Goal: Task Accomplishment & Management: Manage account settings

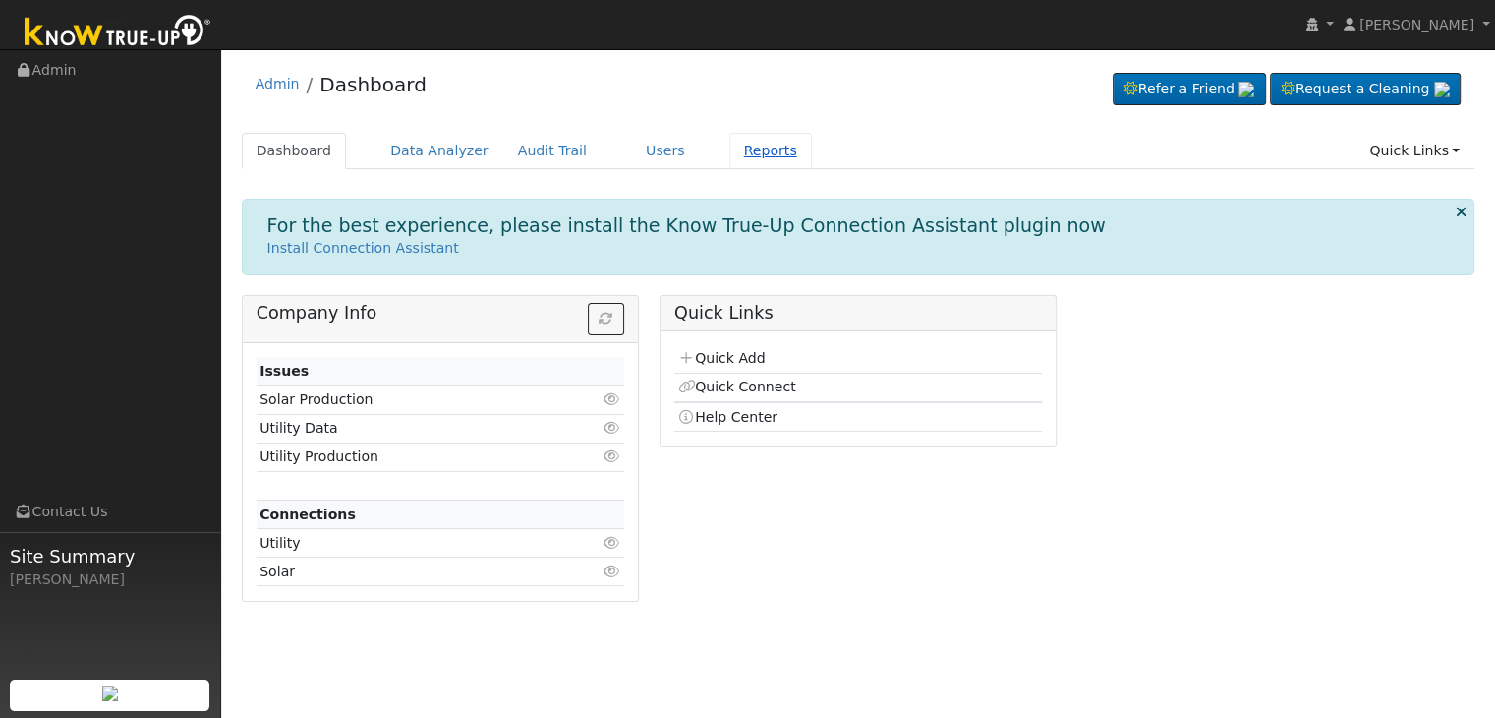
click at [729, 143] on link "Reports" at bounding box center [770, 151] width 83 height 36
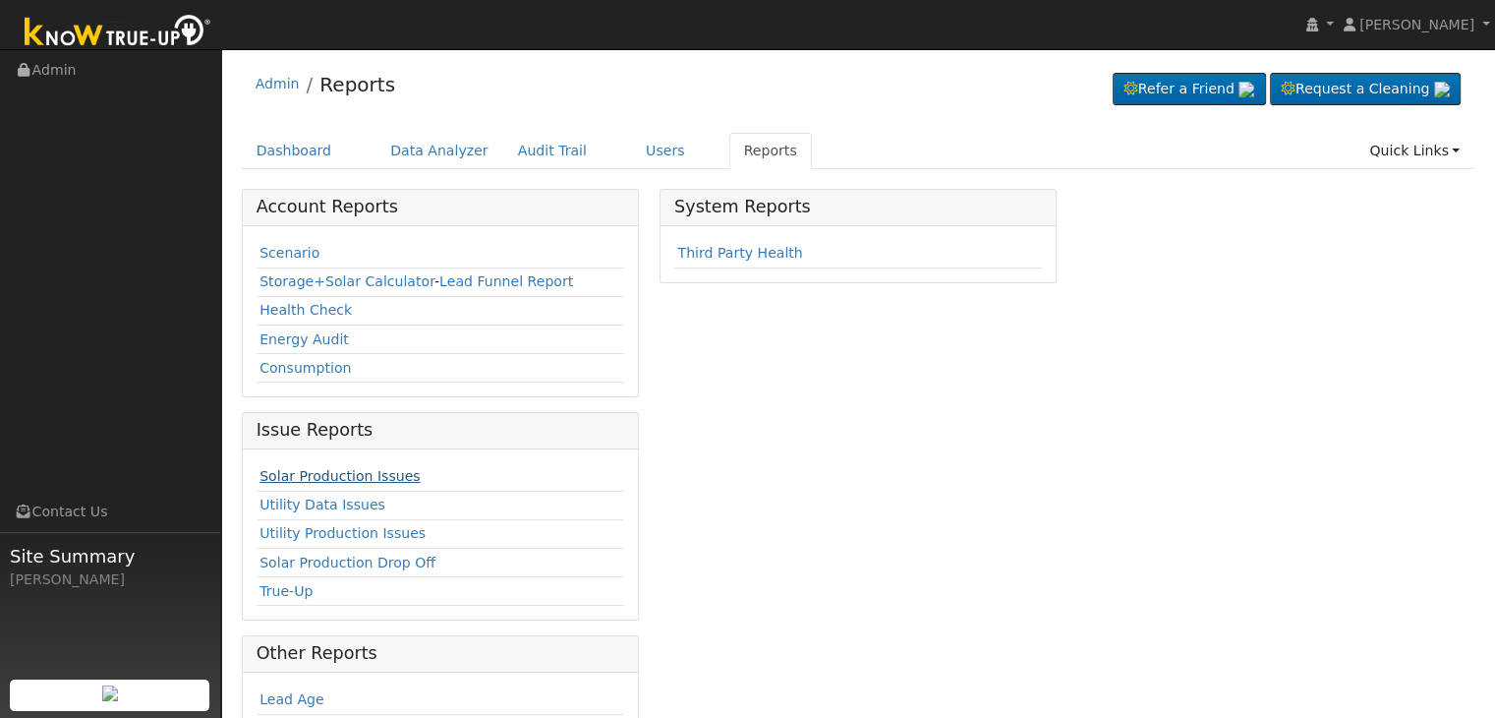
click at [383, 474] on link "Solar Production Issues" at bounding box center [340, 476] width 160 height 16
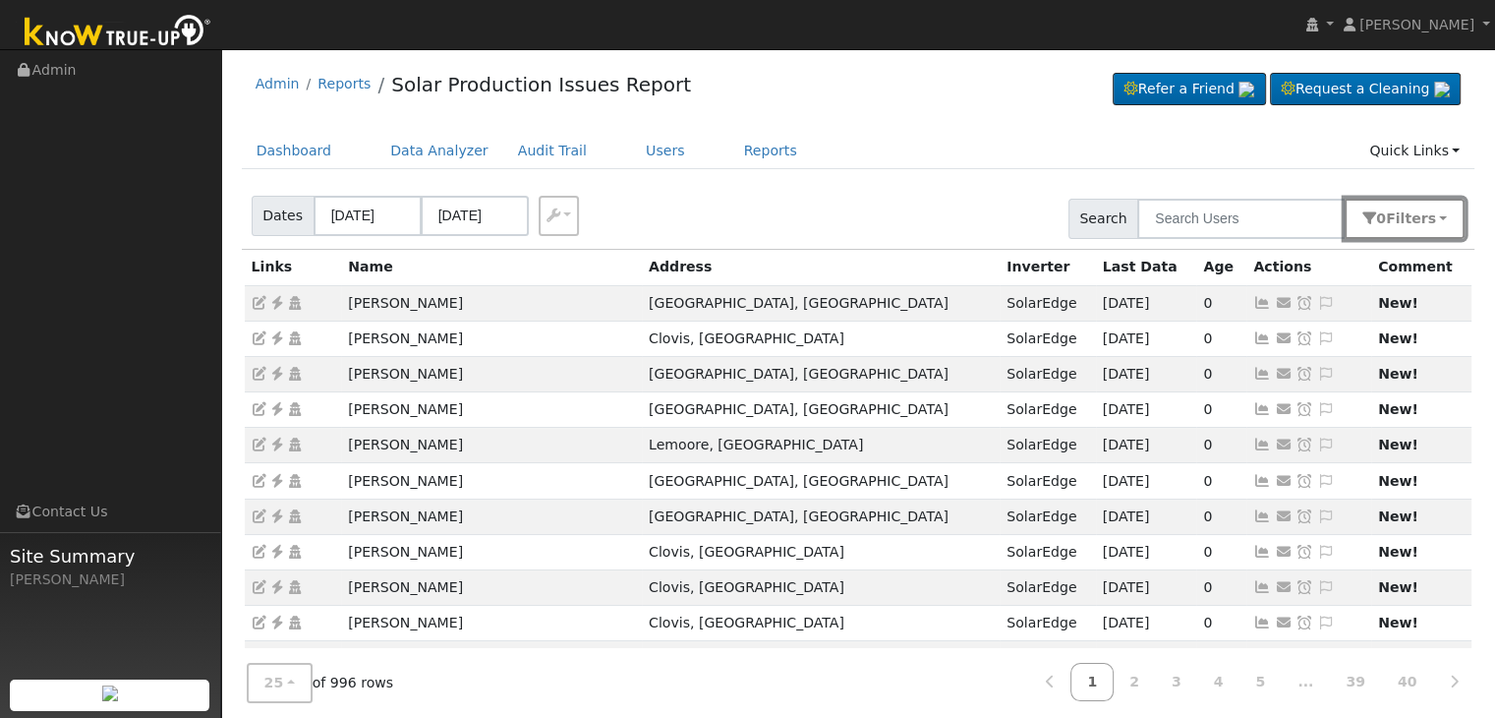
click at [1451, 222] on button "0 Filter s" at bounding box center [1405, 219] width 120 height 40
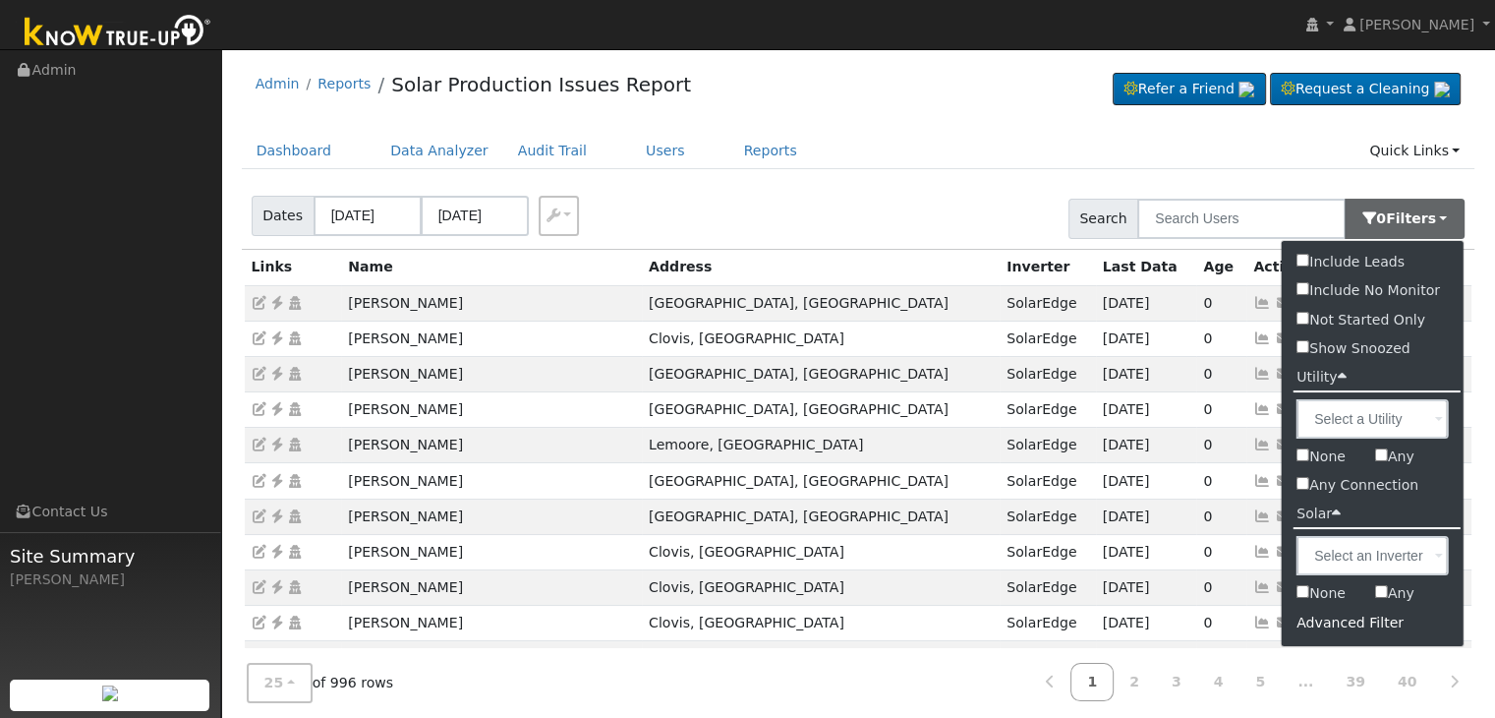
click at [1365, 619] on div "Advanced Filter" at bounding box center [1373, 623] width 182 height 30
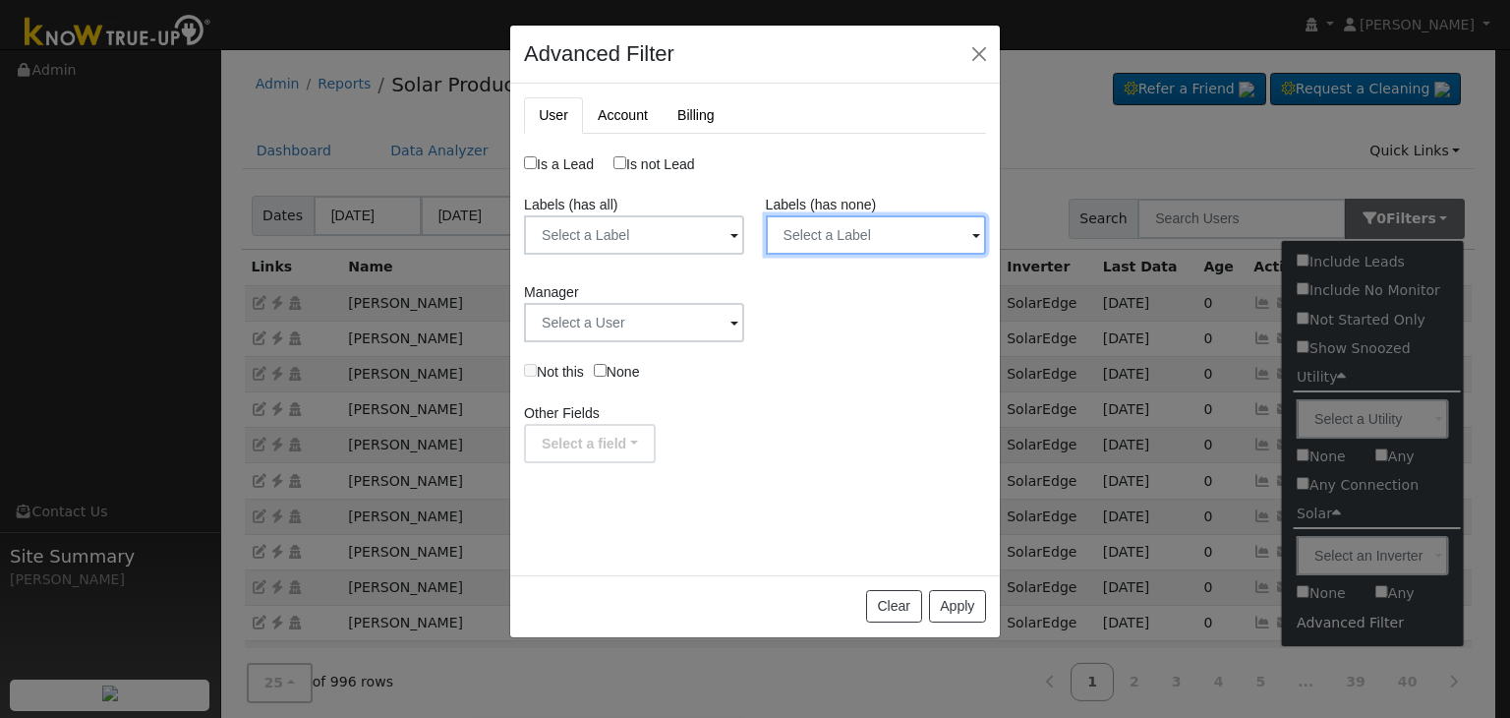
click at [934, 231] on input "text" at bounding box center [876, 234] width 220 height 39
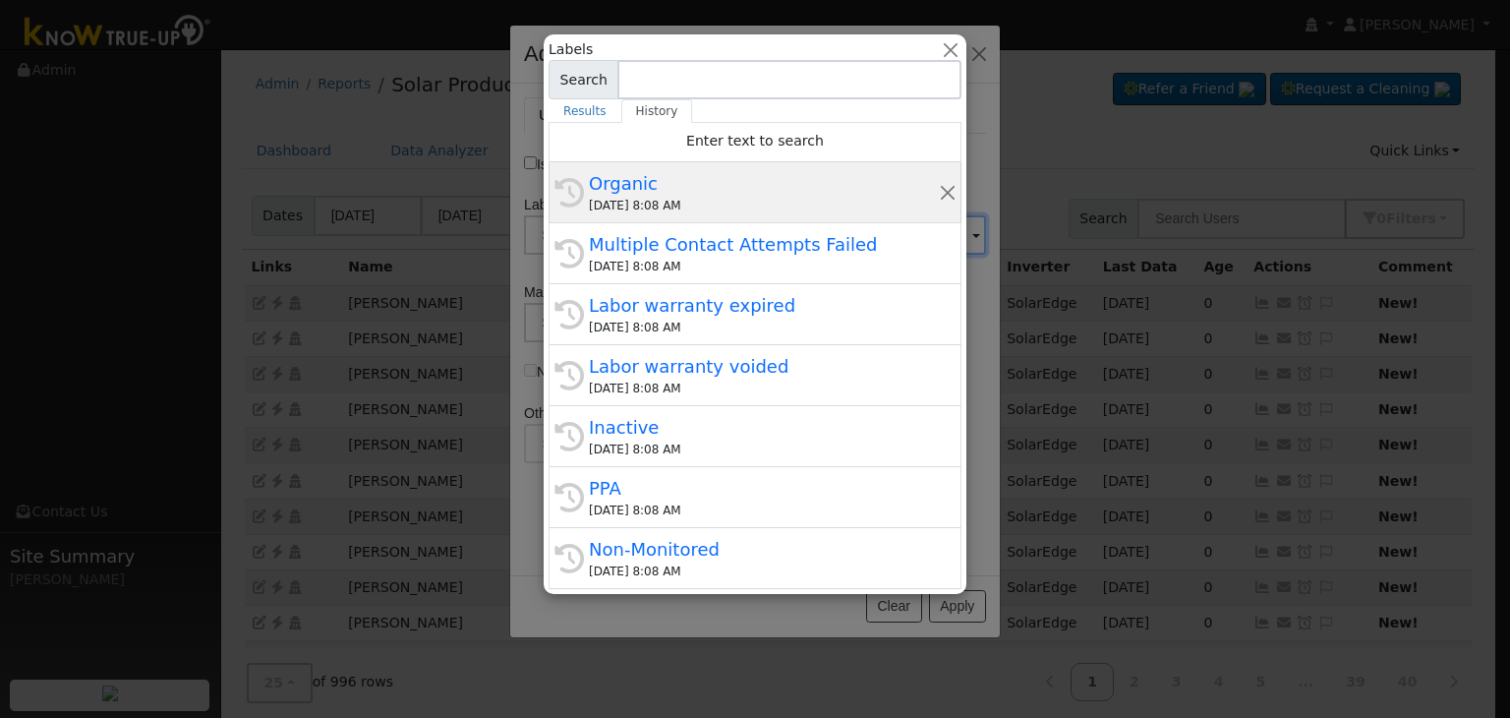
click at [724, 194] on div "Organic" at bounding box center [764, 183] width 350 height 27
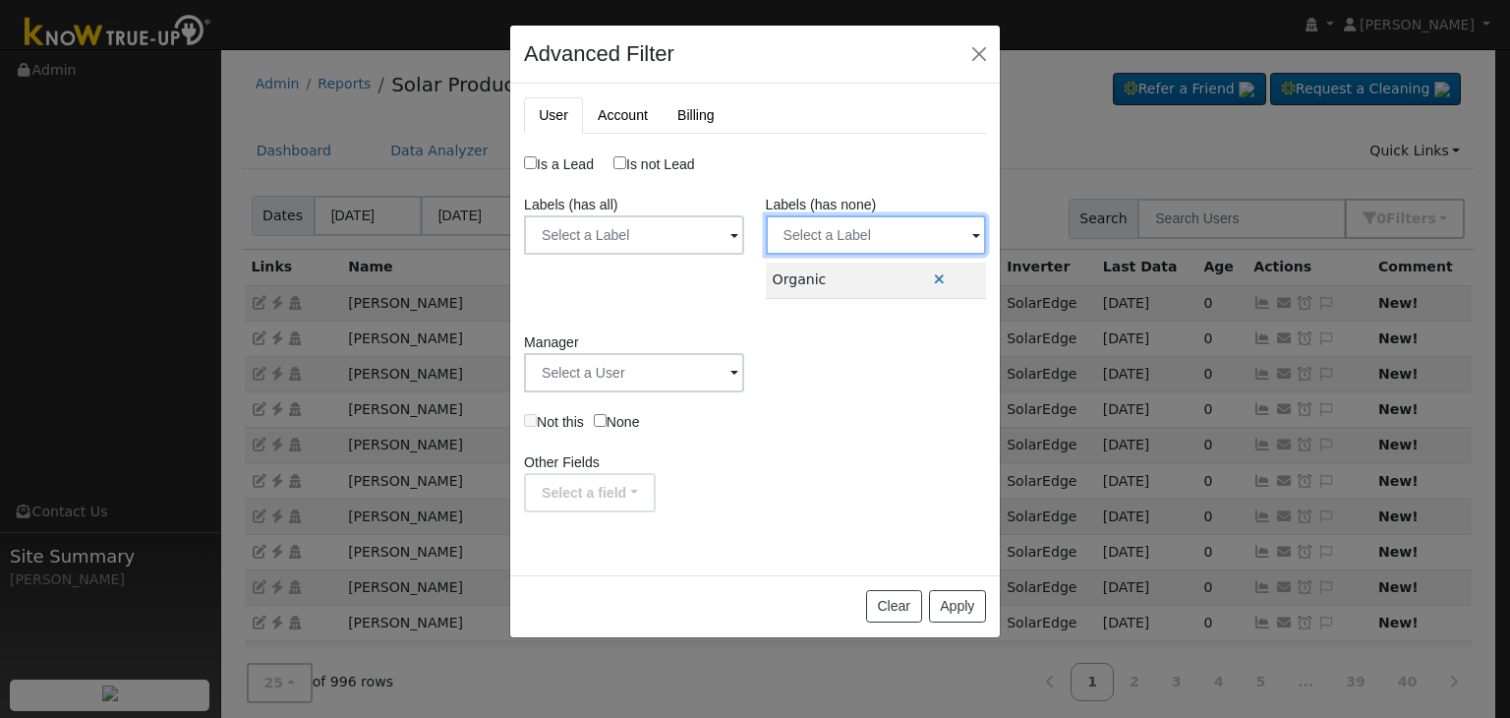
click at [884, 228] on input "text" at bounding box center [876, 234] width 220 height 39
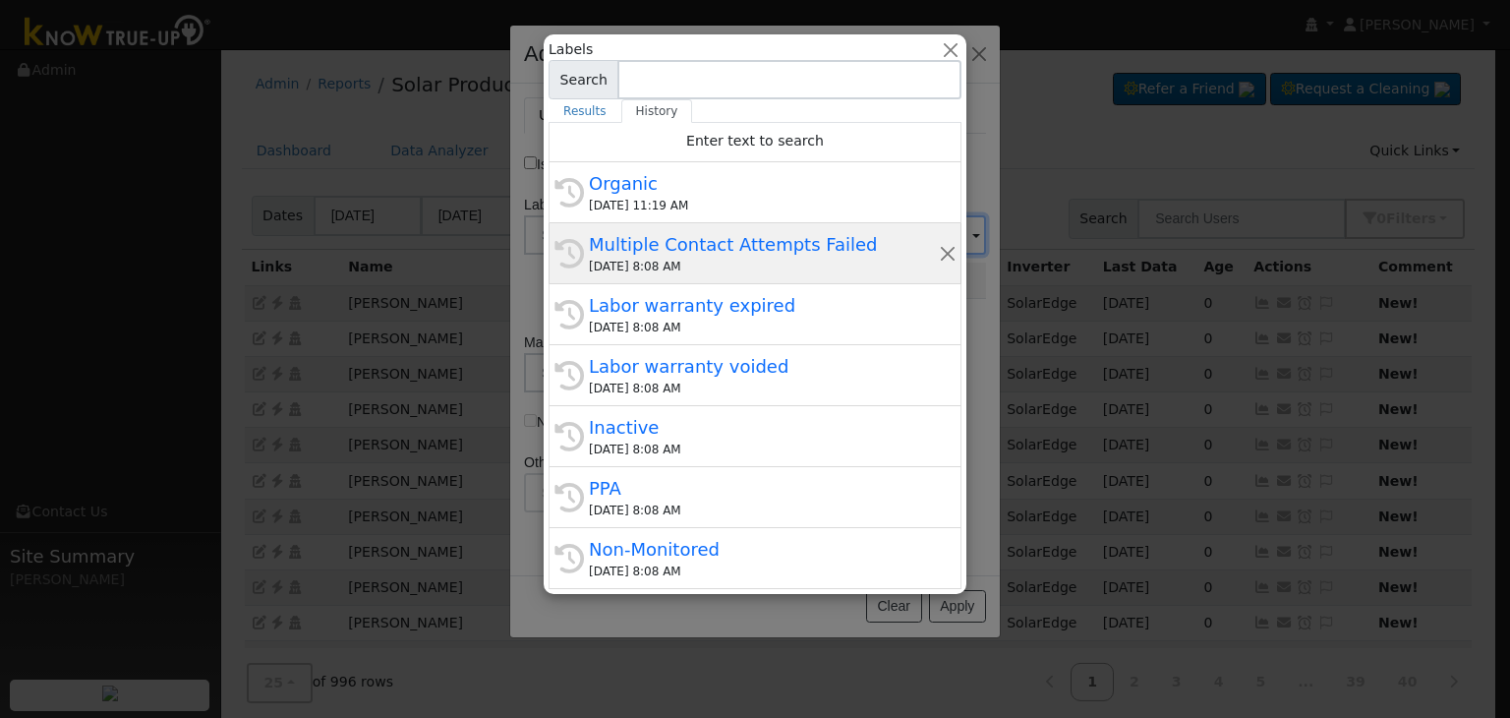
click at [672, 256] on div "Multiple Contact Attempts Failed" at bounding box center [764, 244] width 350 height 27
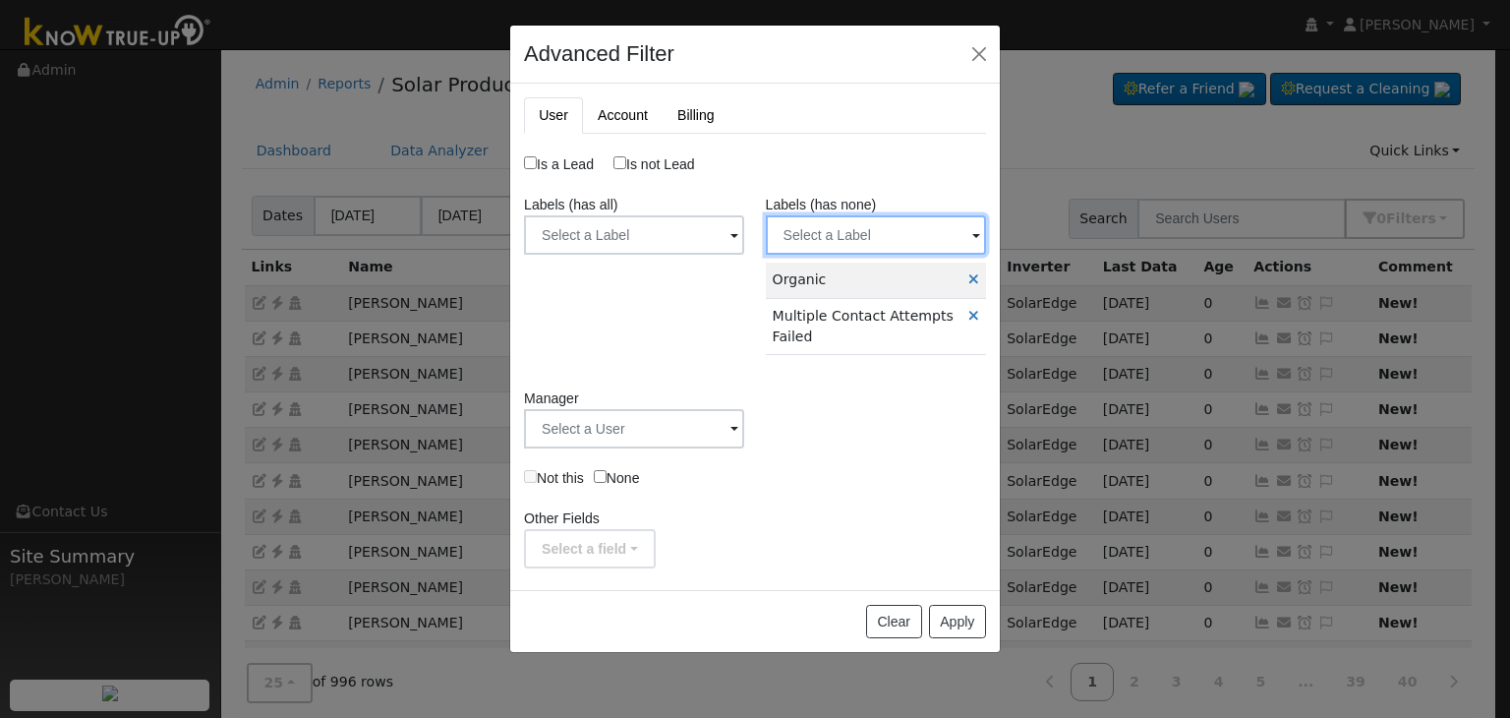
click at [874, 240] on input "text" at bounding box center [876, 234] width 220 height 39
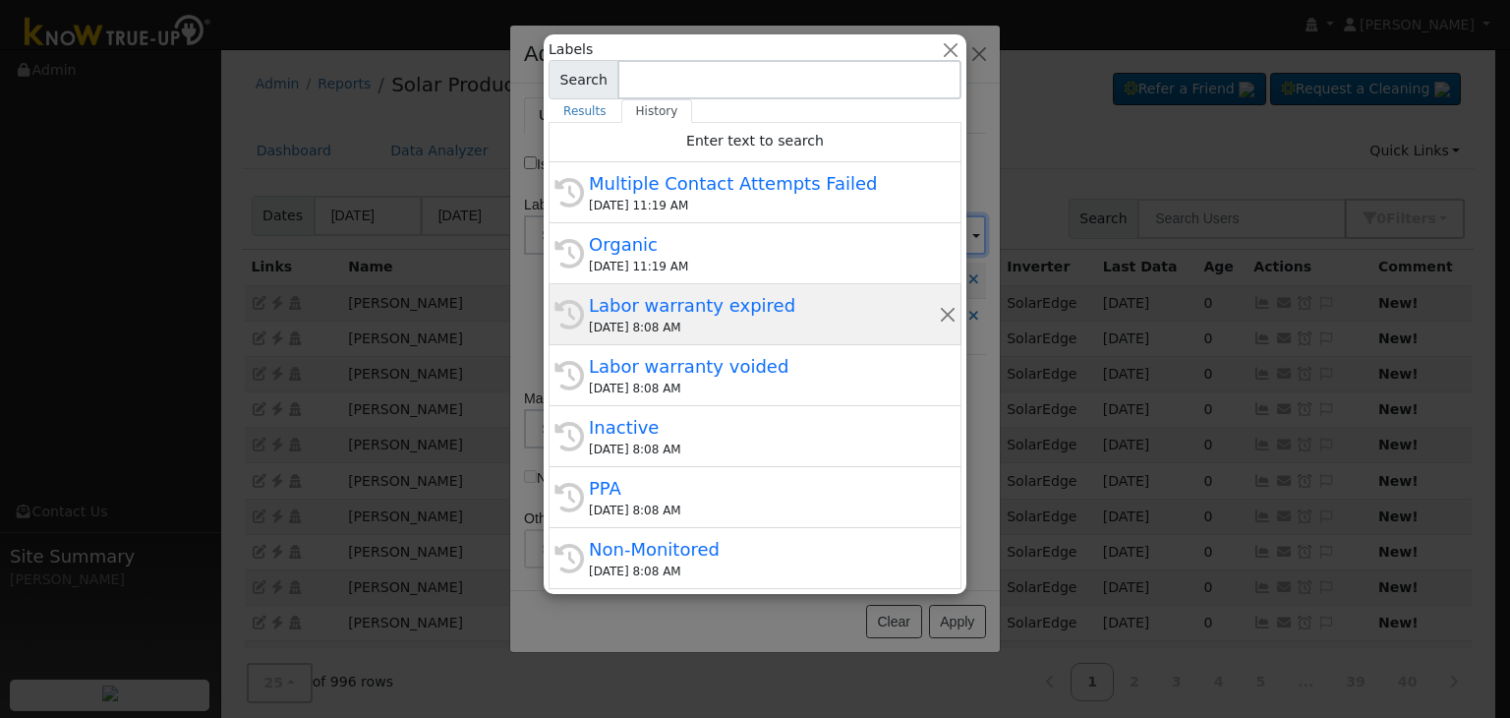
click at [653, 313] on div "Labor warranty expired" at bounding box center [764, 305] width 350 height 27
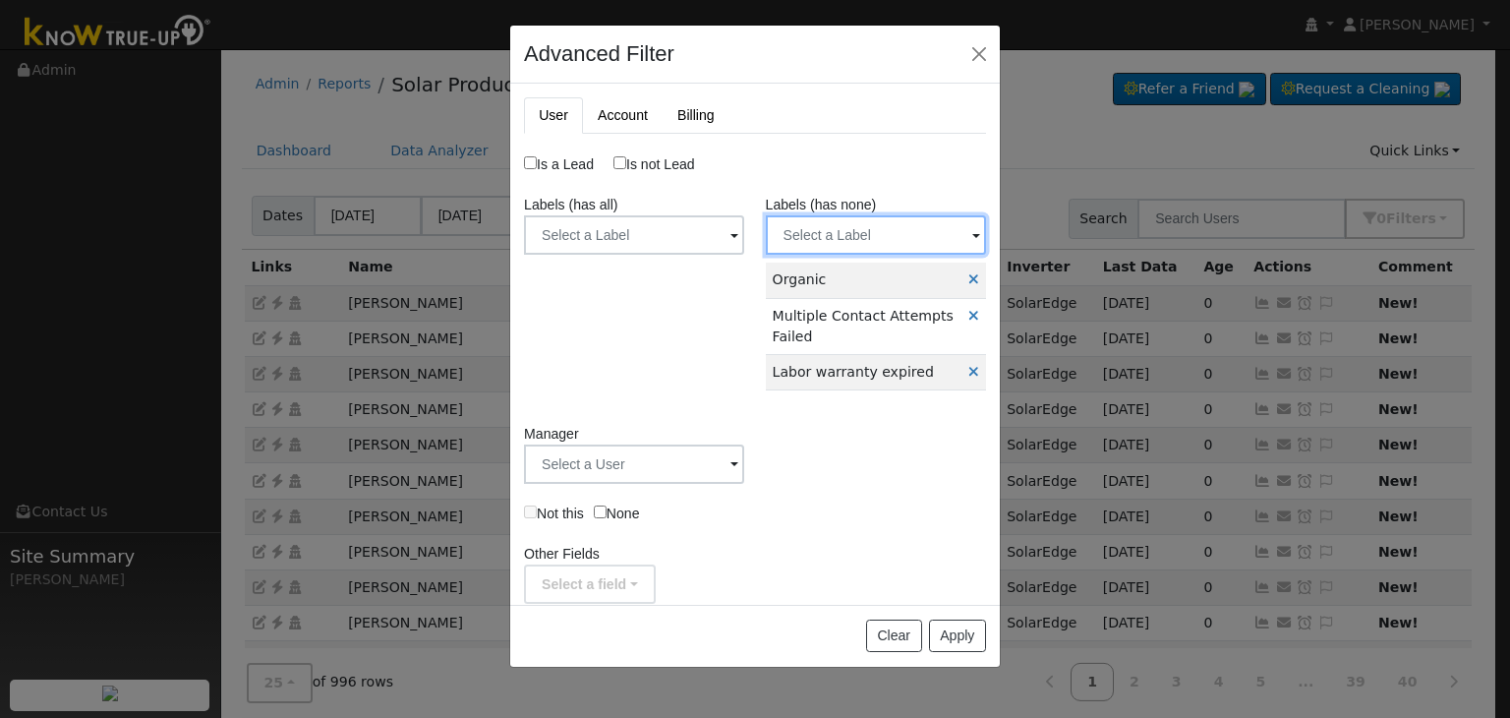
click at [838, 243] on input "text" at bounding box center [876, 234] width 220 height 39
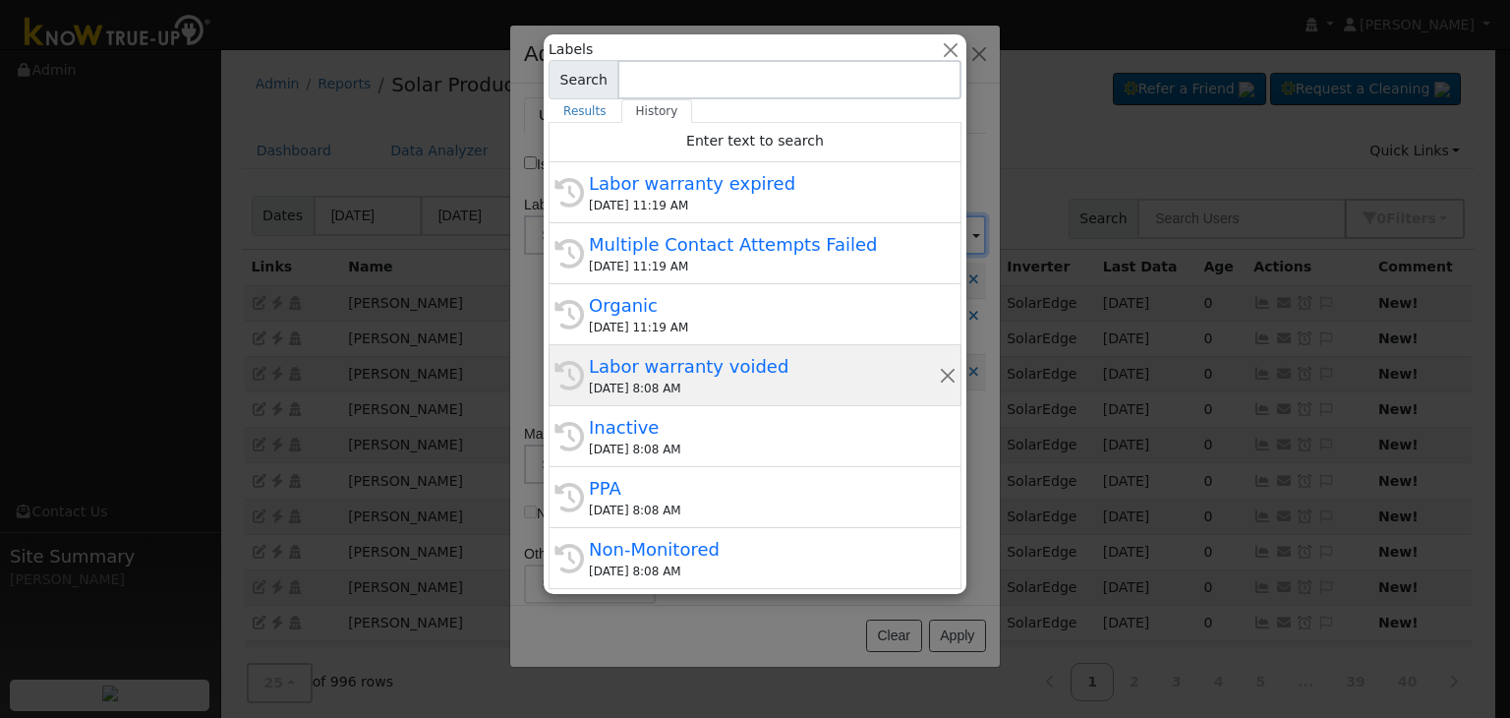
click at [671, 345] on div "History Labor warranty voided 09/19/2025 8:08 AM" at bounding box center [755, 375] width 413 height 61
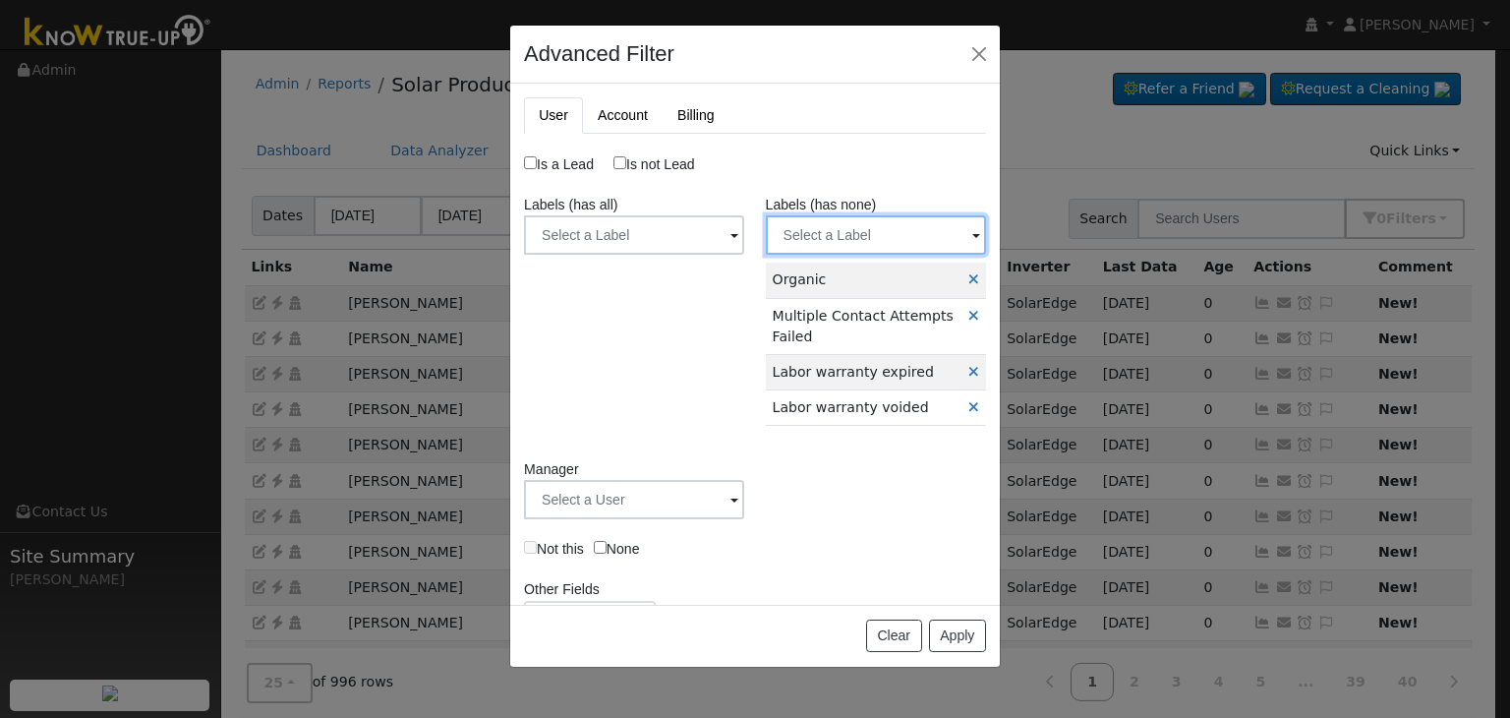
click at [837, 246] on input "text" at bounding box center [876, 234] width 220 height 39
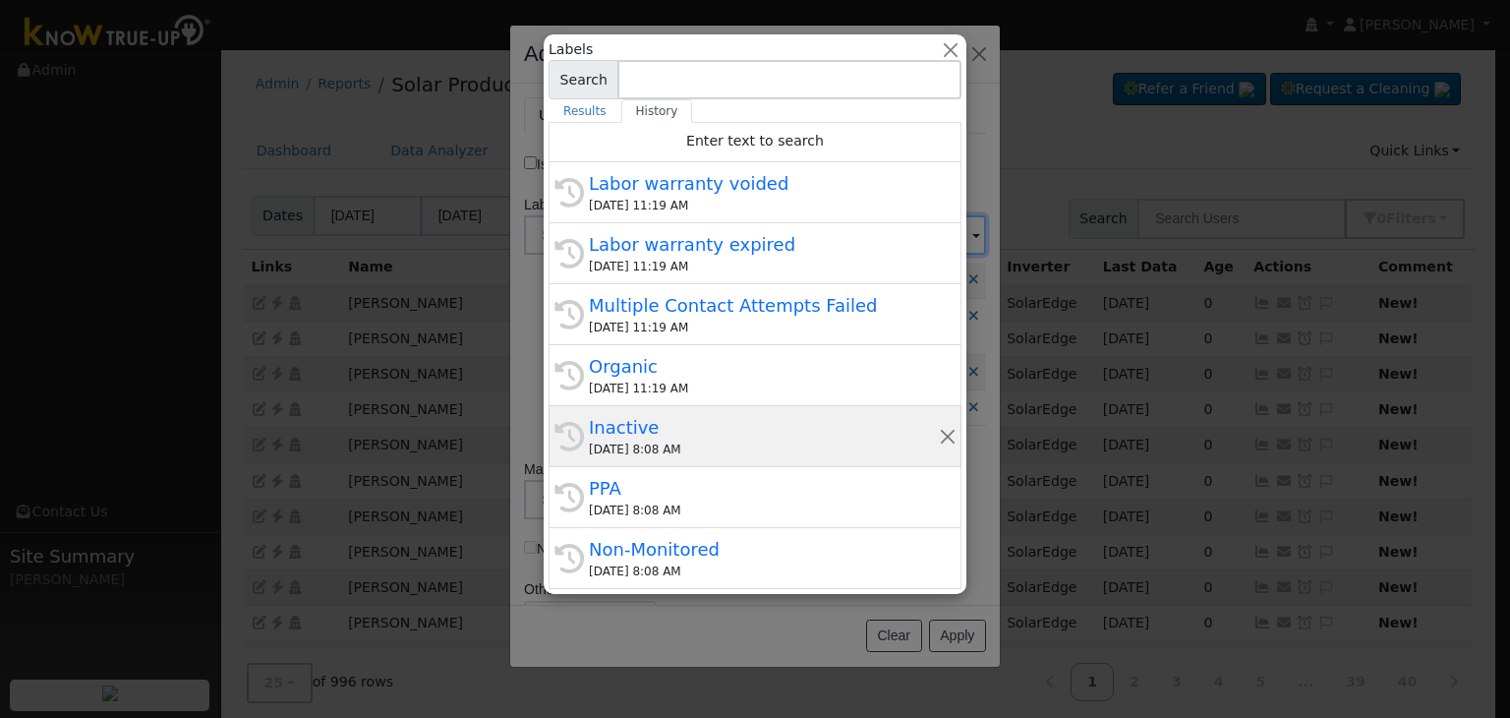
click at [653, 442] on div "09/19/2025 8:08 AM" at bounding box center [764, 449] width 350 height 18
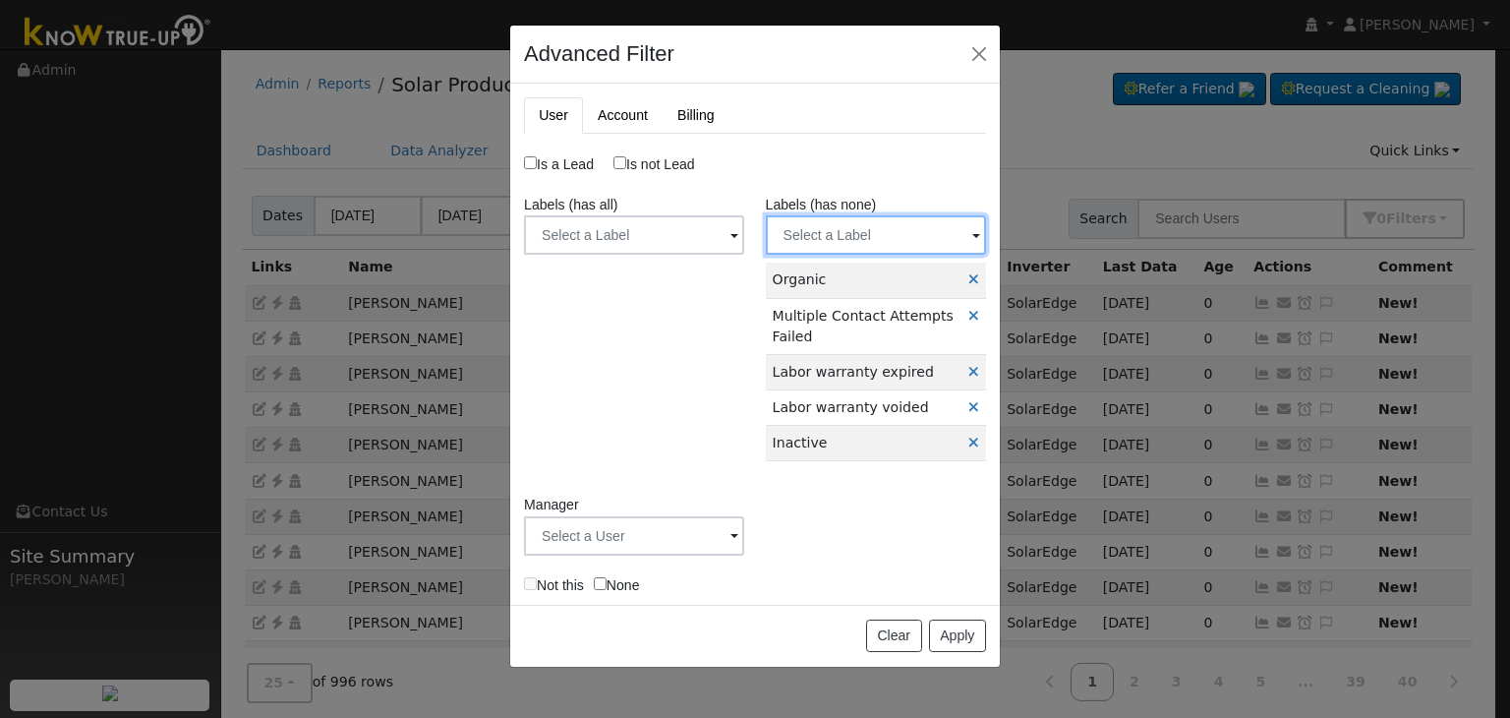
click at [847, 248] on input "text" at bounding box center [876, 234] width 220 height 39
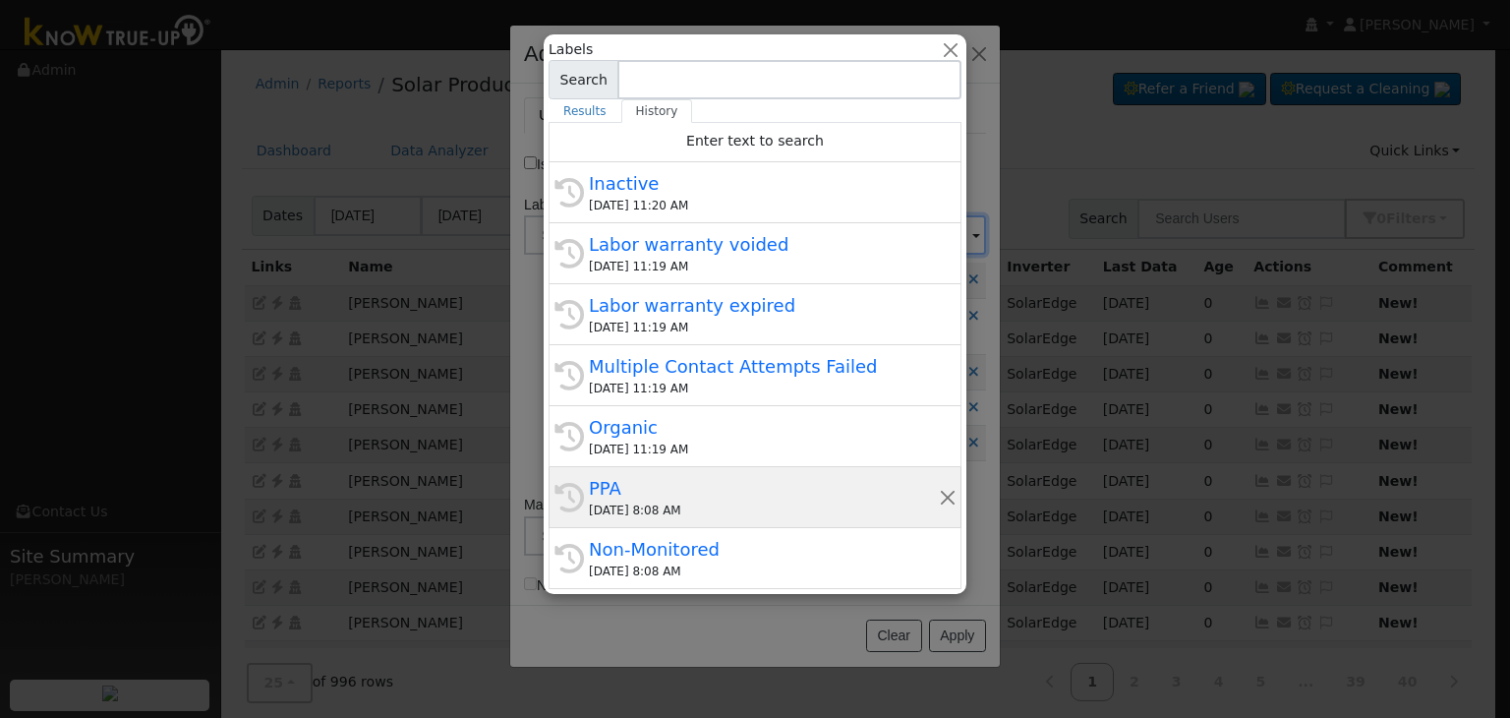
click at [678, 475] on div "PPA" at bounding box center [764, 488] width 350 height 27
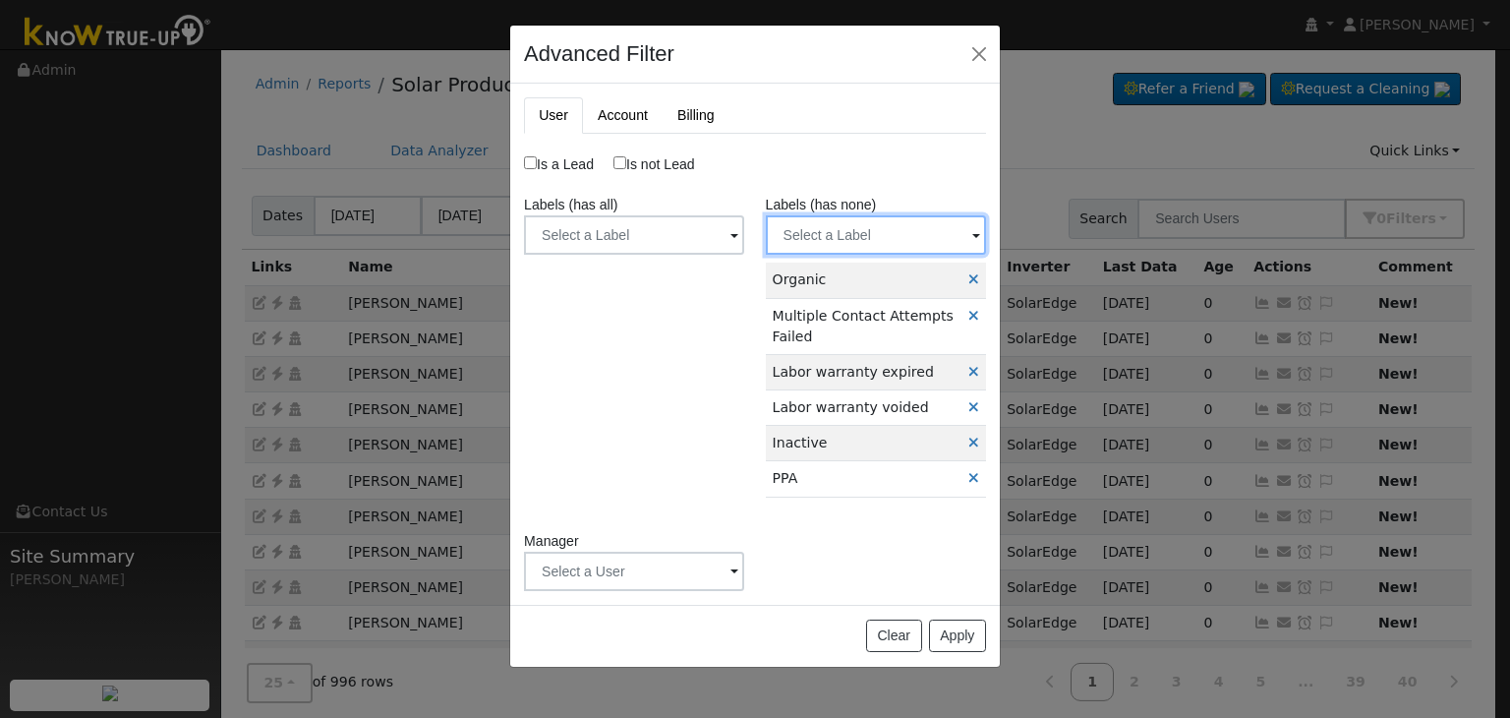
click at [821, 233] on input "text" at bounding box center [876, 234] width 220 height 39
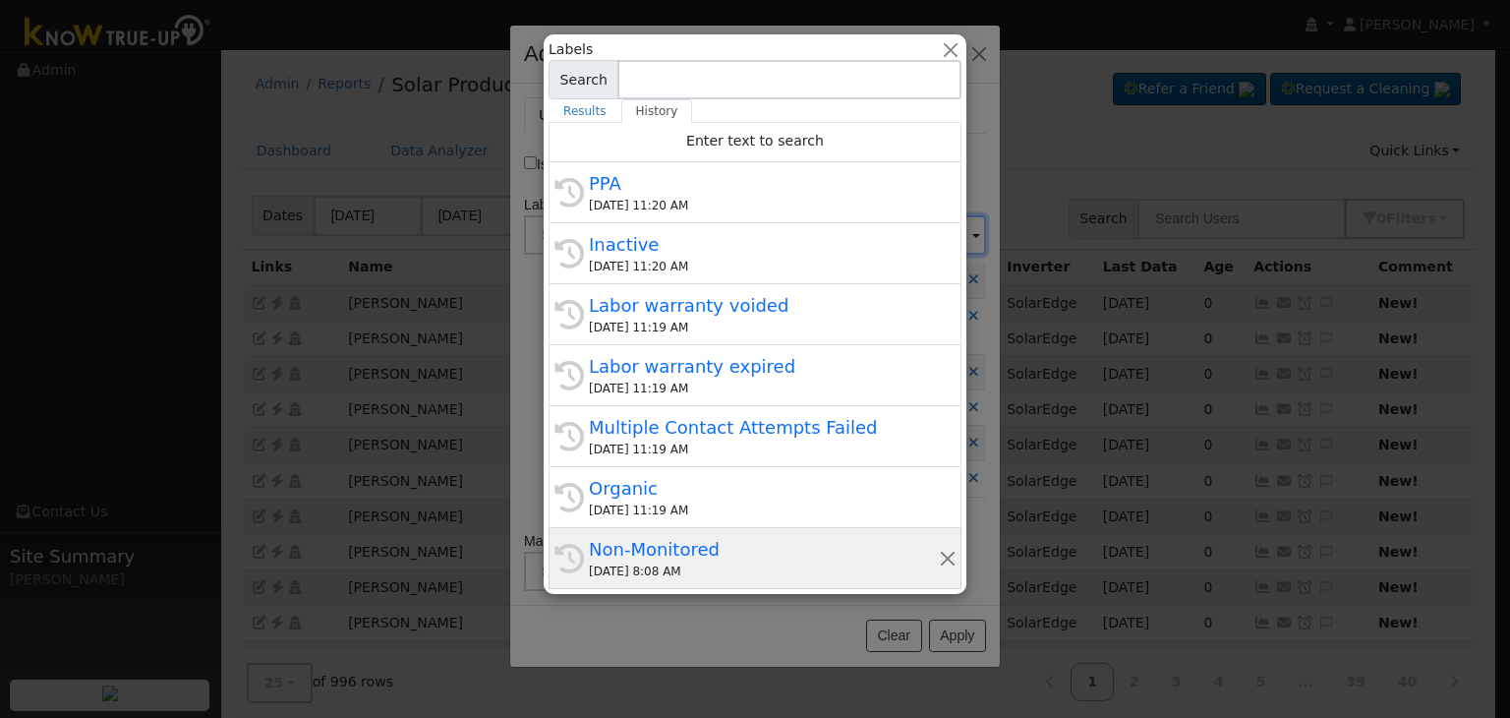
click at [691, 554] on div "Non-Monitored" at bounding box center [764, 549] width 350 height 27
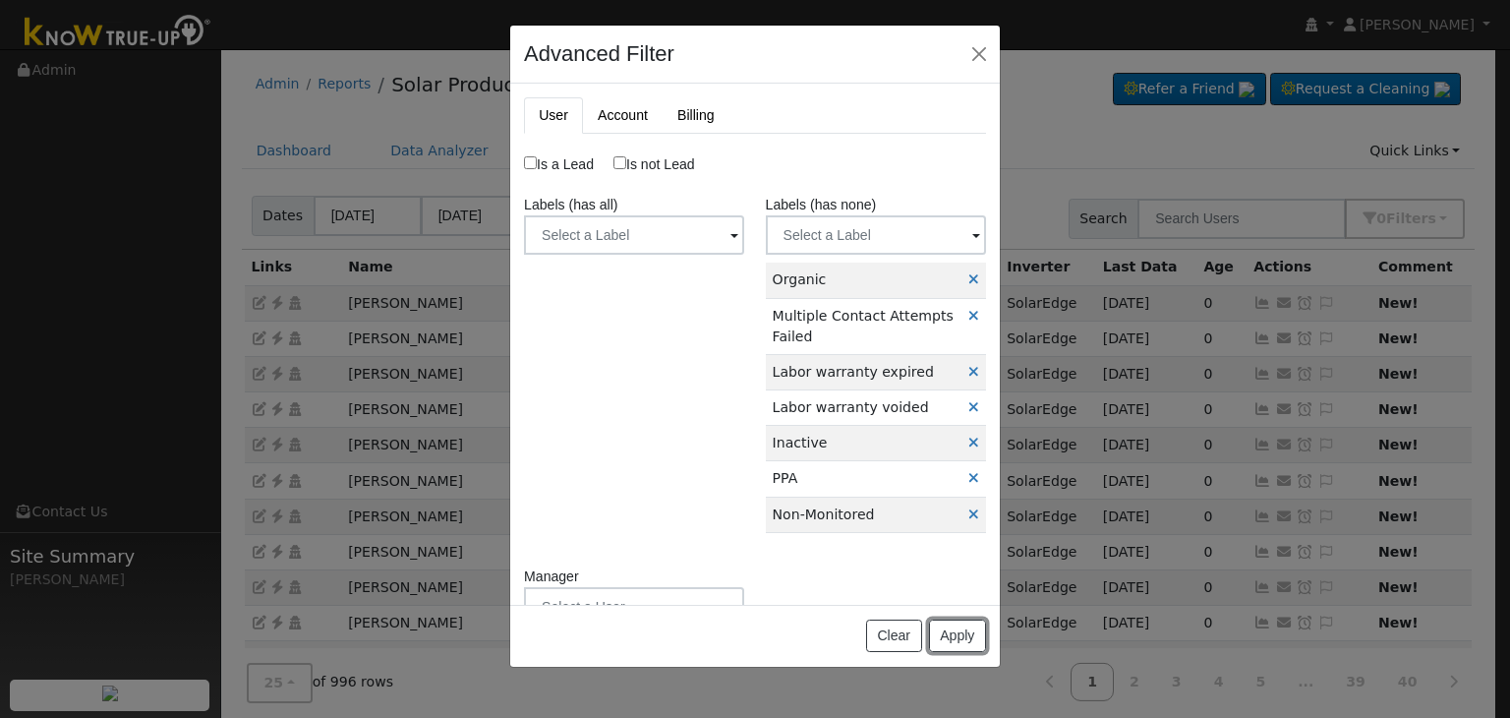
click at [957, 640] on button "Apply" at bounding box center [957, 635] width 57 height 33
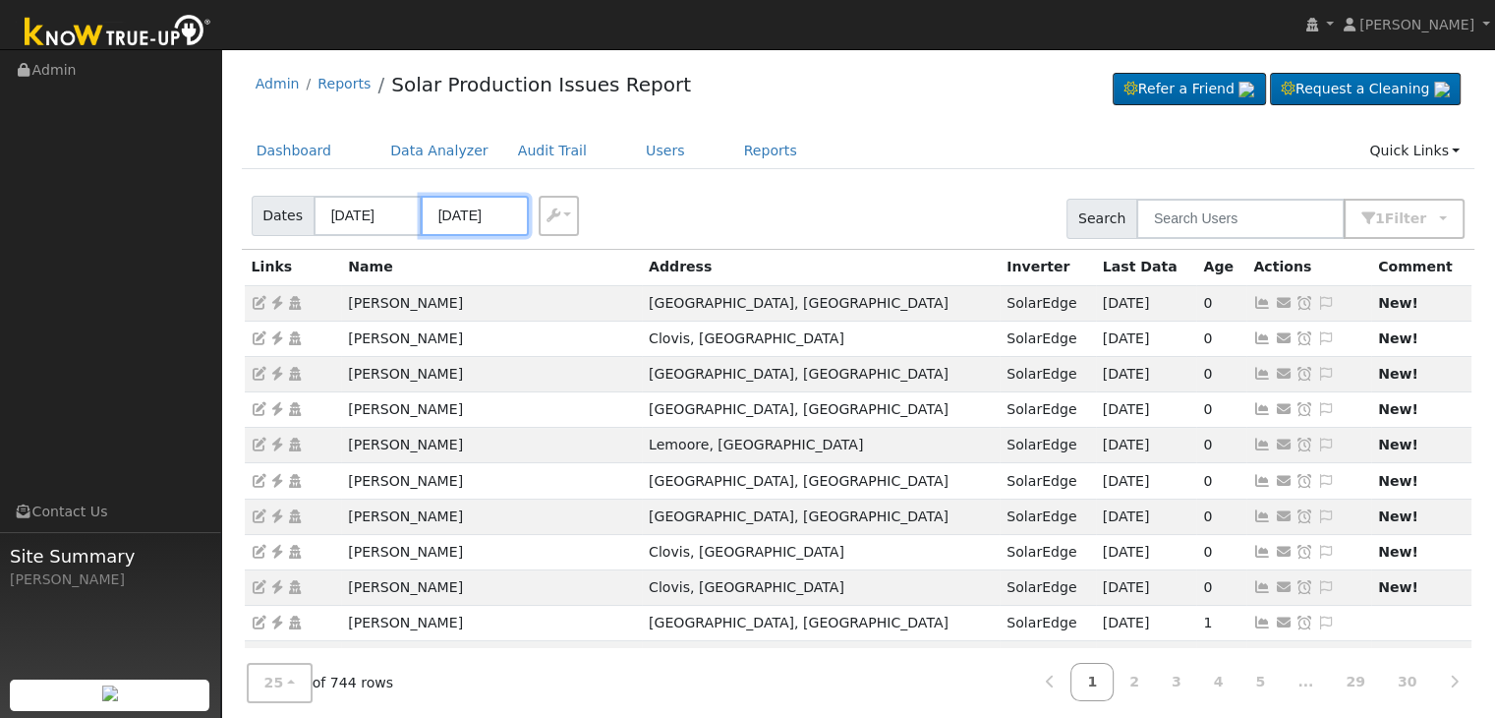
click at [452, 215] on input "09/18/2025" at bounding box center [475, 216] width 108 height 40
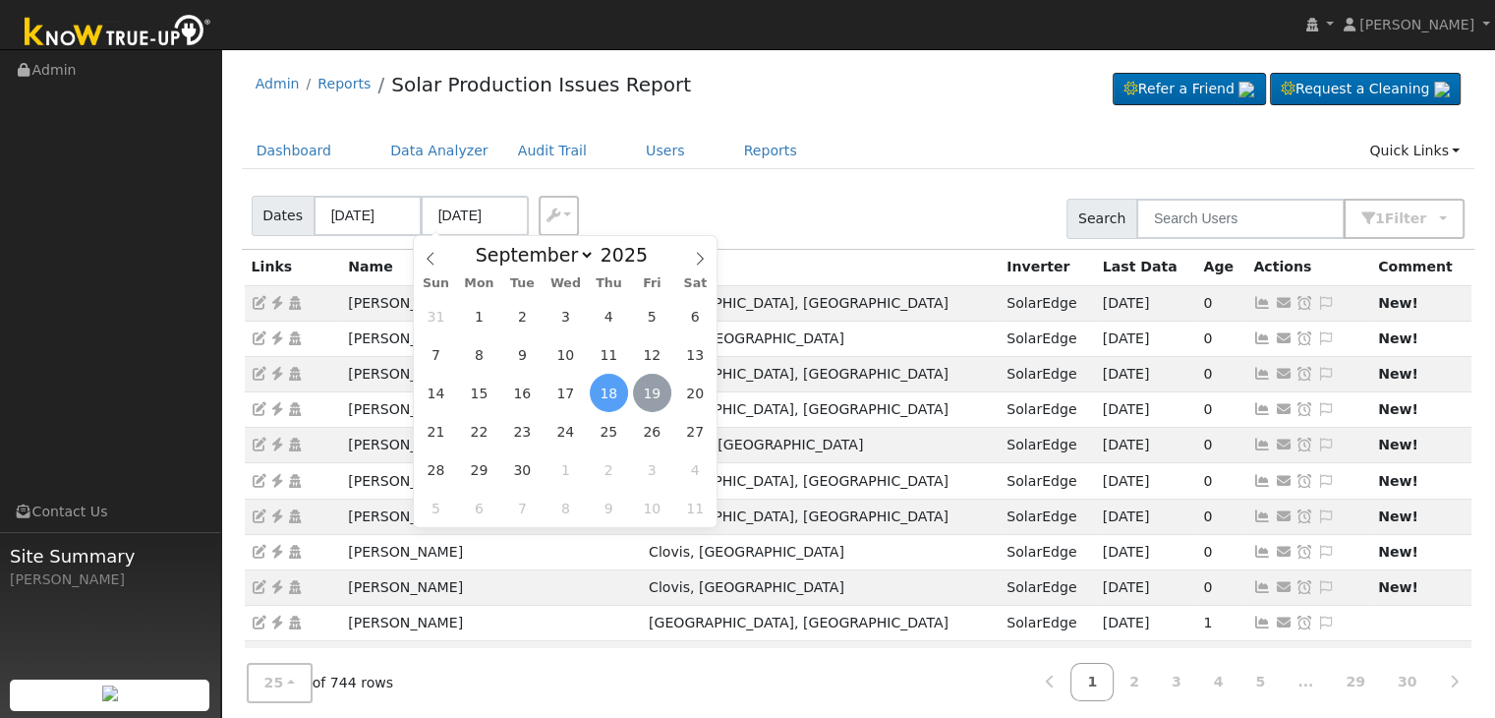
click at [652, 385] on span "19" at bounding box center [652, 393] width 38 height 38
type input "[DATE]"
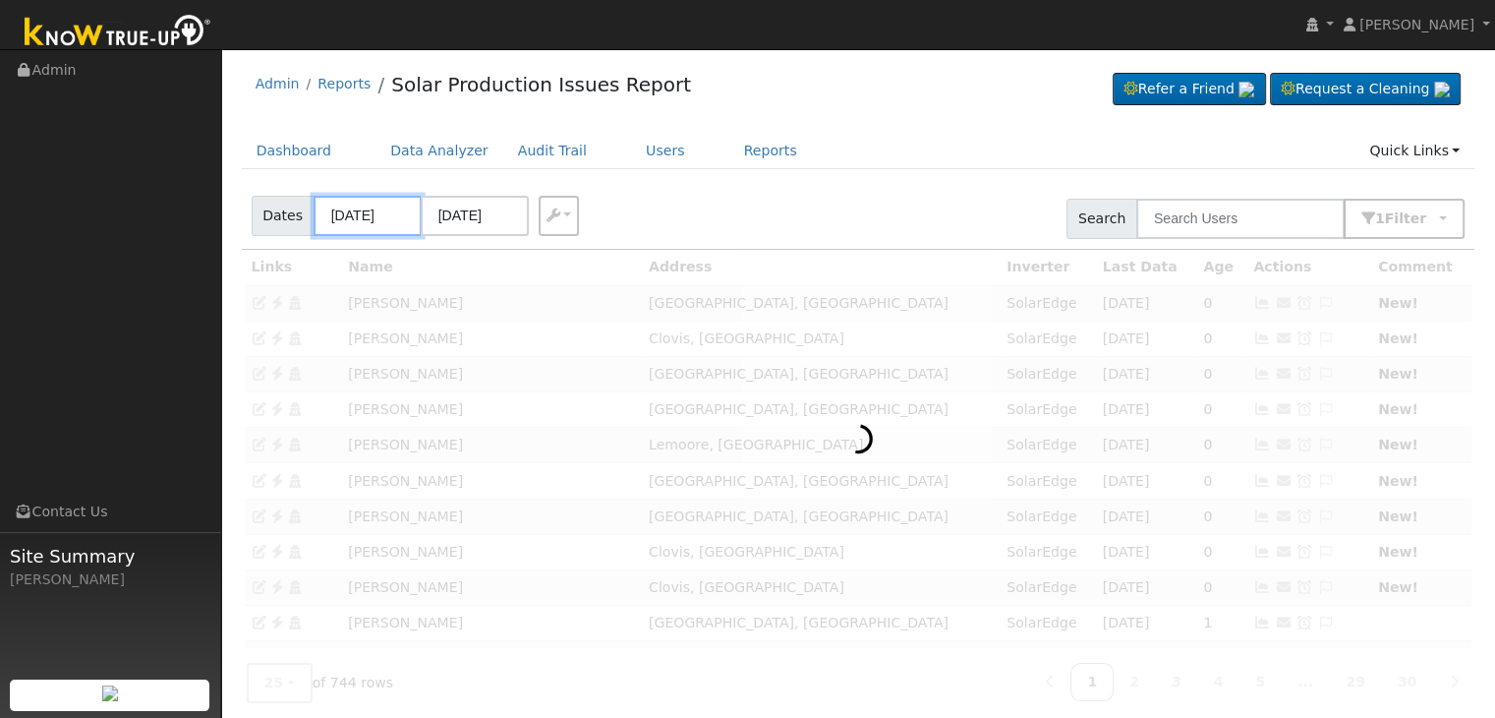
click at [376, 219] on input "09/15/2025" at bounding box center [368, 216] width 108 height 40
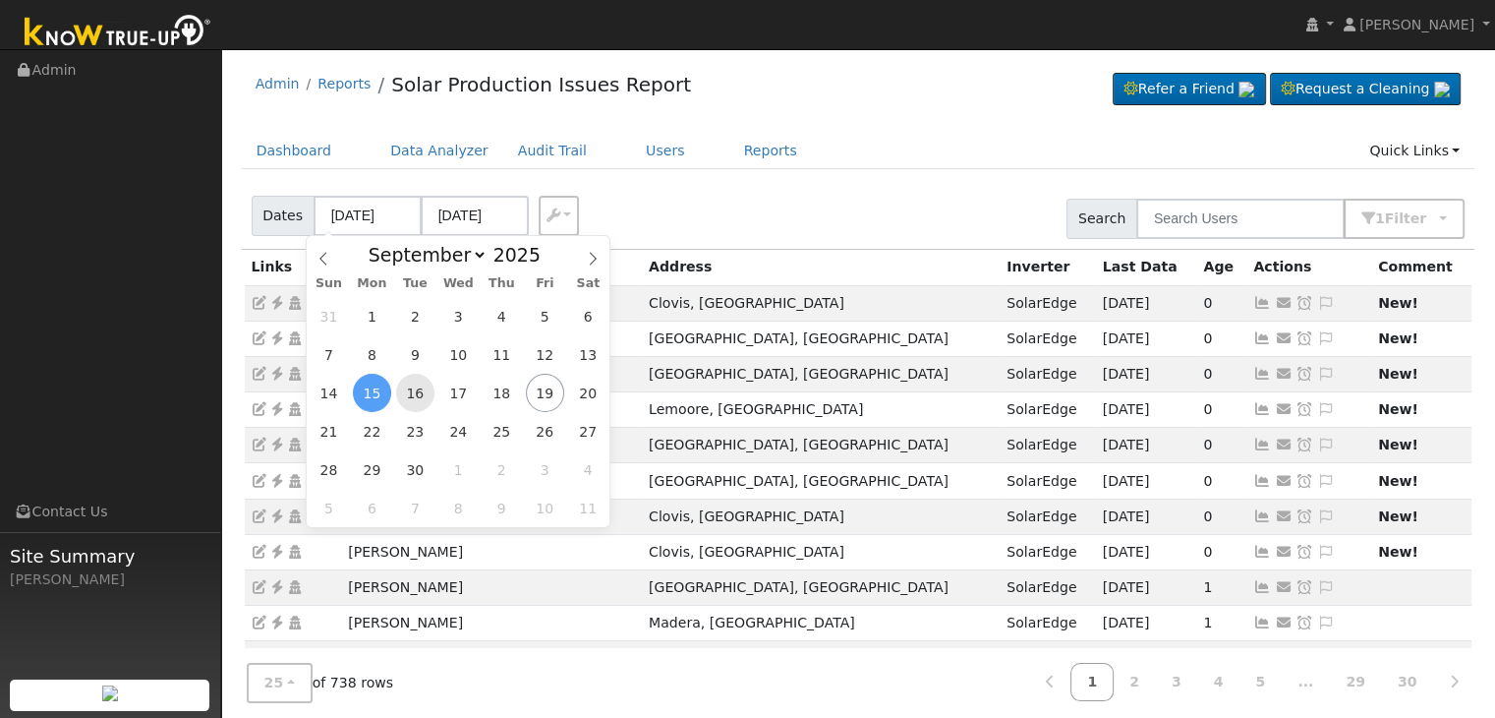
click at [415, 397] on span "16" at bounding box center [415, 393] width 38 height 38
type input "09/16/2025"
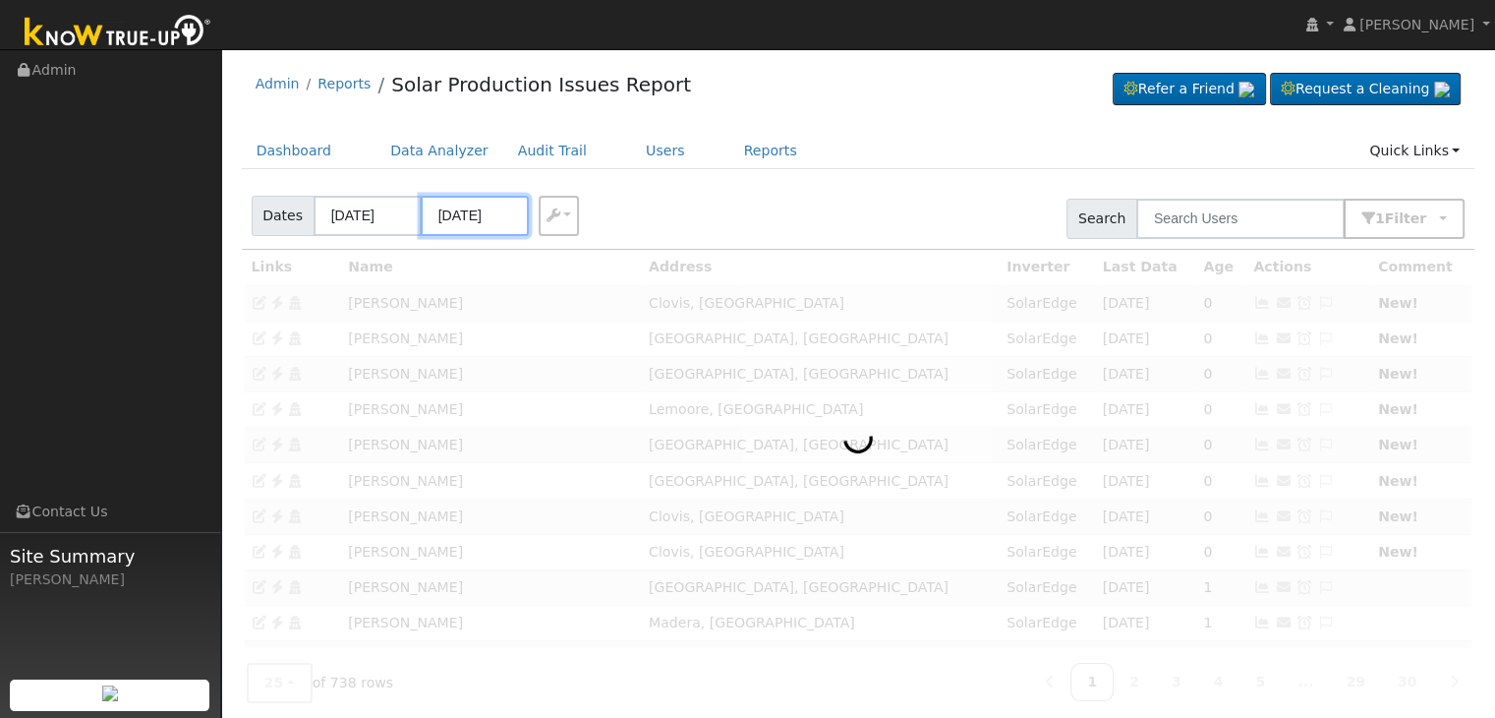
click at [457, 214] on input "09/20/2025" at bounding box center [475, 216] width 108 height 40
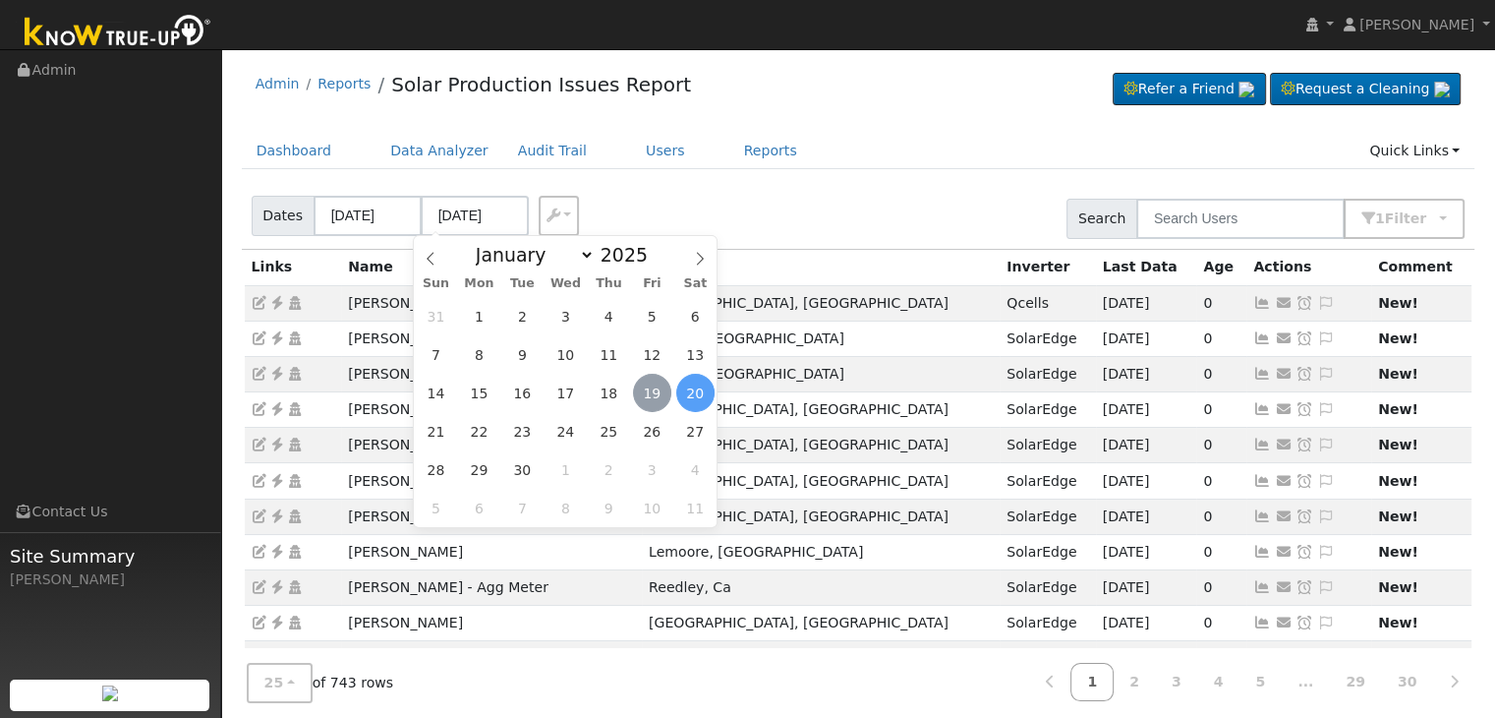
click at [649, 393] on span "19" at bounding box center [652, 393] width 38 height 38
type input "[DATE]"
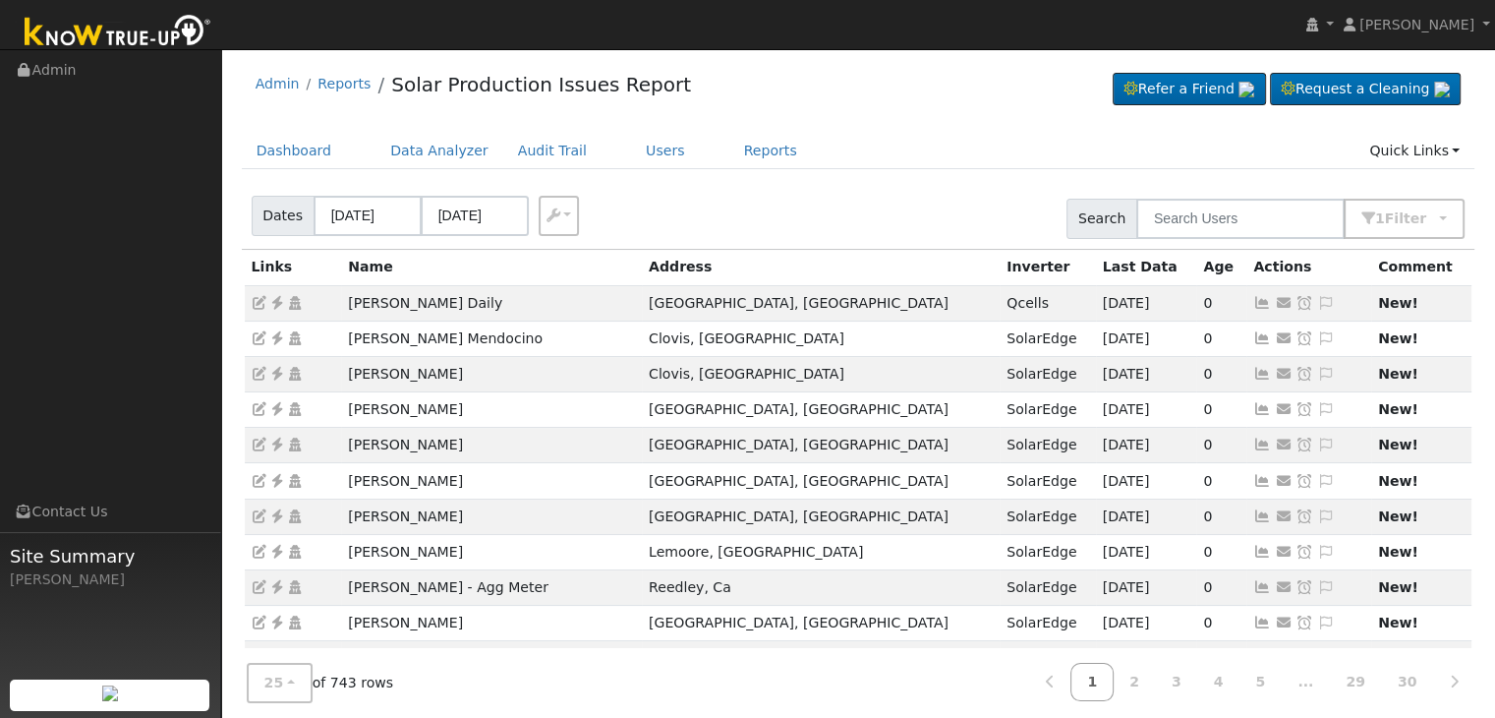
click at [829, 205] on div "Dates 09/16/2025 09/19/2025 Export CSV Search 1 Filter Include Leads Include No…" at bounding box center [858, 215] width 1241 height 67
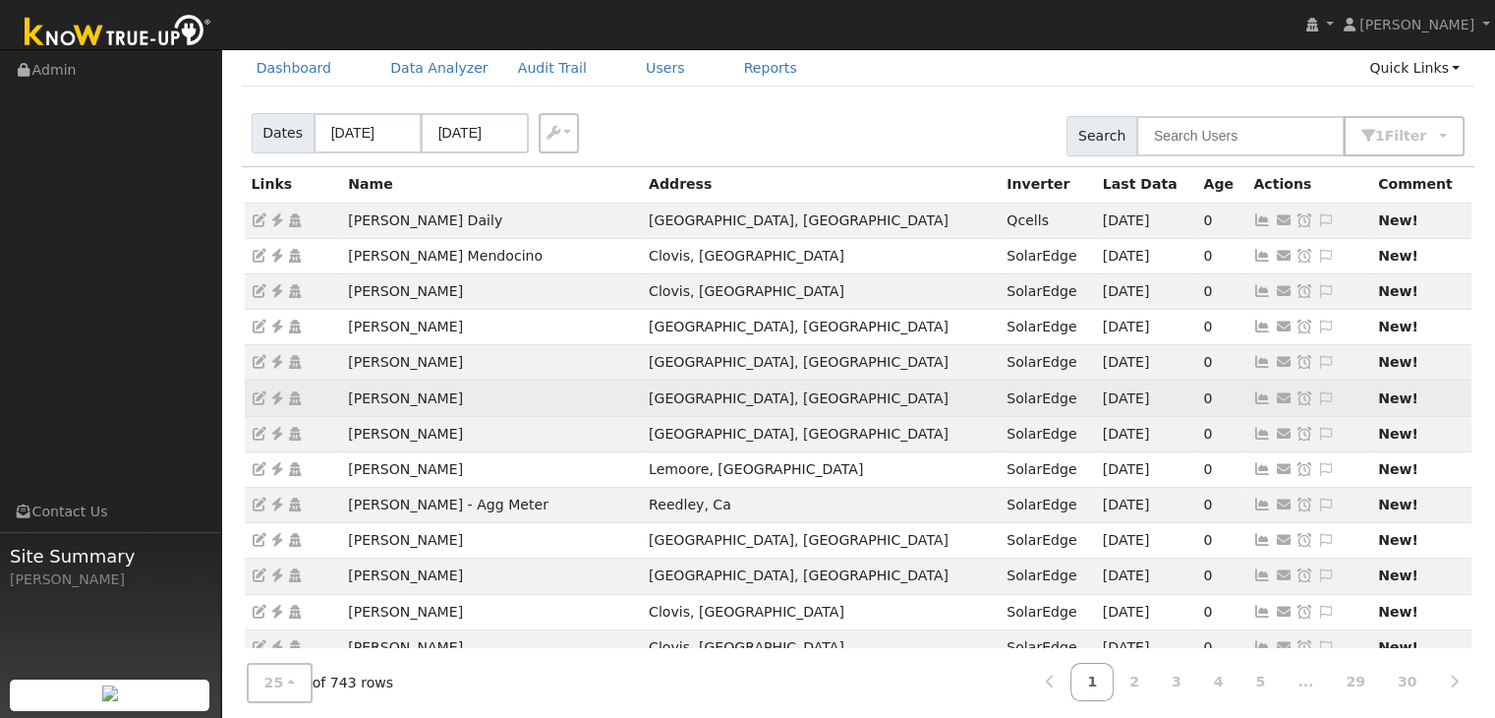
scroll to position [55, 0]
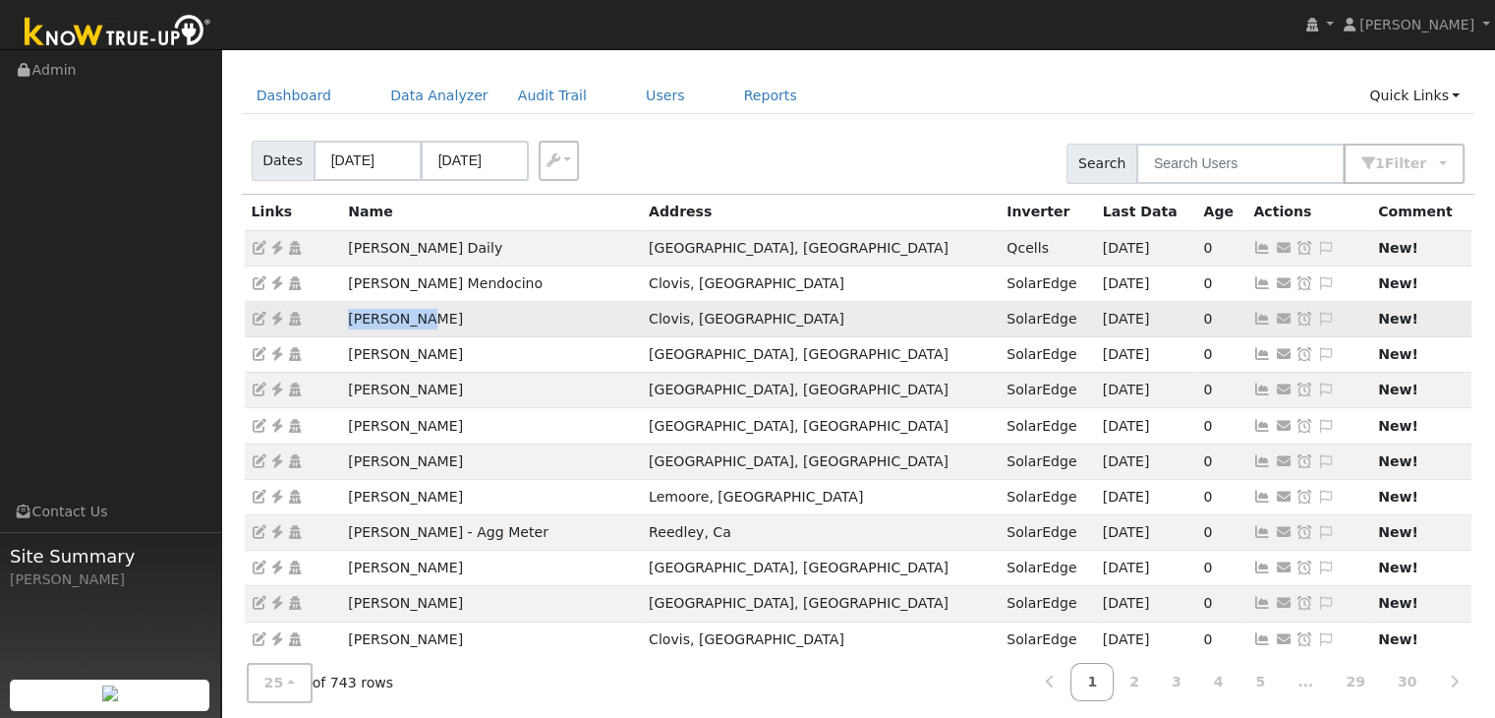
drag, startPoint x: 339, startPoint y: 316, endPoint x: 426, endPoint y: 316, distance: 86.5
click at [426, 316] on tr "Levi Davis Clovis, CA SolarEdge 09/18/25 0 Send Email... Copy a Link Reset Pass…" at bounding box center [859, 318] width 1228 height 35
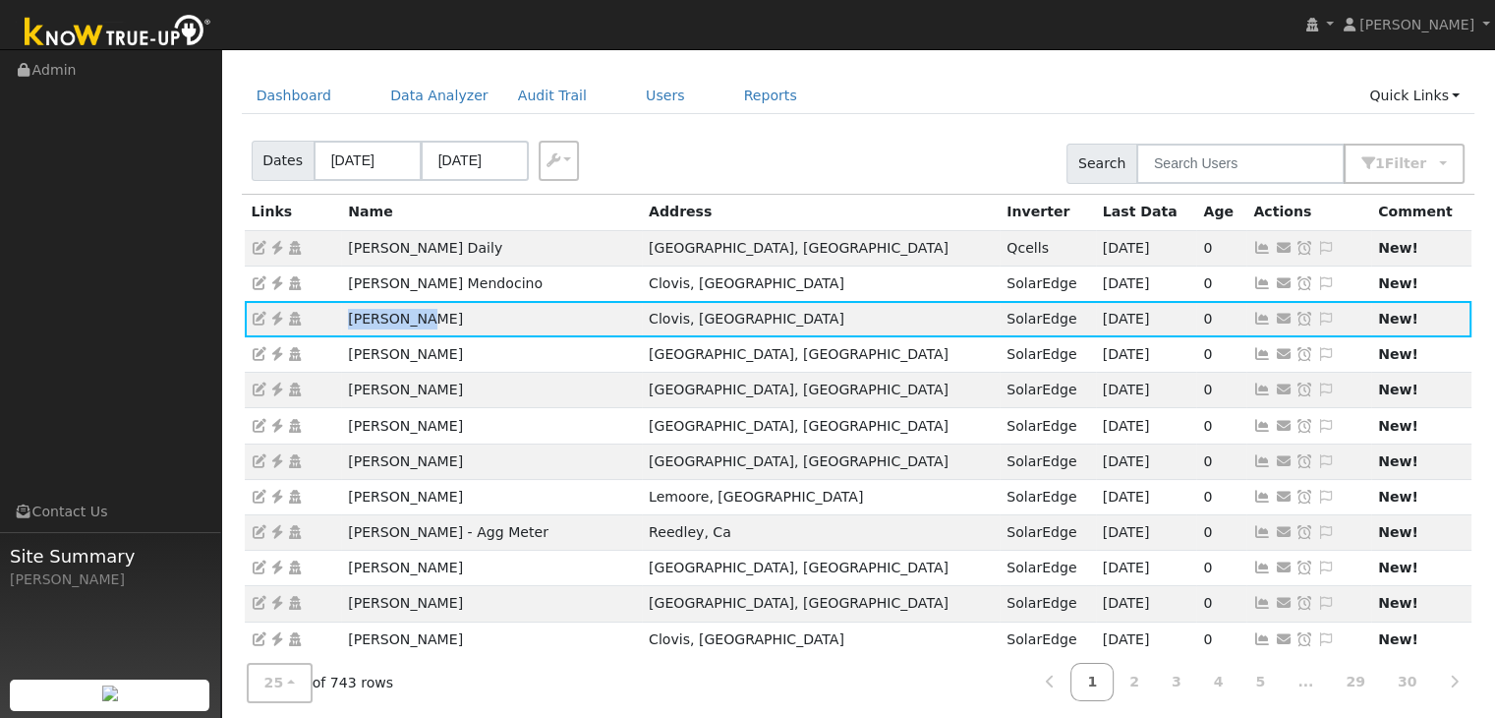
copy tr "Levi Davis"
click at [279, 312] on icon at bounding box center [277, 319] width 18 height 14
click at [1317, 317] on icon at bounding box center [1326, 319] width 18 height 14
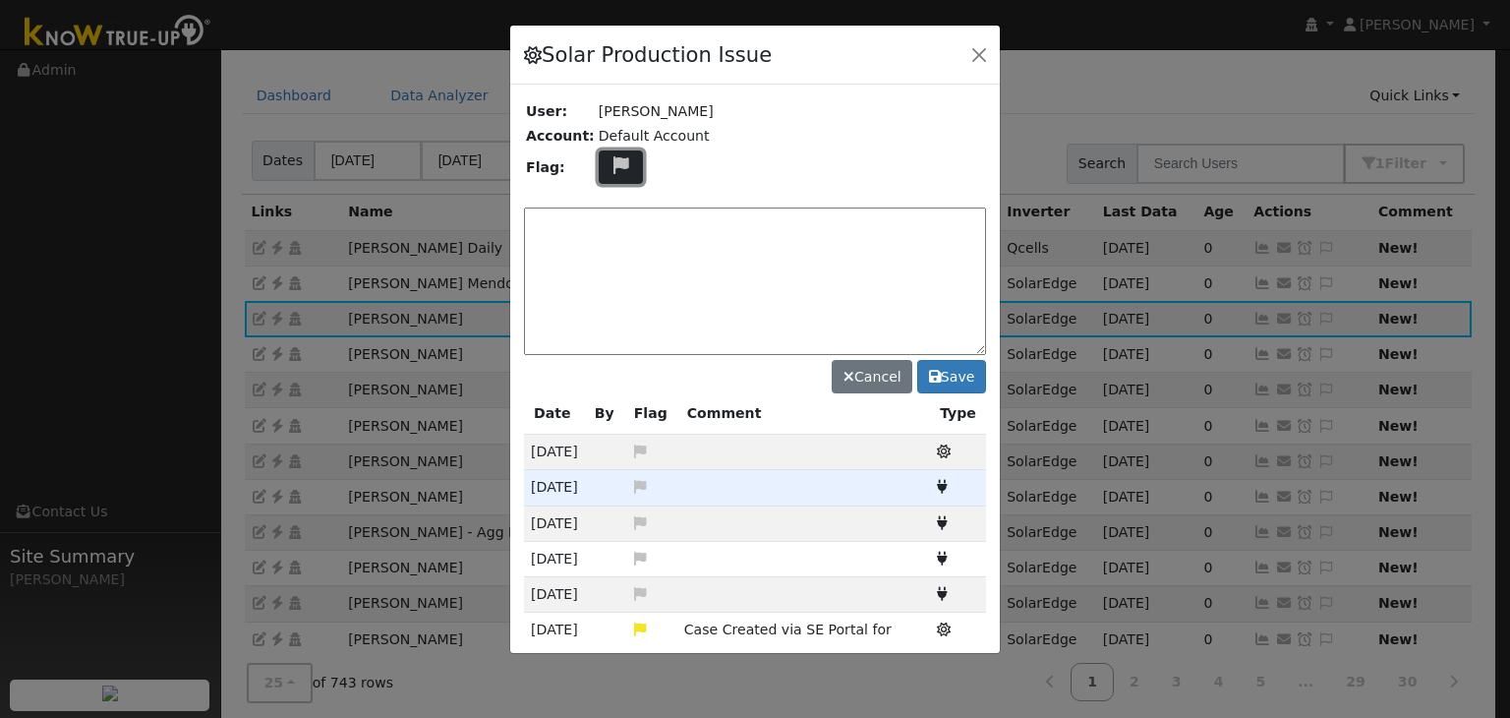
click at [613, 161] on icon at bounding box center [621, 165] width 23 height 18
click at [609, 234] on icon at bounding box center [620, 238] width 23 height 18
click at [605, 225] on textarea at bounding box center [755, 280] width 462 height 147
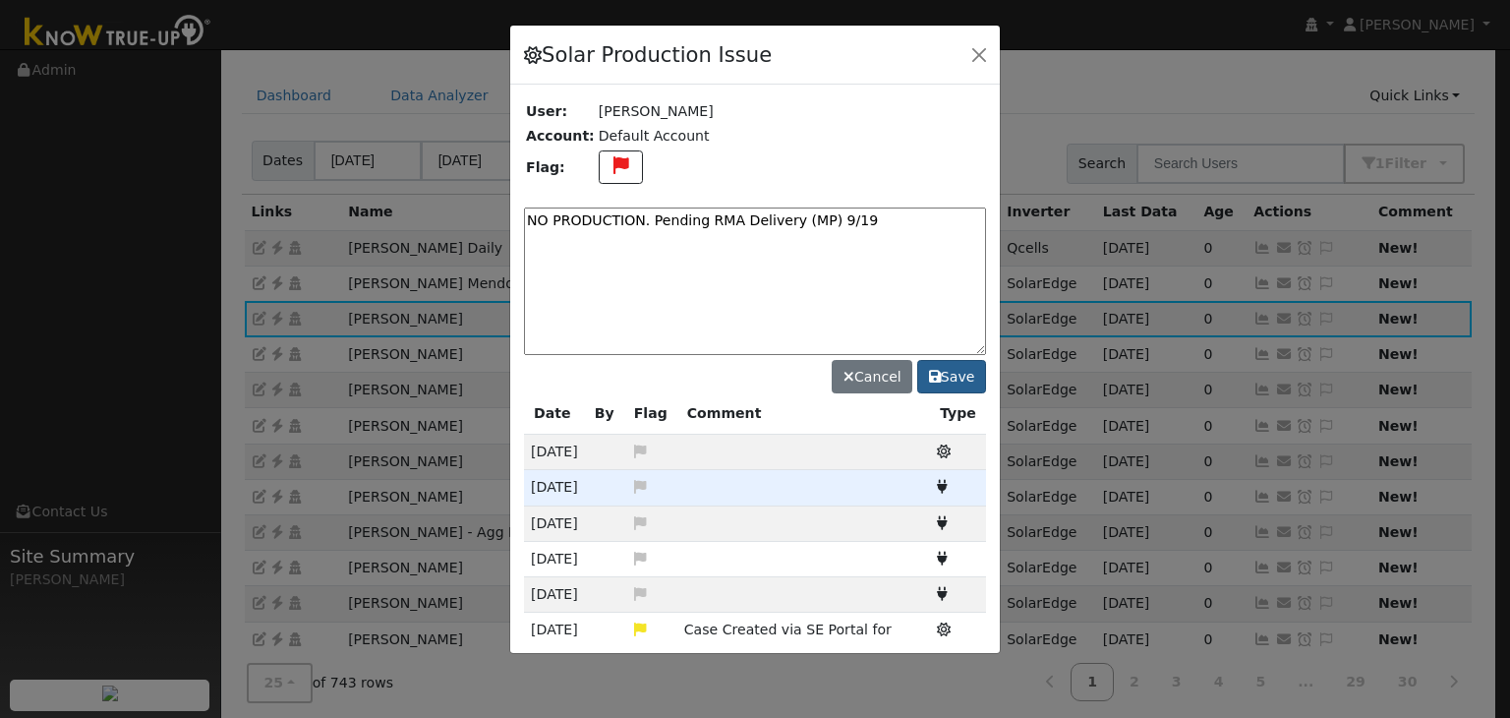
type textarea "NO PRODUCTION. Pending RMA Delivery (MP) 9/19"
click at [955, 378] on button "Save" at bounding box center [951, 376] width 69 height 33
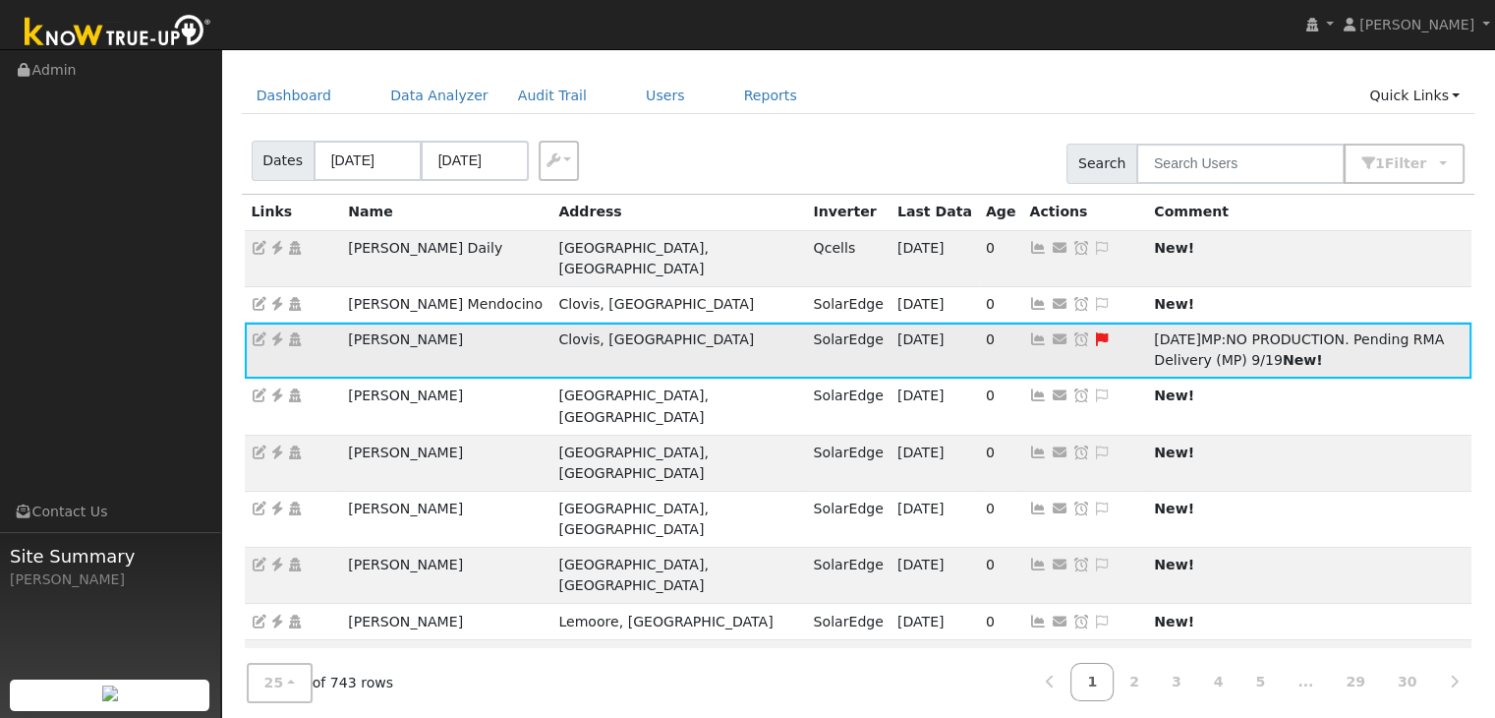
click at [1073, 332] on icon at bounding box center [1082, 339] width 18 height 14
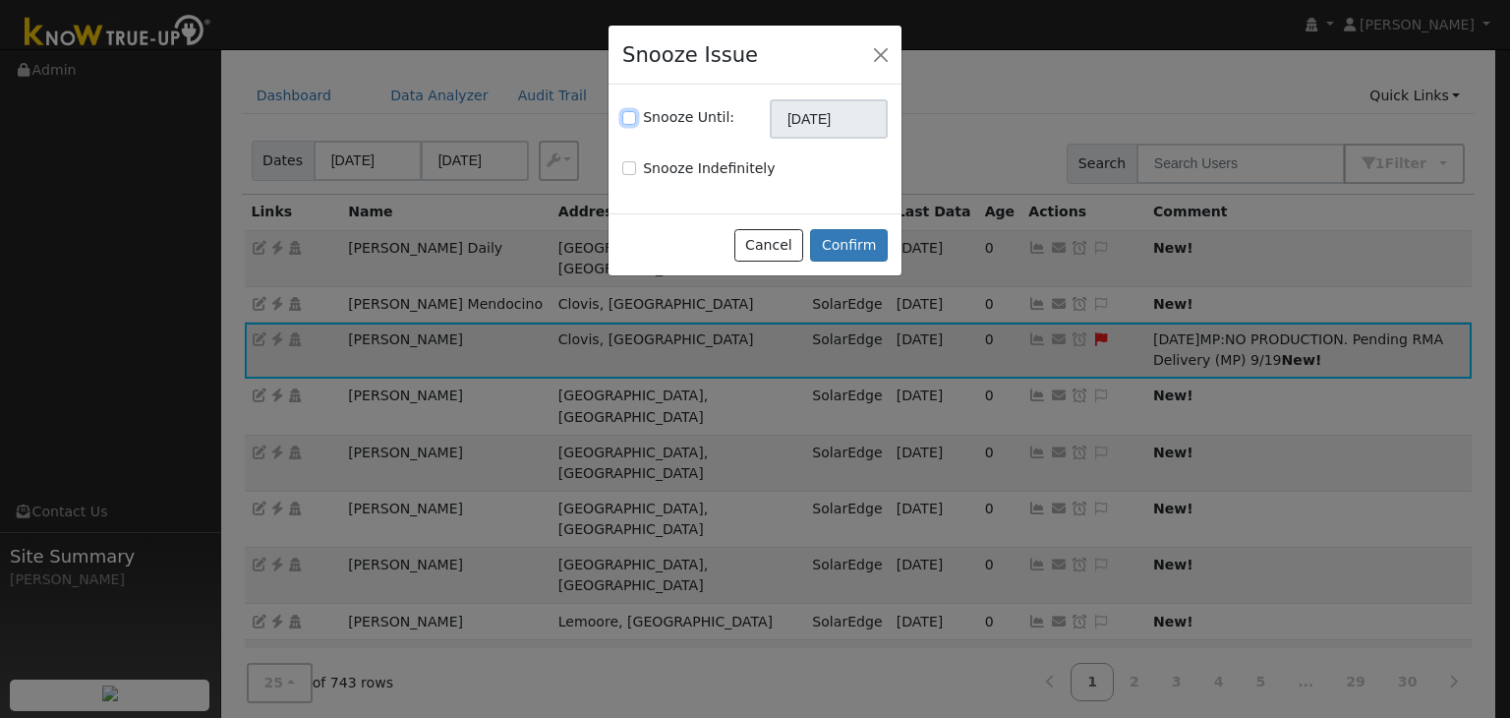
click at [630, 119] on input "Snooze Until:" at bounding box center [629, 118] width 14 height 14
checkbox input "true"
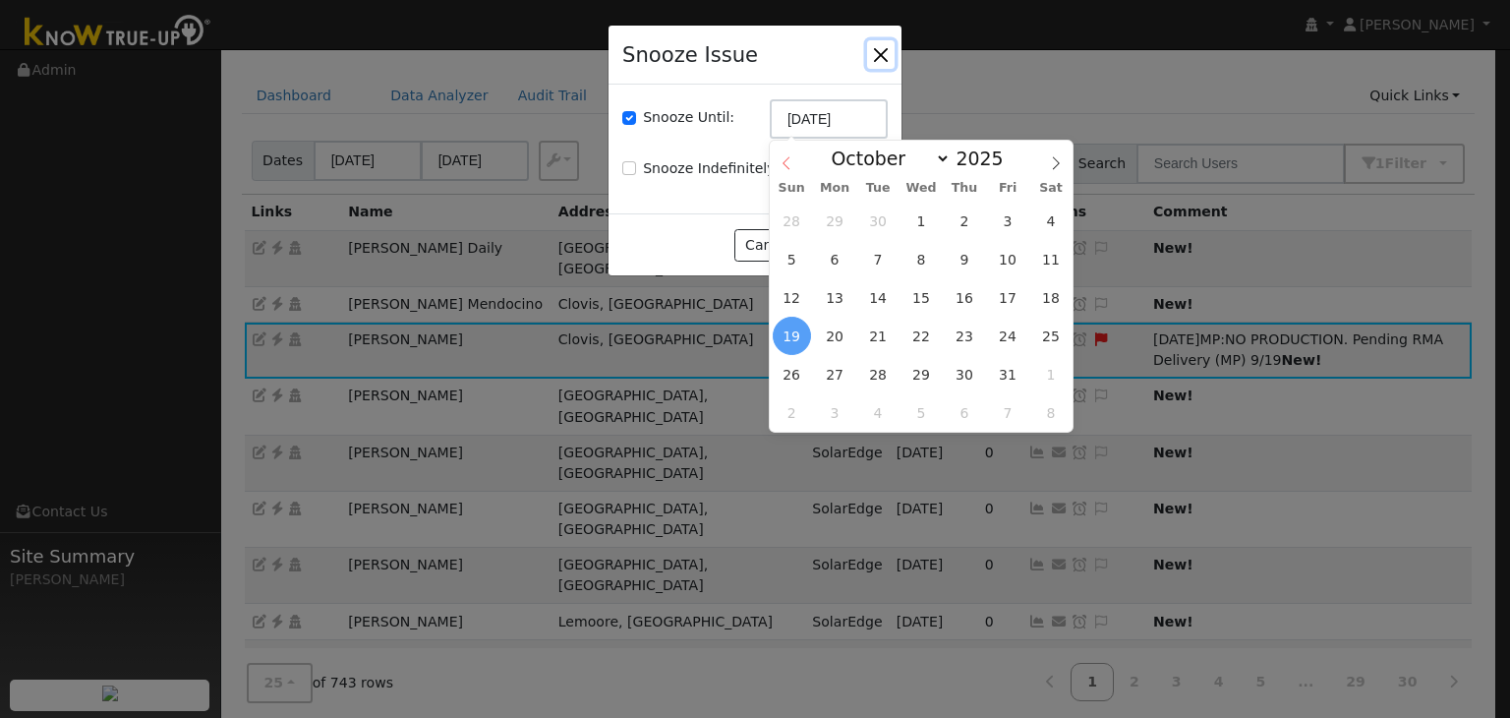
click at [785, 160] on icon at bounding box center [786, 162] width 7 height 13
select select "8"
click at [1005, 328] on span "26" at bounding box center [1007, 336] width 38 height 38
type input "09/26/2025"
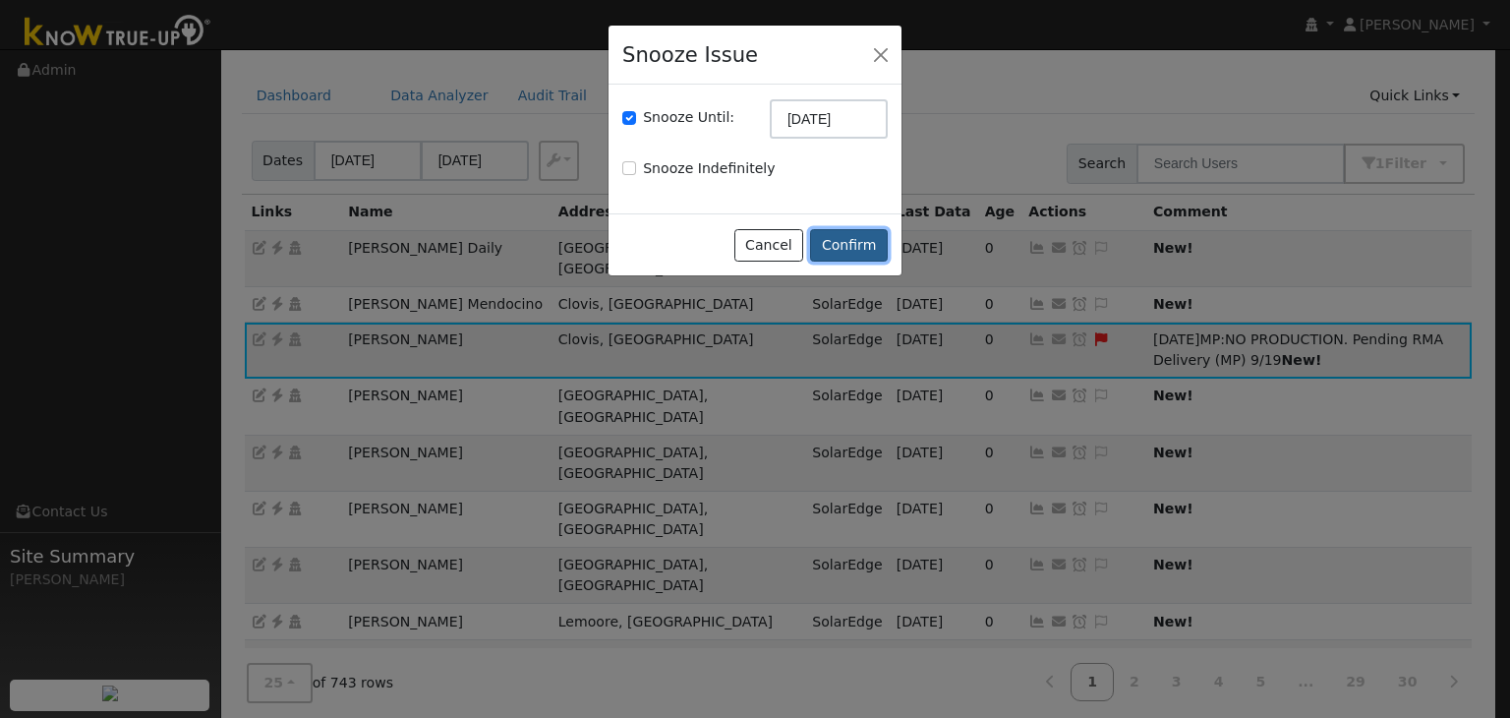
click at [839, 245] on button "Confirm" at bounding box center [849, 245] width 78 height 33
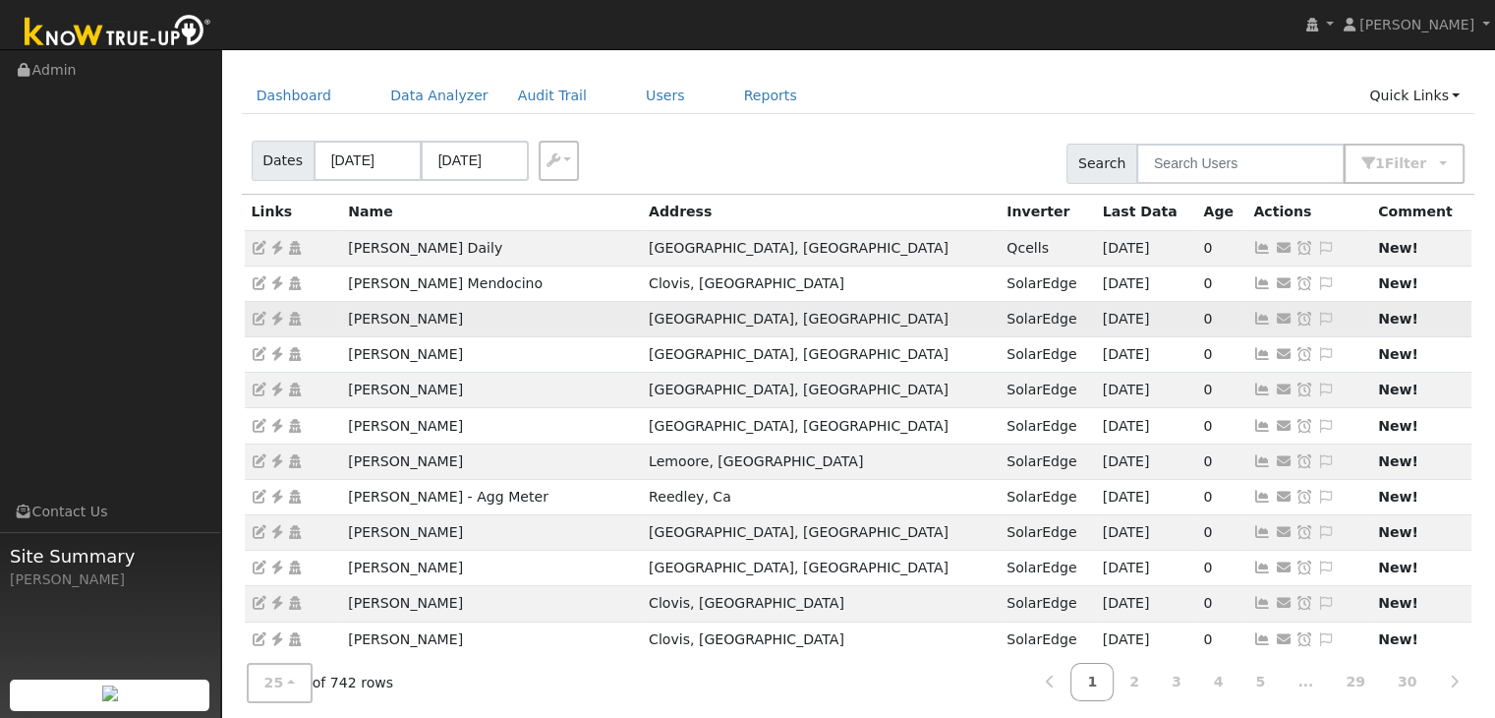
drag, startPoint x: 418, startPoint y: 316, endPoint x: 492, endPoint y: 305, distance: 74.5
click at [491, 306] on td "Kathleen Ramirez" at bounding box center [491, 318] width 301 height 35
copy td "Kathleen Ramirez"
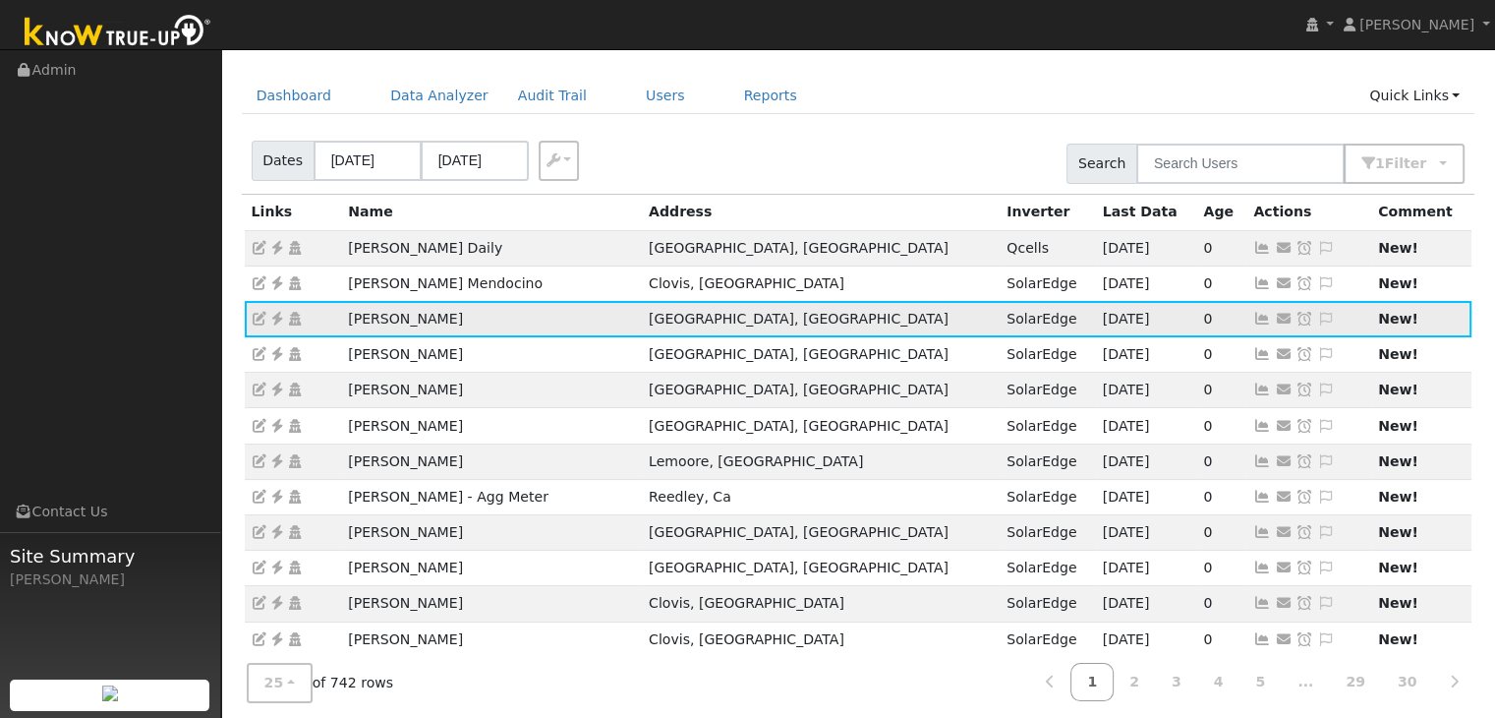
click at [277, 312] on icon at bounding box center [277, 319] width 18 height 14
click at [846, 115] on div "Dashboard Data Analyzer Audit Trail Users Reports Quick Links Quick Add Quick C…" at bounding box center [859, 106] width 1234 height 56
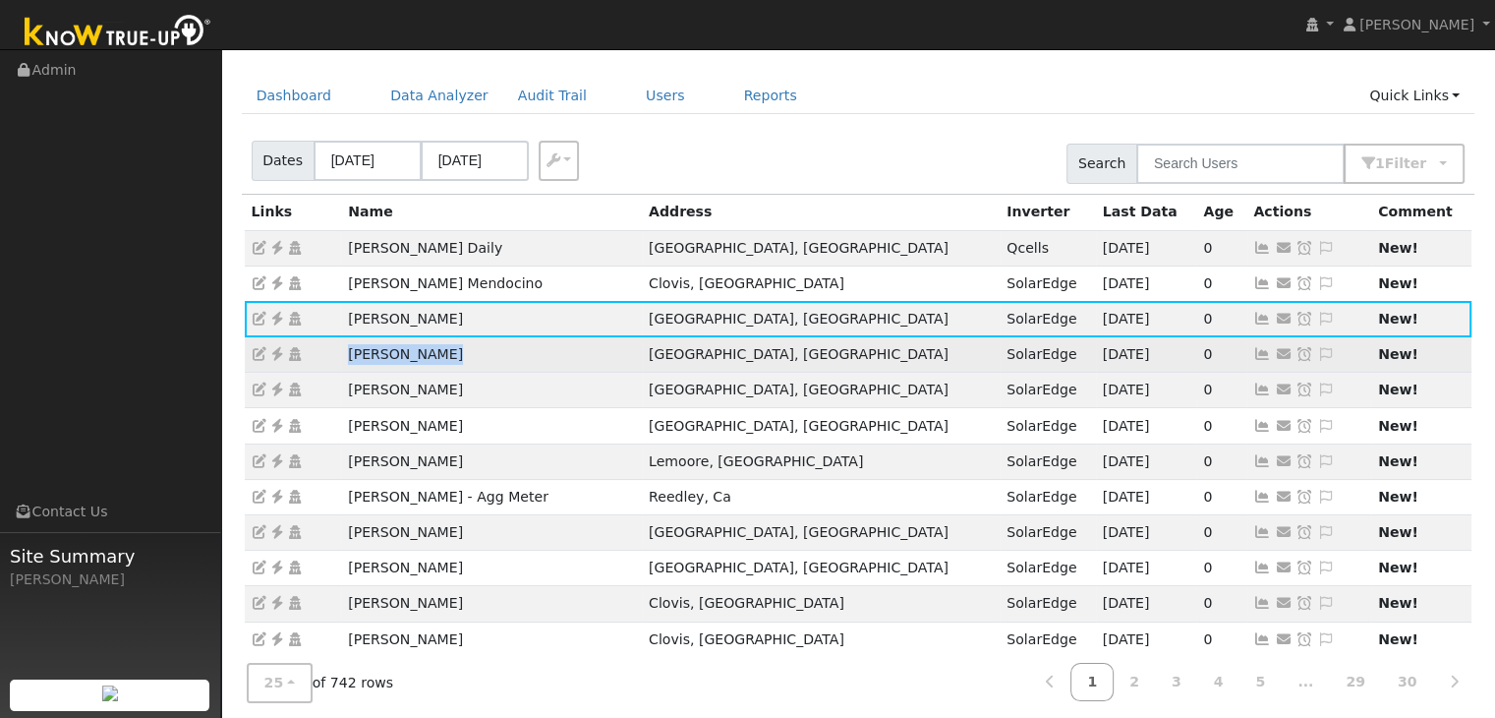
drag, startPoint x: 336, startPoint y: 354, endPoint x: 668, endPoint y: 351, distance: 332.3
click at [462, 357] on tr "Hugo Martinez Fresno, CA SolarEdge 09/14/25 0 Send Email... Copy a Link Reset P…" at bounding box center [859, 354] width 1228 height 35
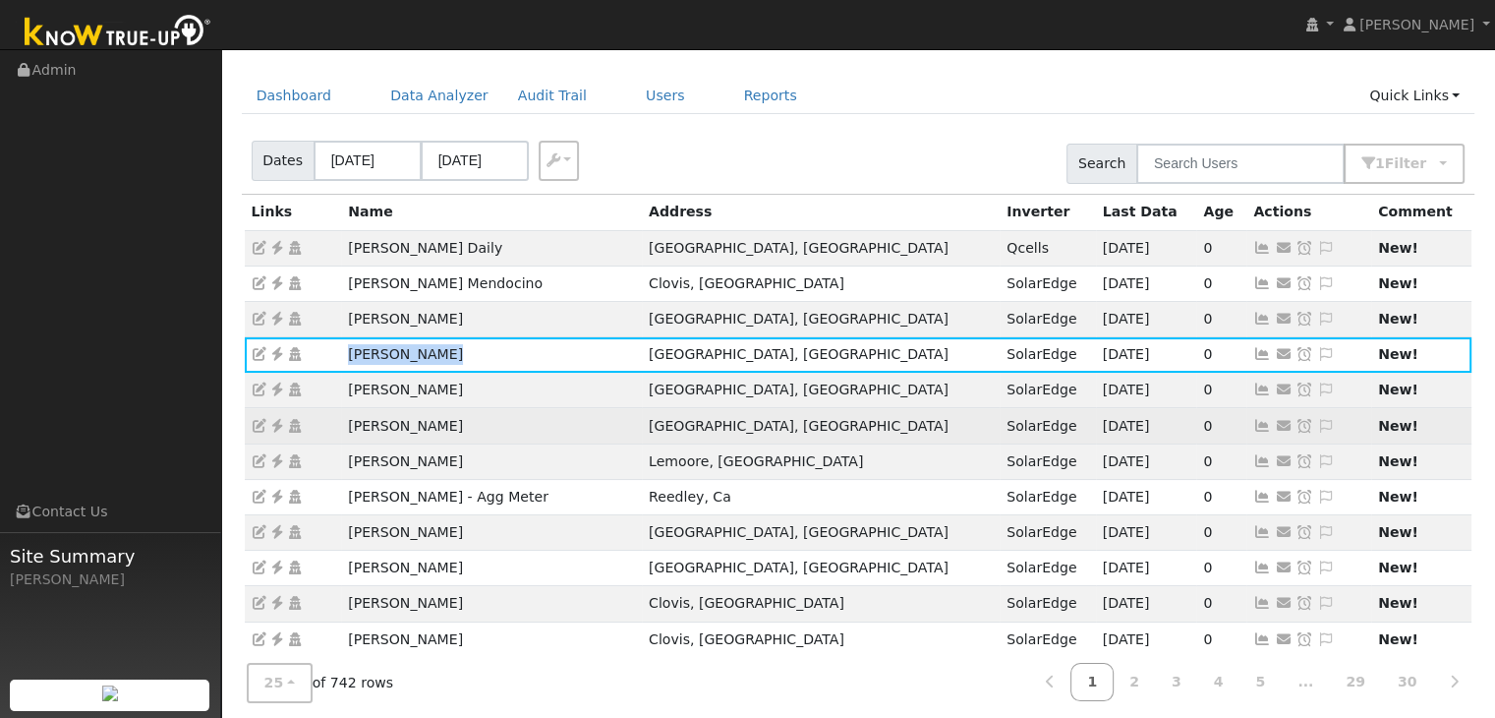
copy tr "[PERSON_NAME]"
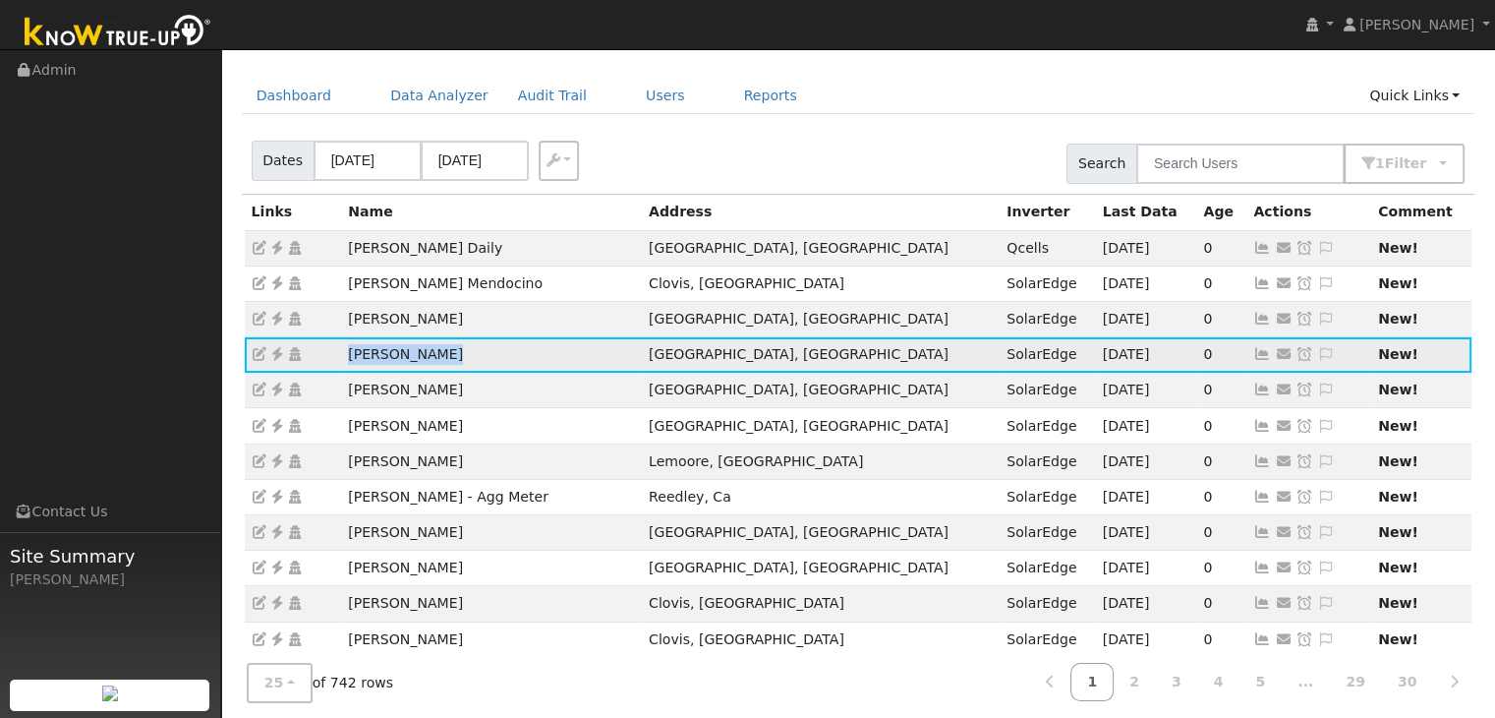
click at [277, 355] on icon at bounding box center [277, 354] width 18 height 14
click at [1317, 349] on icon at bounding box center [1326, 354] width 18 height 14
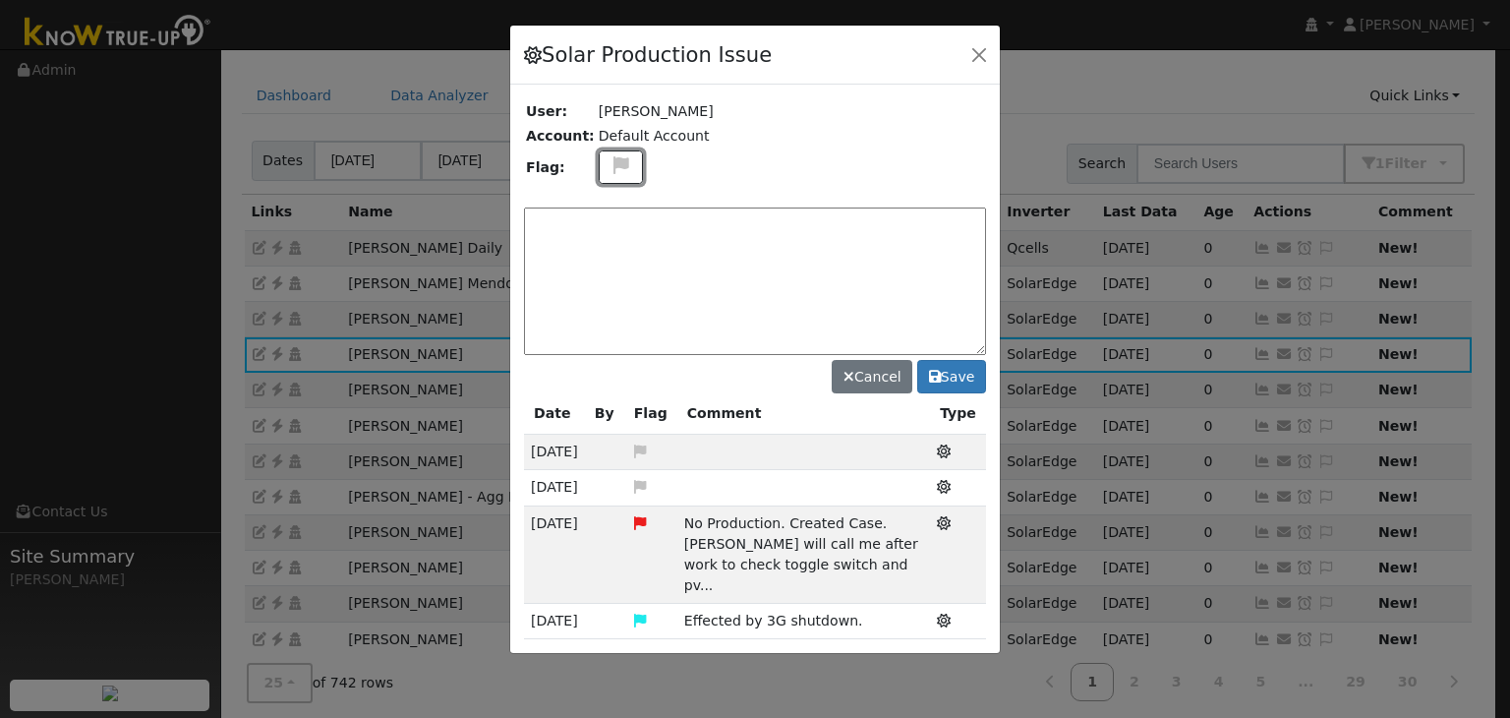
click at [610, 161] on icon at bounding box center [621, 165] width 23 height 18
click at [614, 251] on icon at bounding box center [620, 260] width 23 height 18
click at [590, 247] on textarea at bounding box center [755, 280] width 462 height 147
type textarea "NO COMMS. Case made (MP) 9/19"
click at [952, 374] on button "Save" at bounding box center [951, 376] width 69 height 33
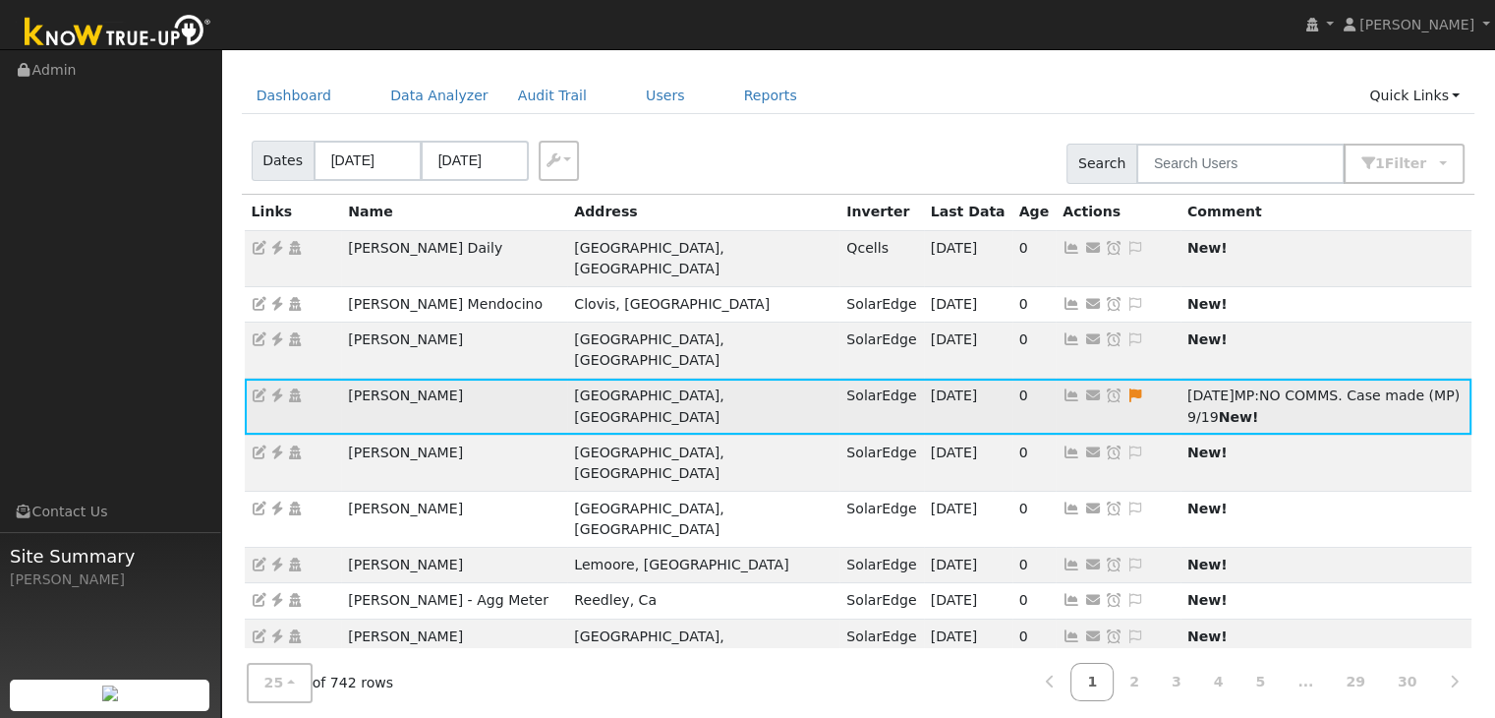
drag, startPoint x: 967, startPoint y: 347, endPoint x: 908, endPoint y: 297, distance: 77.4
click at [1105, 388] on icon at bounding box center [1114, 395] width 18 height 14
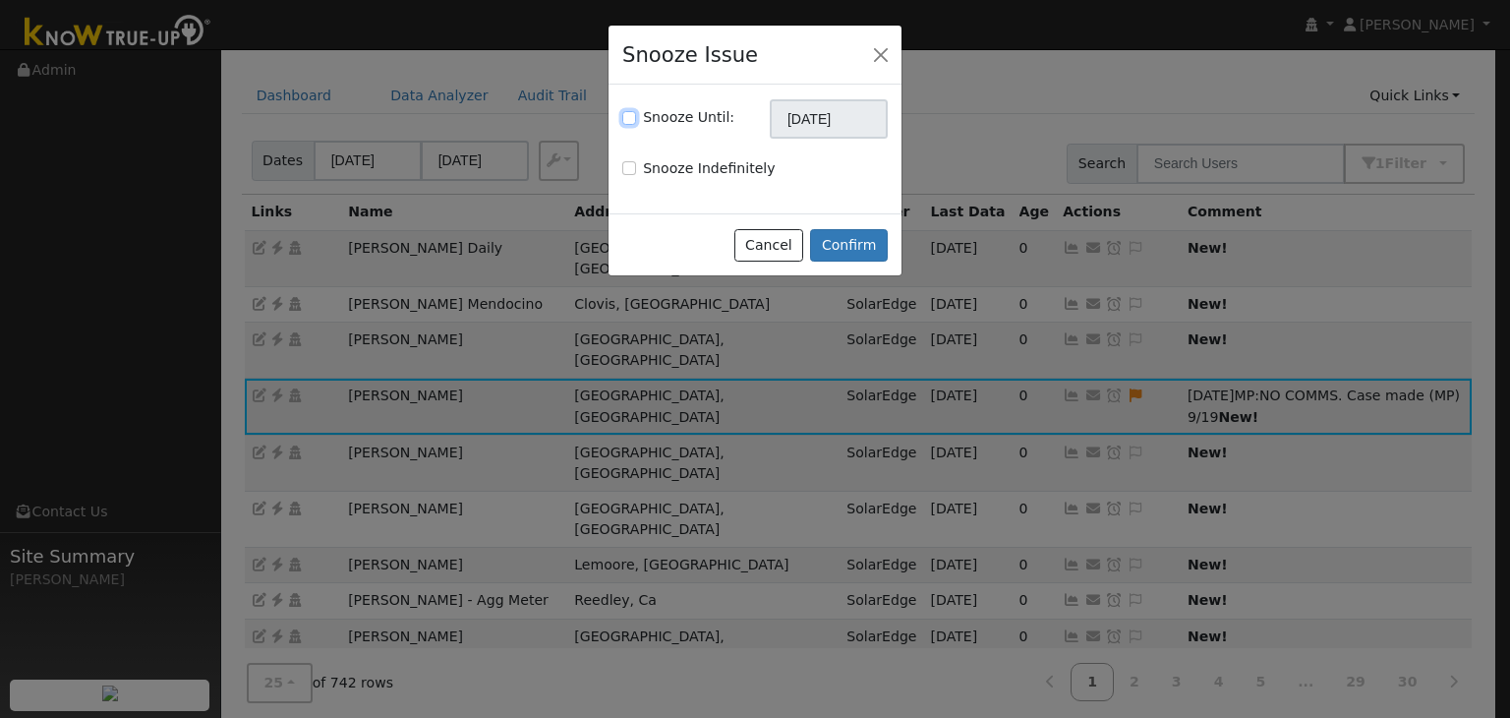
click at [628, 119] on input "Snooze Until:" at bounding box center [629, 118] width 14 height 14
checkbox input "true"
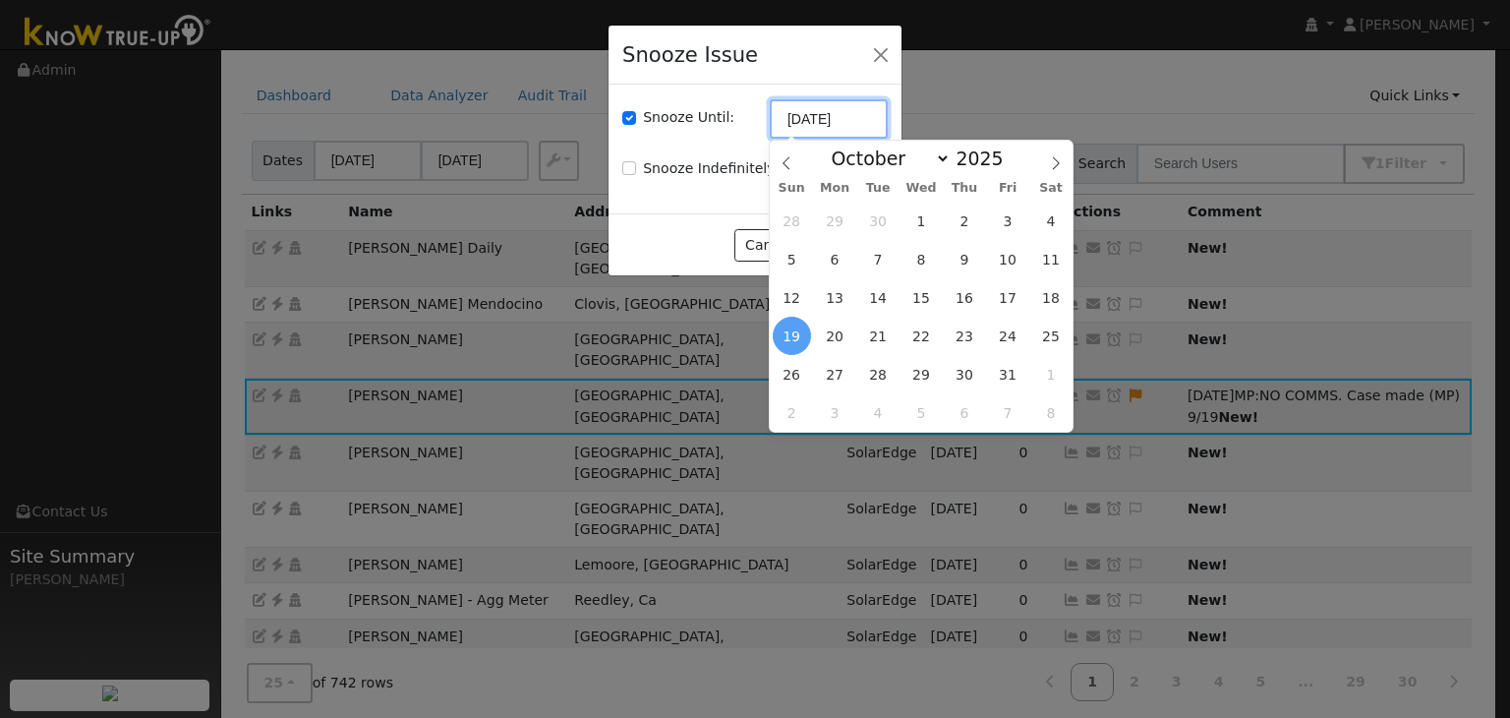
click at [834, 120] on input "10/19/2025" at bounding box center [829, 118] width 118 height 39
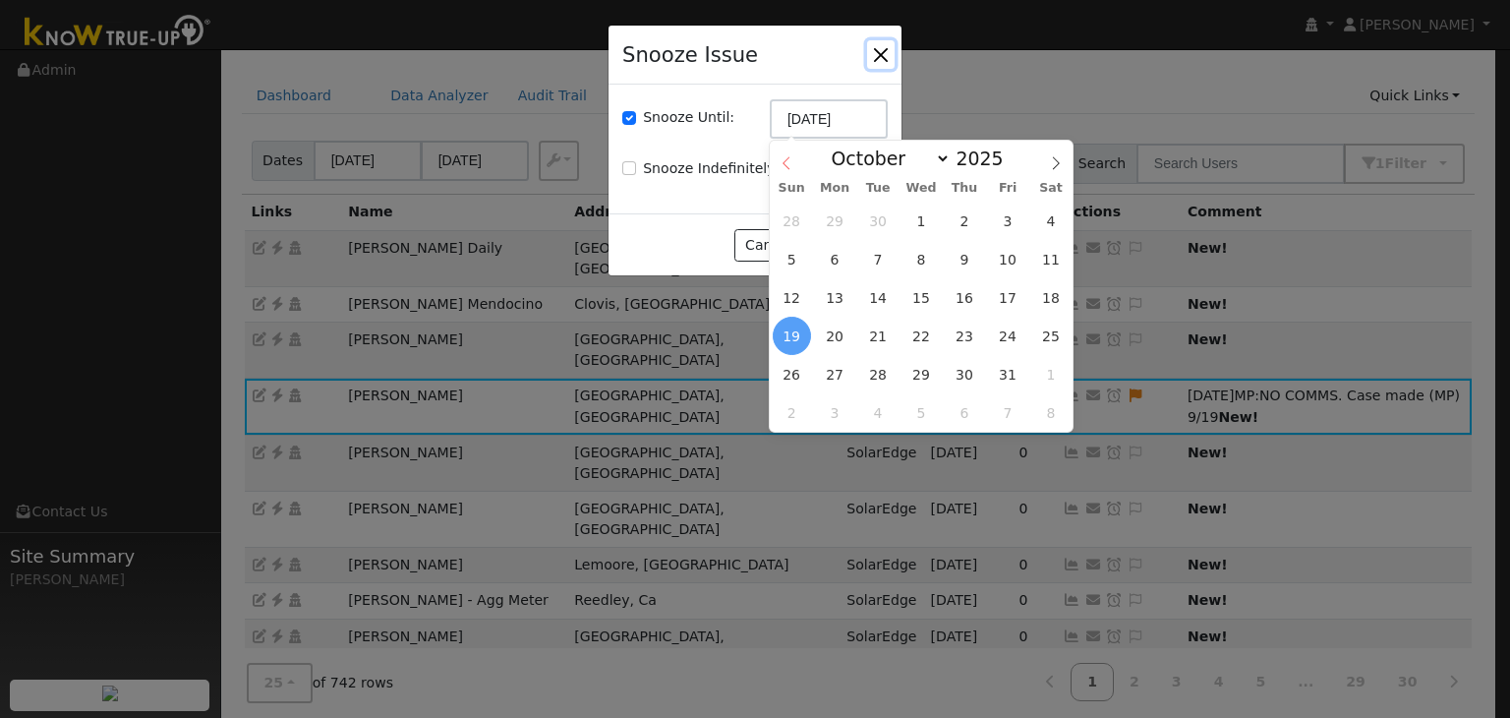
click at [786, 160] on icon at bounding box center [786, 162] width 7 height 13
select select "8"
click at [998, 331] on span "26" at bounding box center [1007, 336] width 38 height 38
type input "09/26/2025"
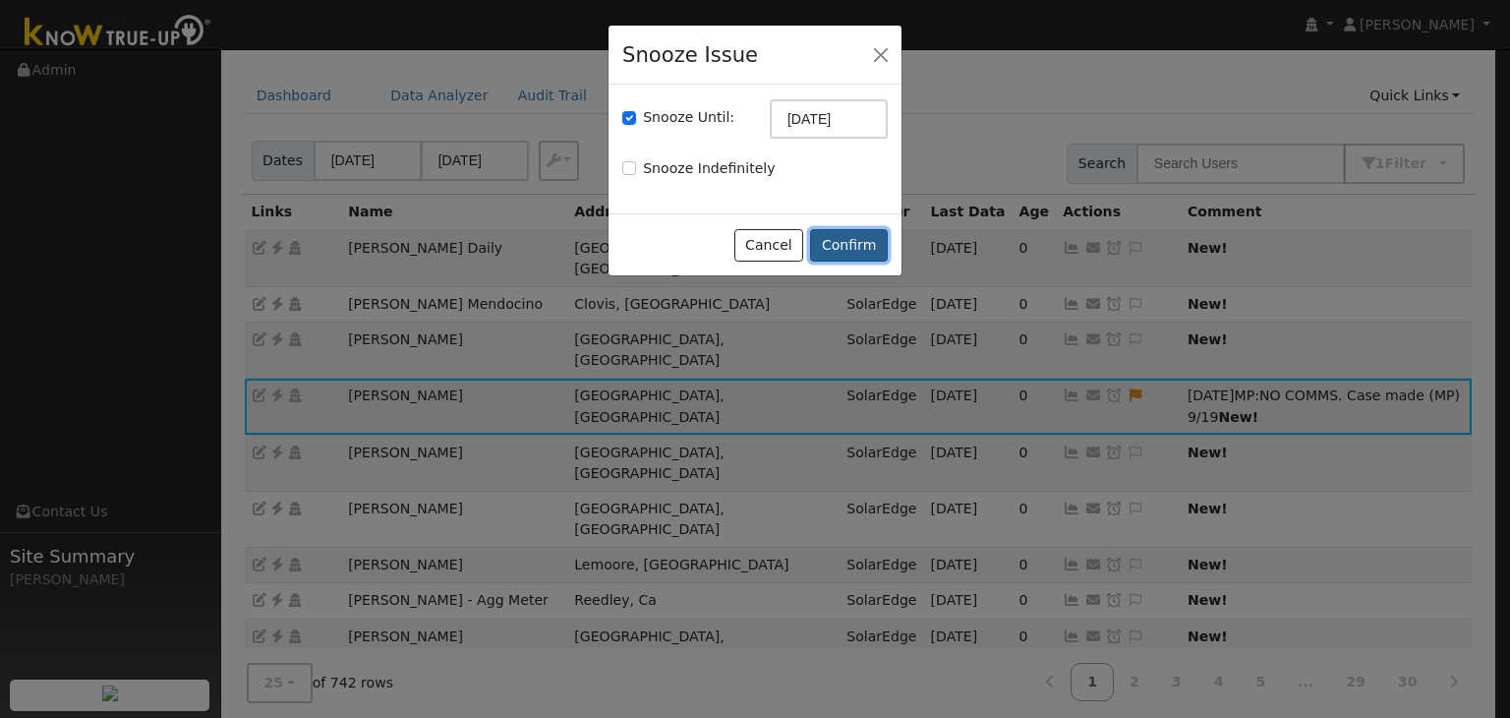
click at [858, 249] on button "Confirm" at bounding box center [849, 245] width 78 height 33
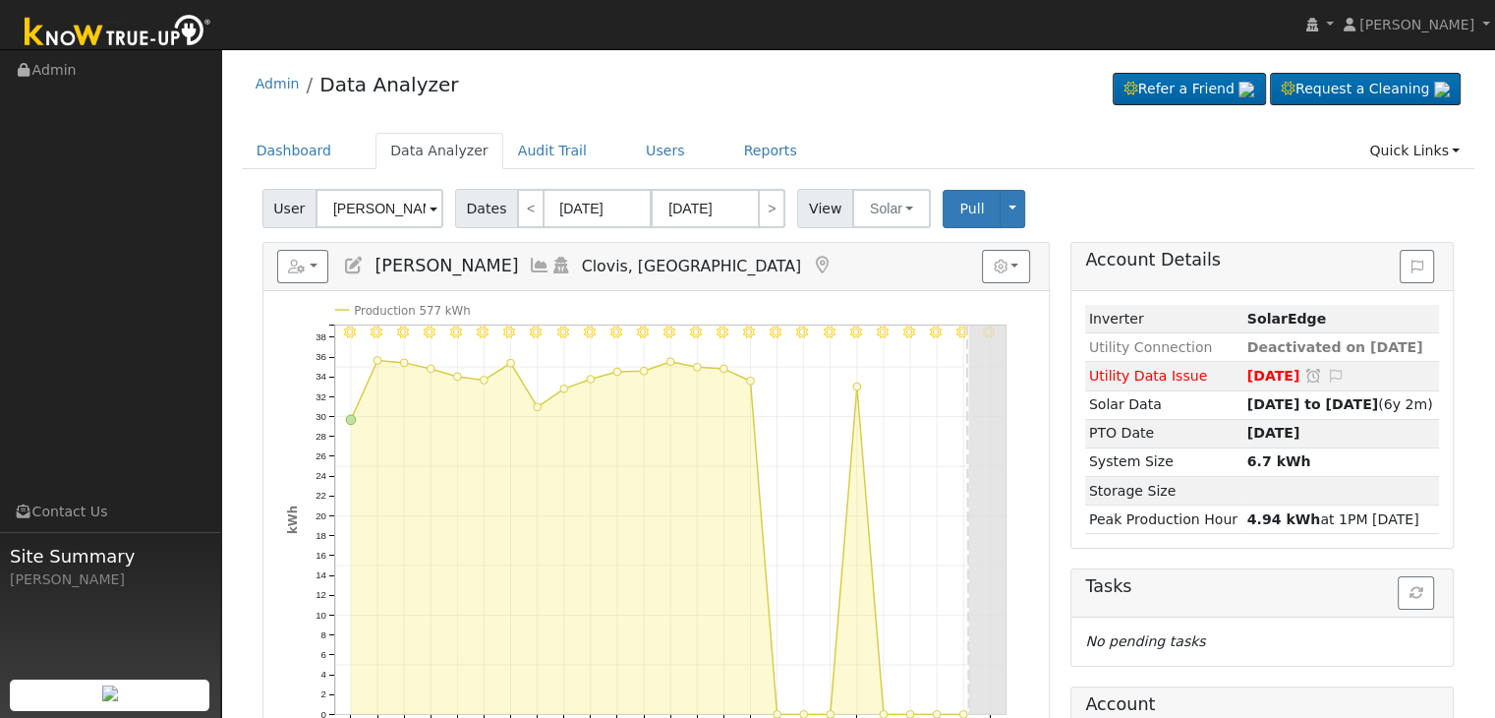
click at [811, 259] on icon at bounding box center [822, 266] width 22 height 18
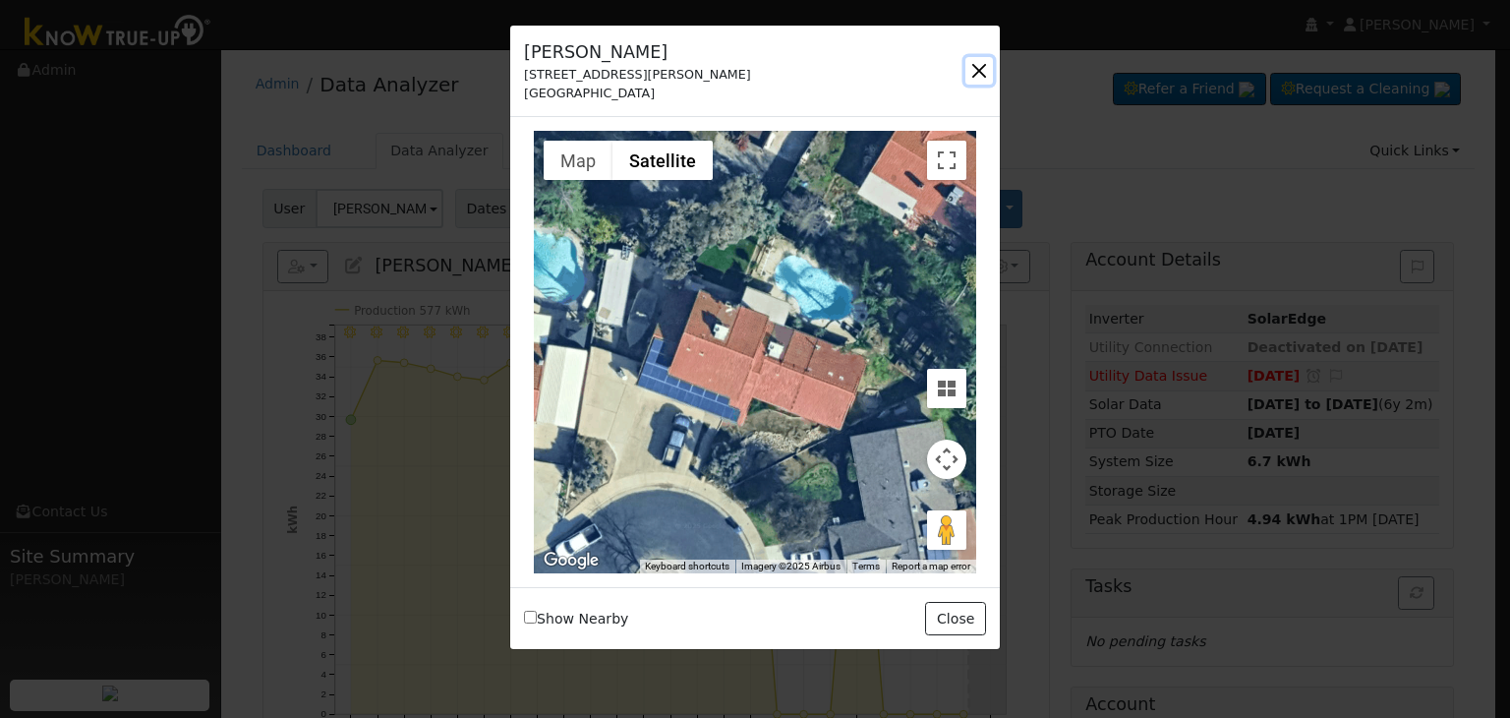
click at [985, 62] on button "button" at bounding box center [979, 71] width 28 height 28
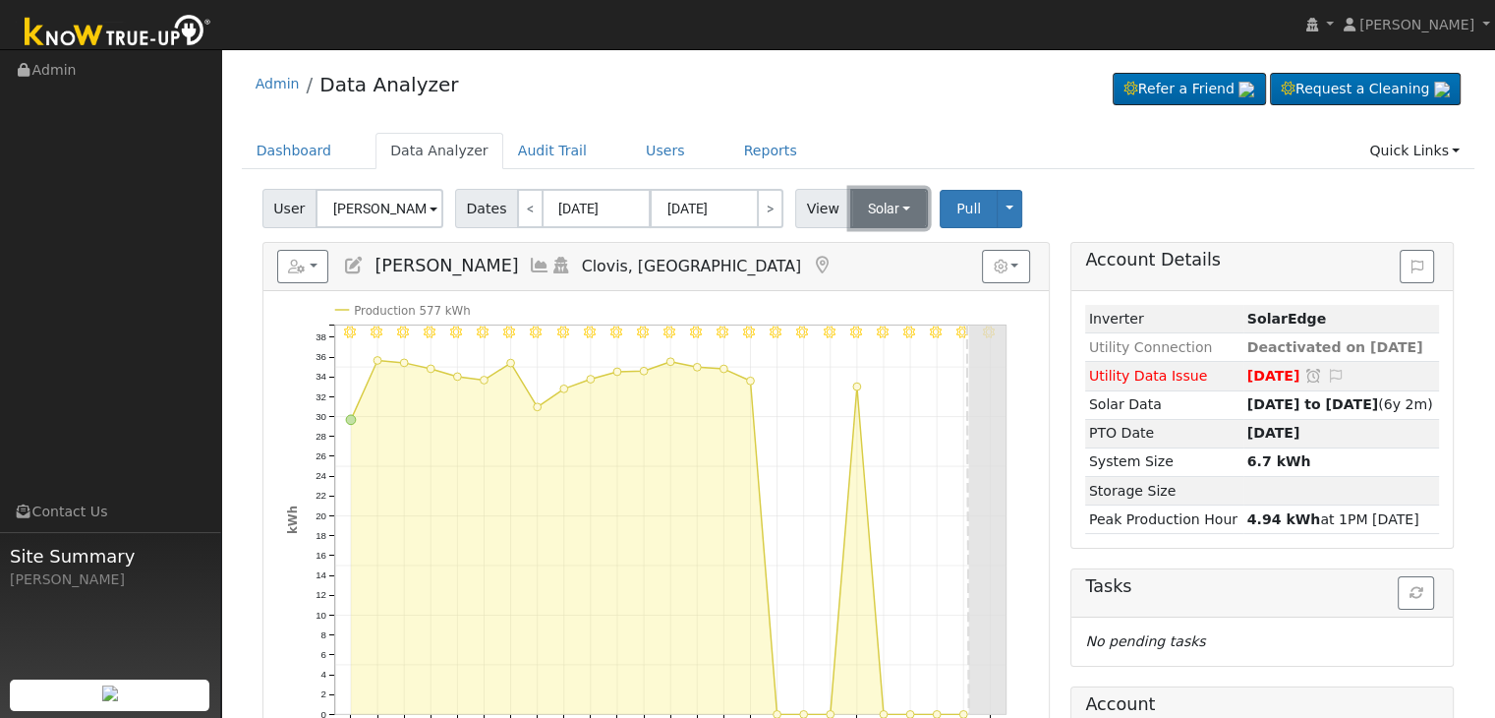
click at [887, 203] on button "Solar" at bounding box center [889, 208] width 79 height 39
click at [857, 249] on link "Utility" at bounding box center [914, 252] width 137 height 28
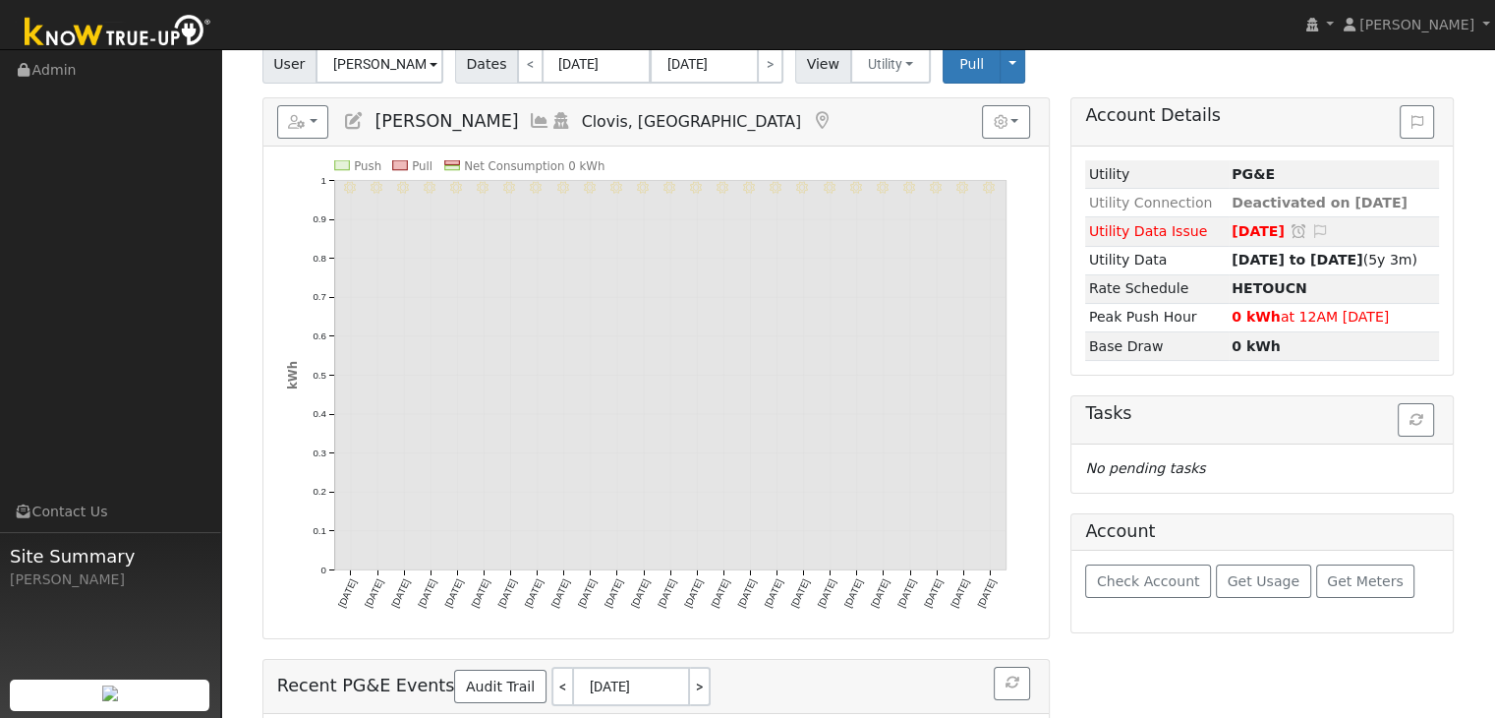
scroll to position [142, 0]
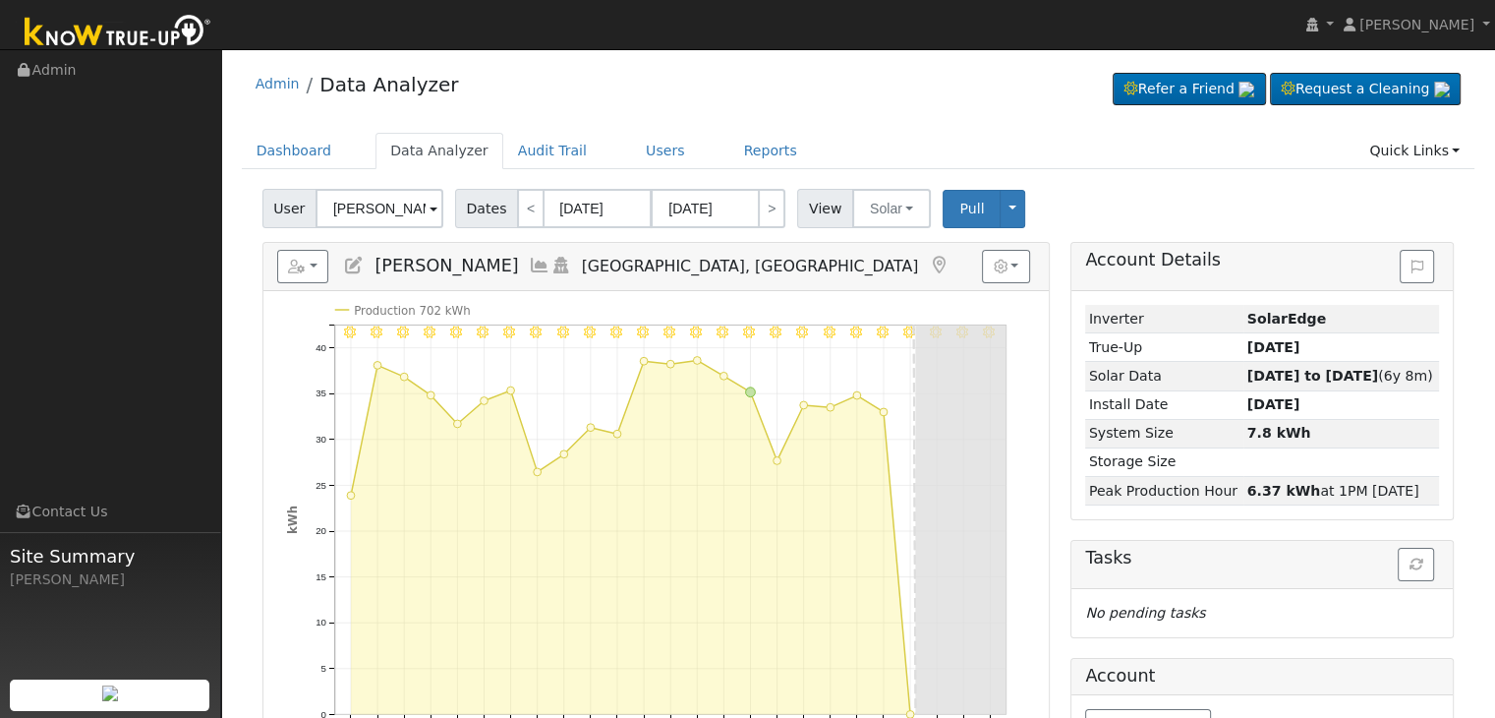
click at [928, 258] on icon at bounding box center [939, 266] width 22 height 18
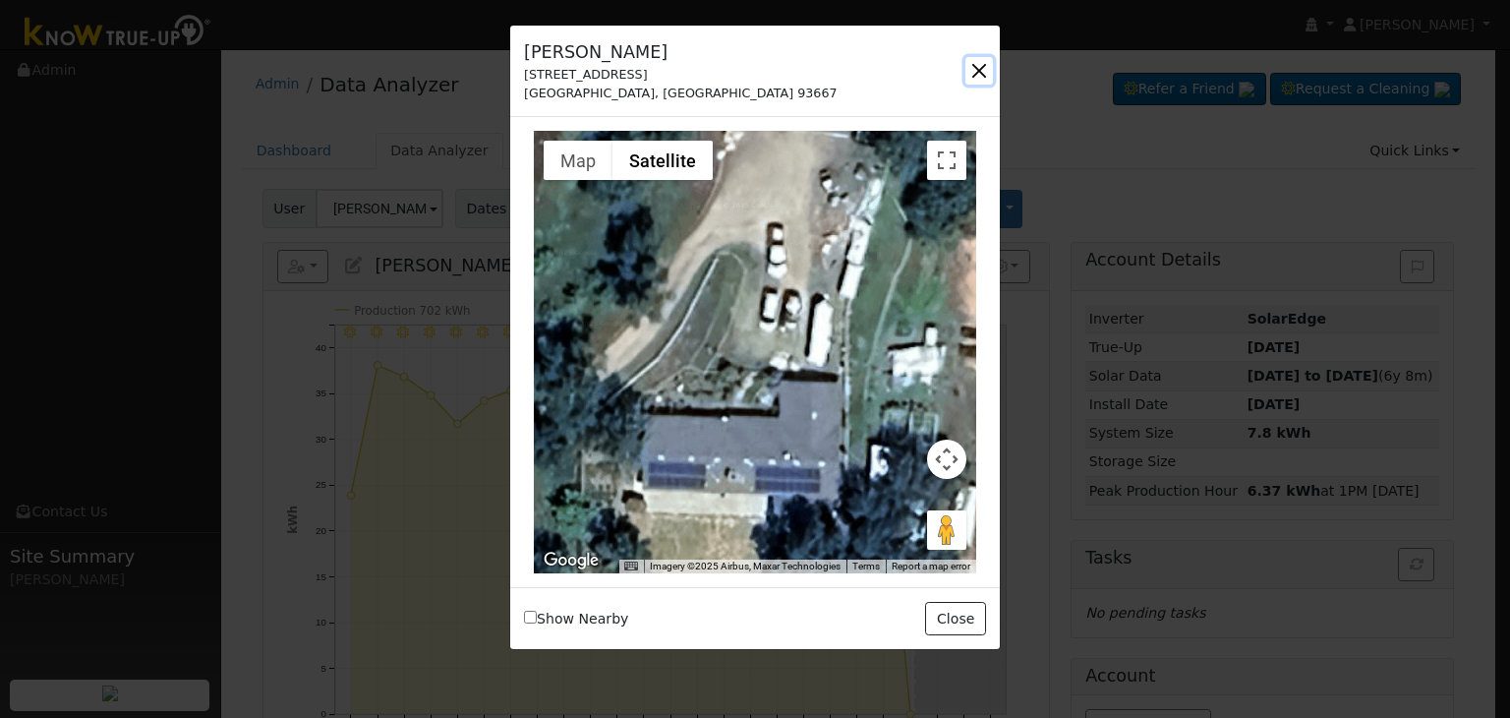
click at [987, 70] on button "button" at bounding box center [979, 71] width 28 height 28
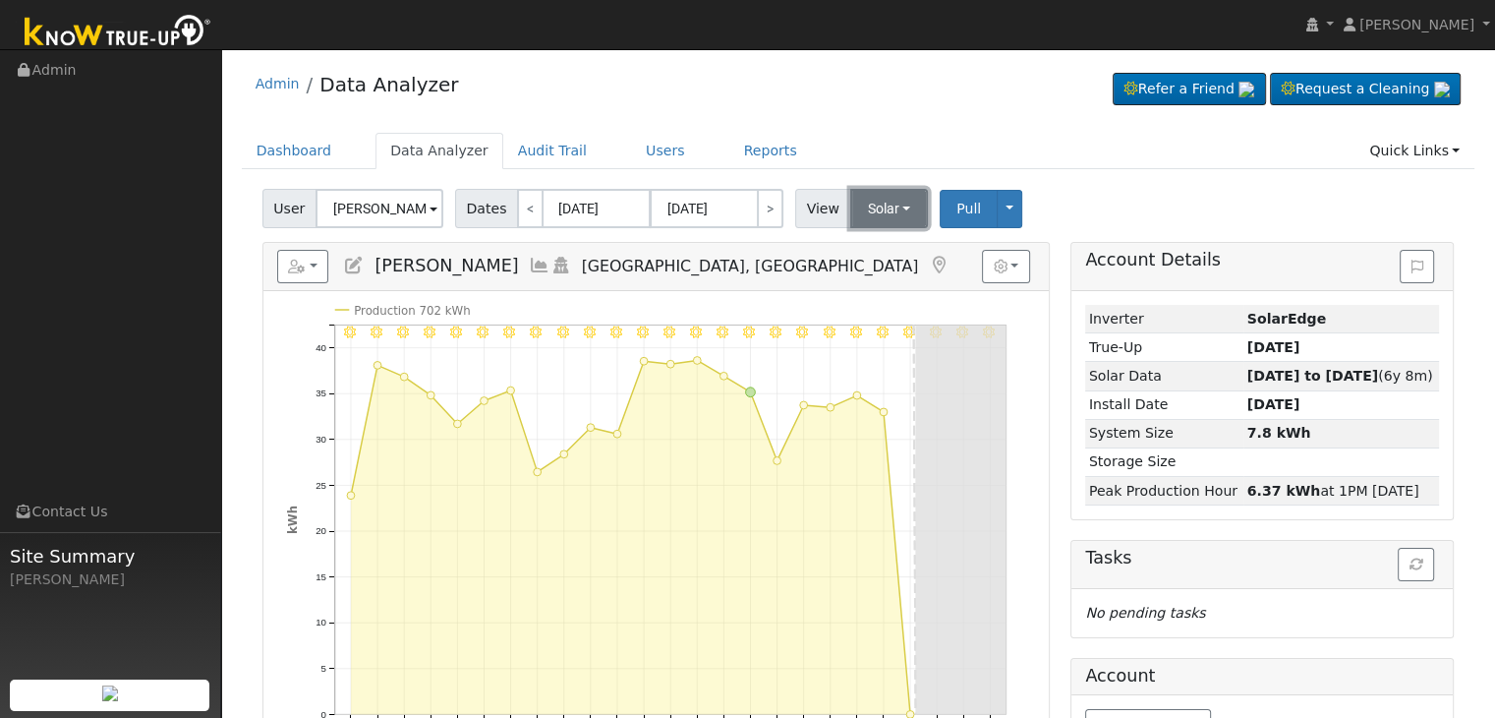
click at [877, 213] on button "Solar" at bounding box center [889, 208] width 79 height 39
click at [885, 255] on link "Utility" at bounding box center [914, 252] width 137 height 28
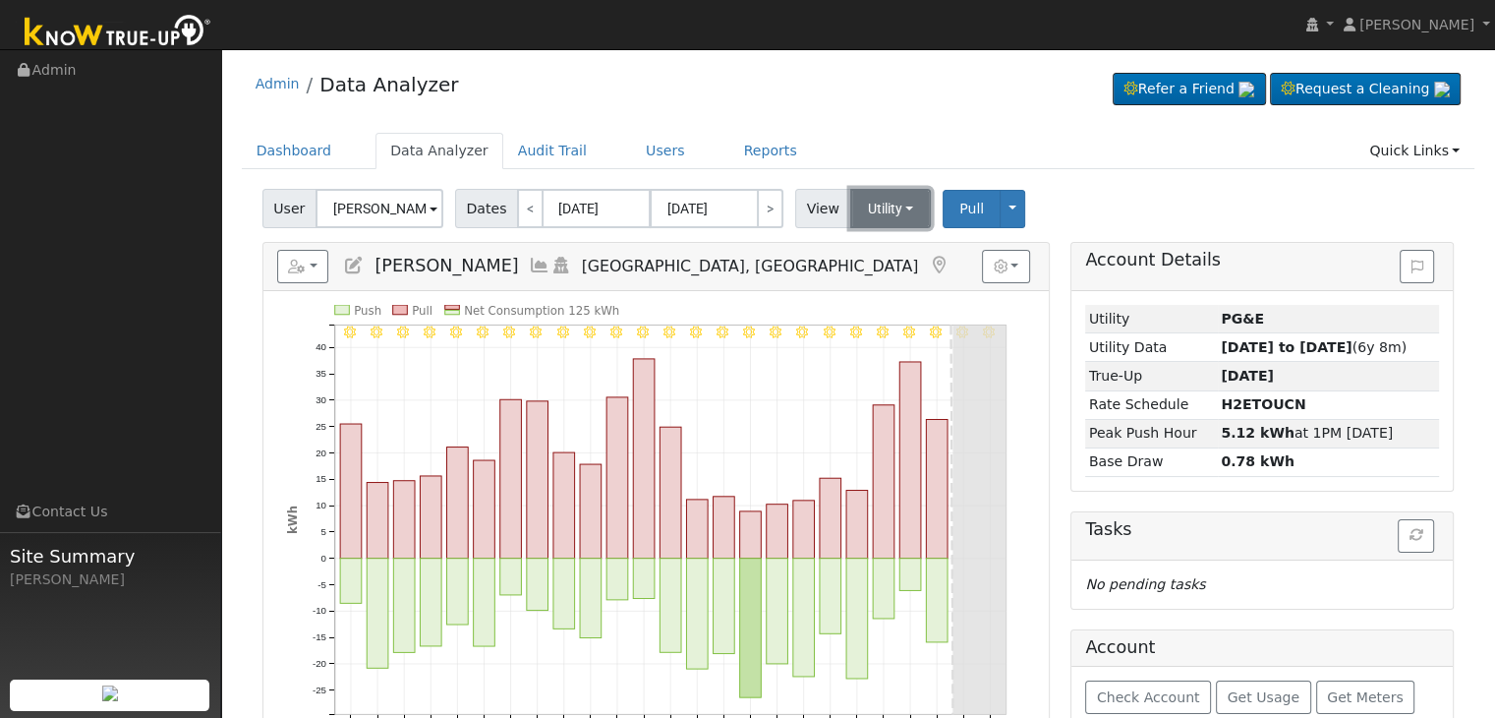
click at [885, 212] on button "Utility" at bounding box center [891, 208] width 82 height 39
click at [872, 288] on link "Solar" at bounding box center [914, 280] width 137 height 28
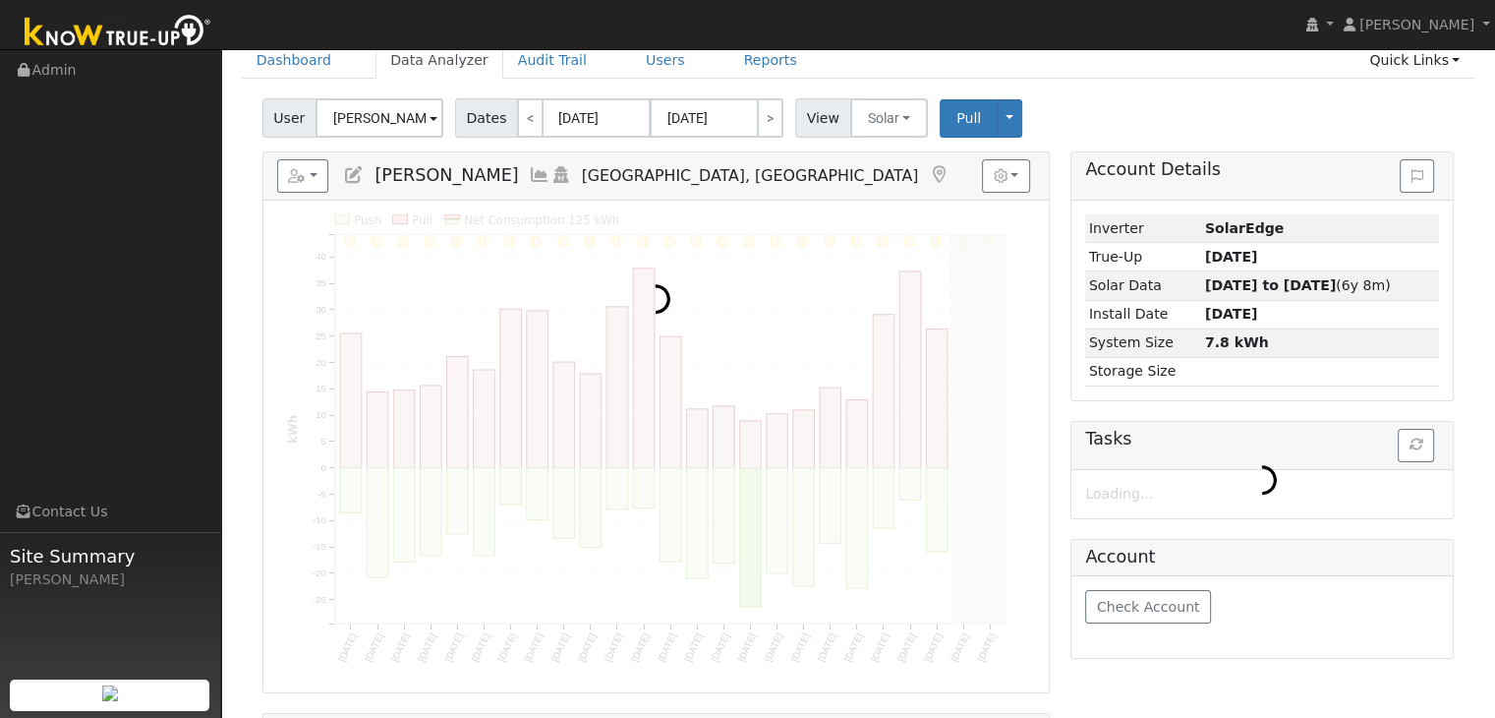
scroll to position [98, 0]
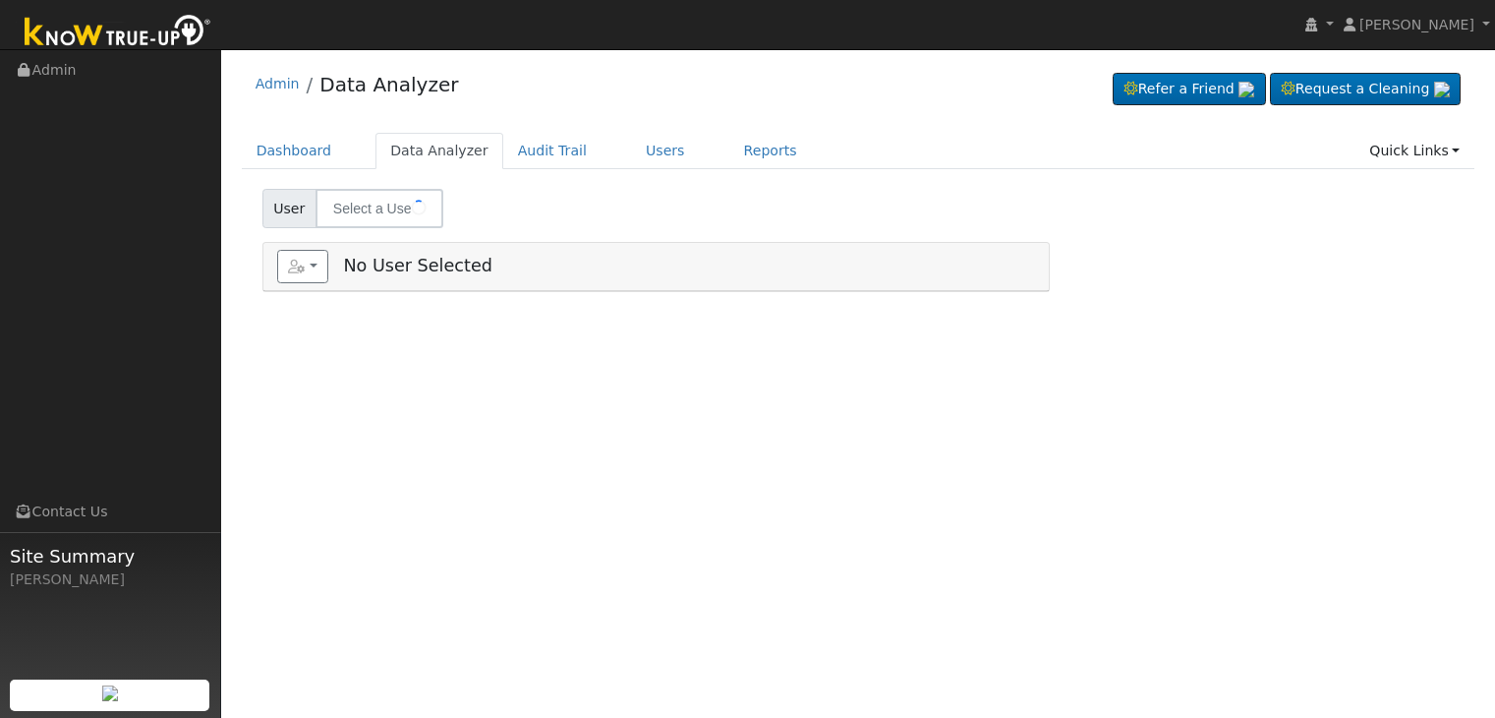
type input "[PERSON_NAME]"
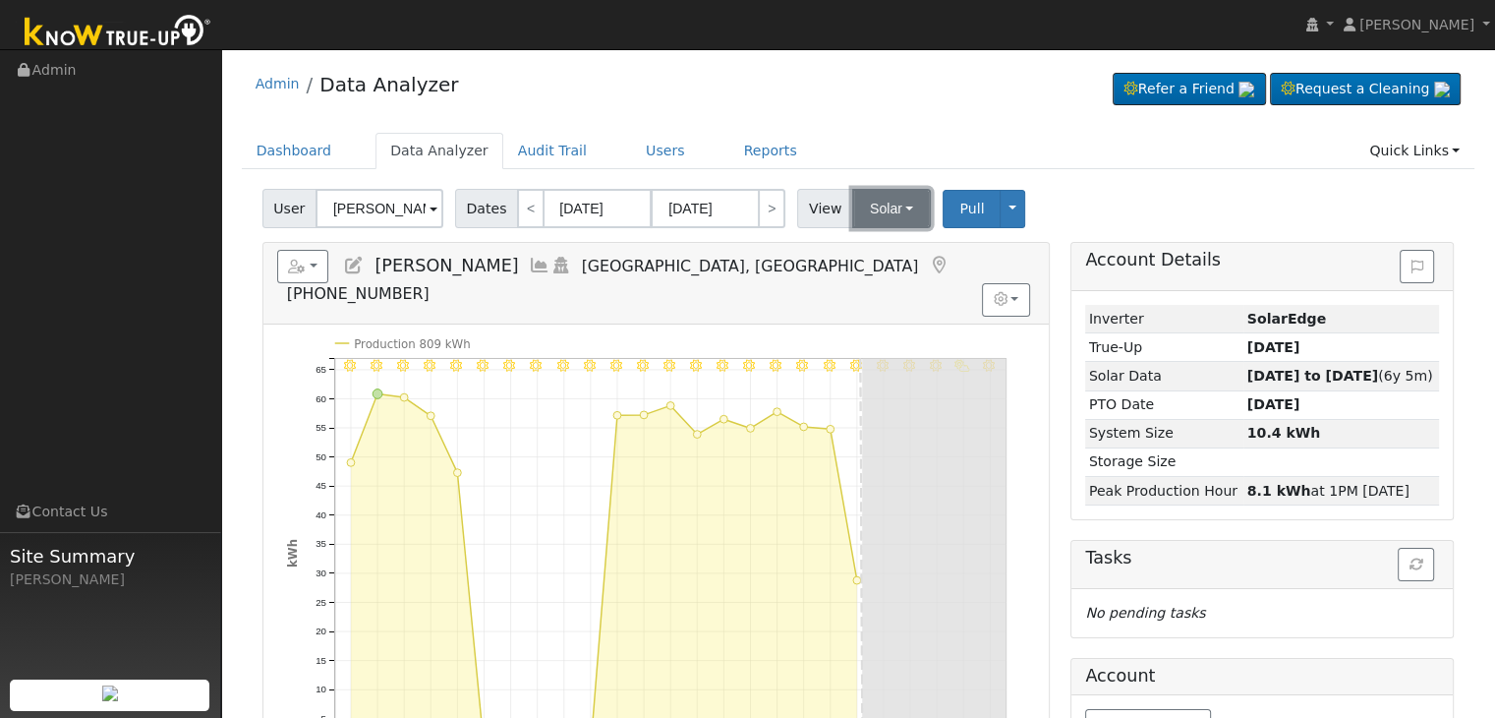
click at [889, 205] on button "Solar" at bounding box center [891, 208] width 79 height 39
click at [889, 243] on link "Utility" at bounding box center [916, 252] width 137 height 28
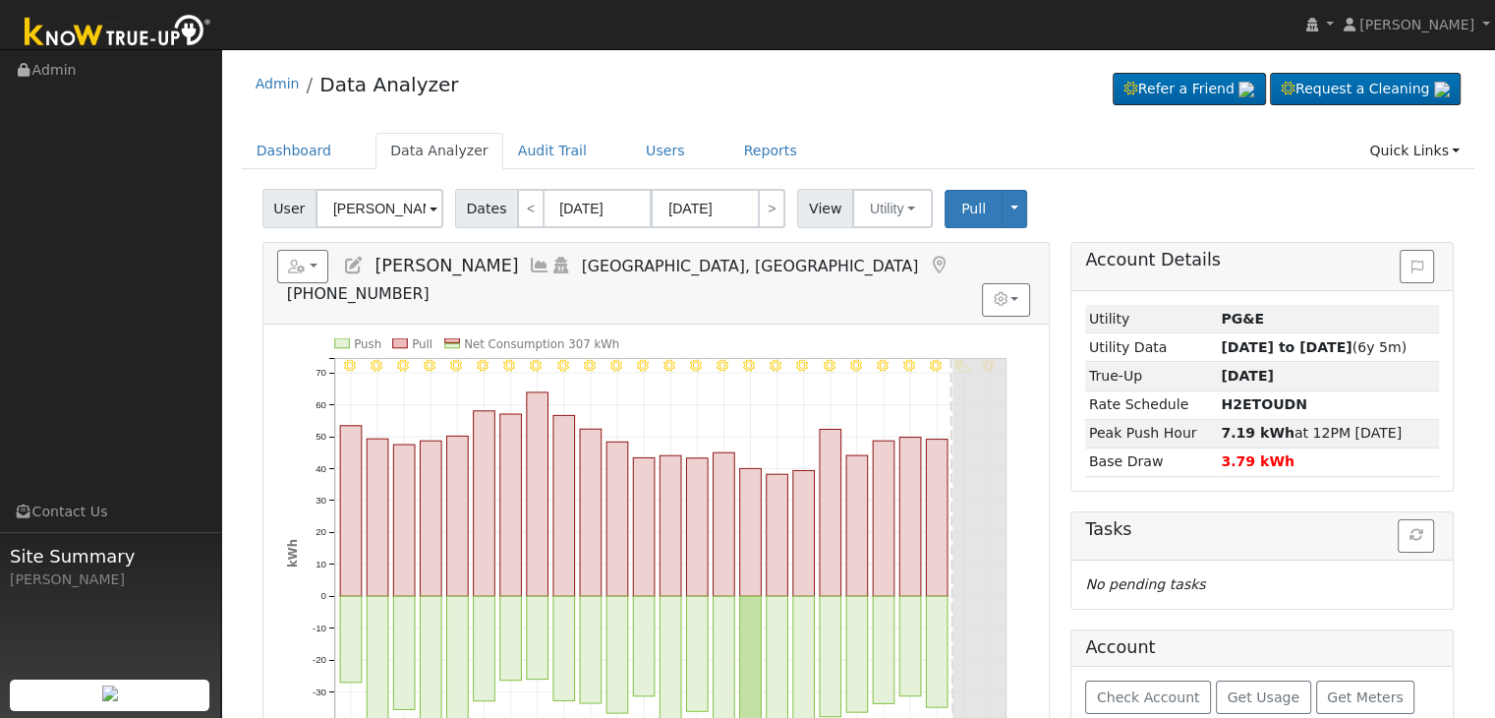
click at [928, 264] on icon at bounding box center [939, 266] width 22 height 18
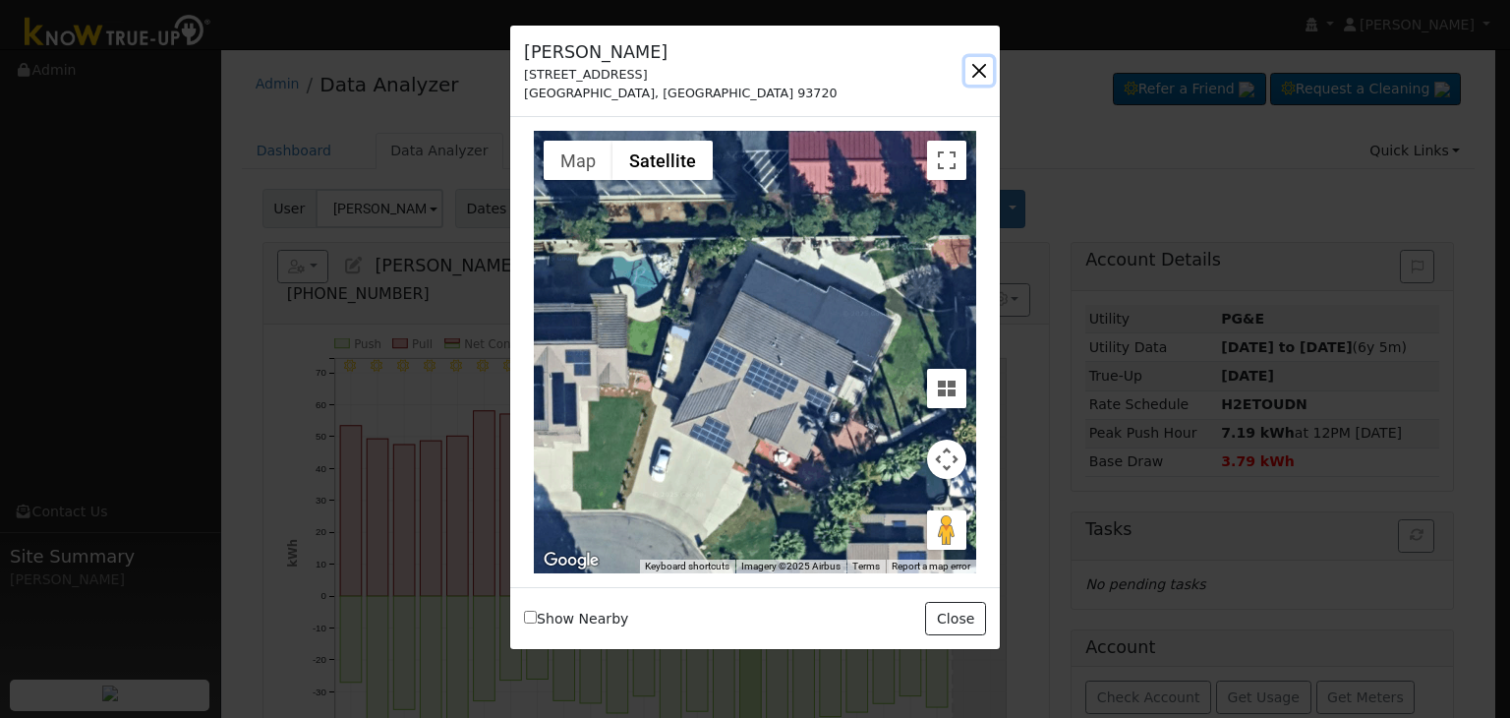
click at [972, 64] on button "button" at bounding box center [979, 71] width 28 height 28
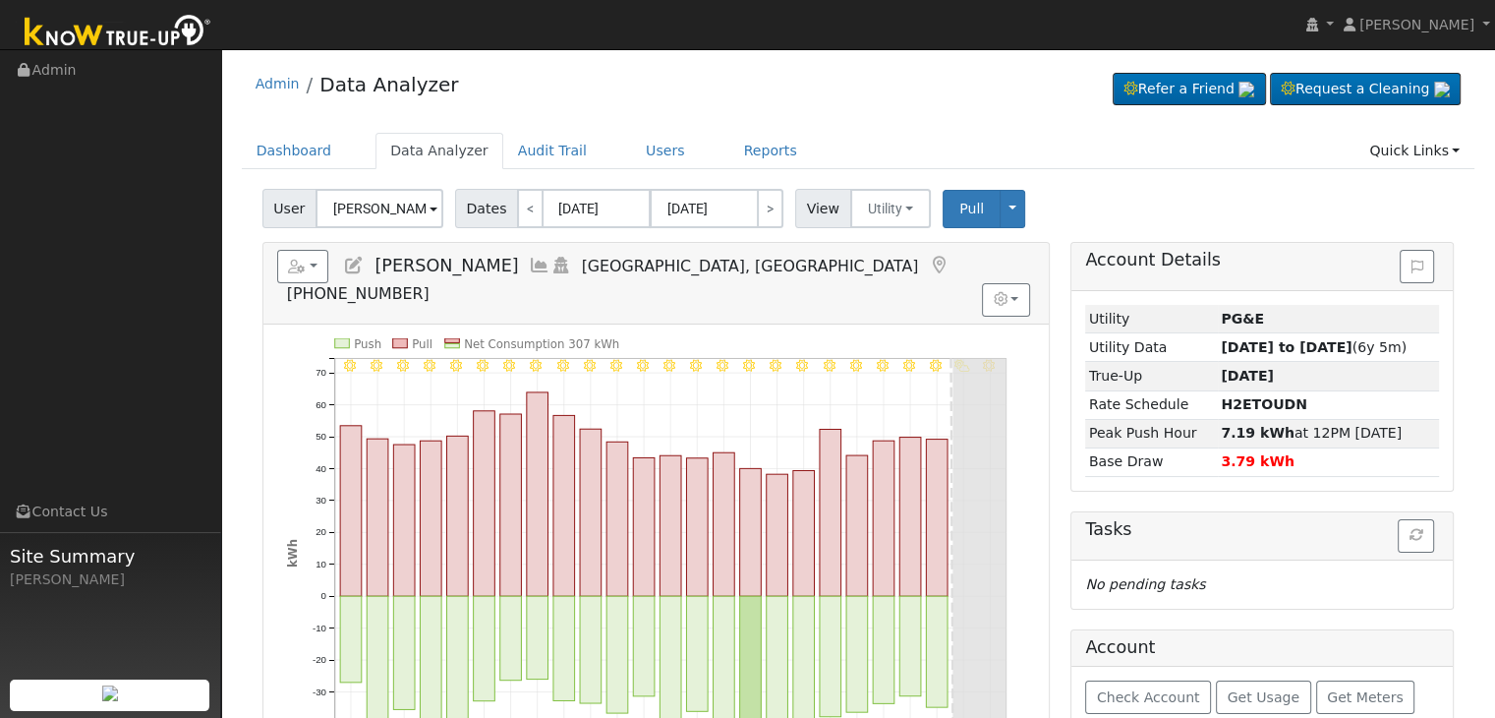
click at [928, 264] on icon at bounding box center [939, 266] width 22 height 18
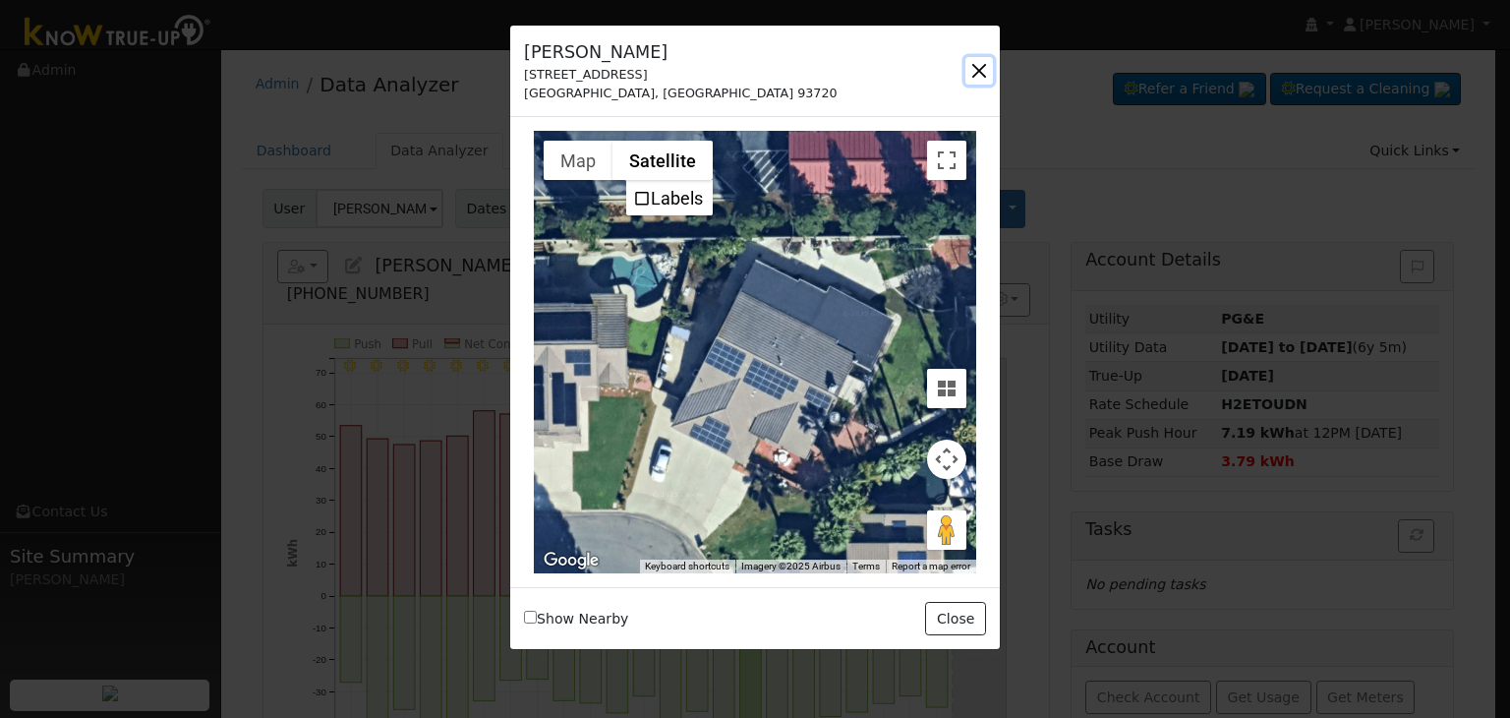
click at [975, 72] on button "button" at bounding box center [979, 71] width 28 height 28
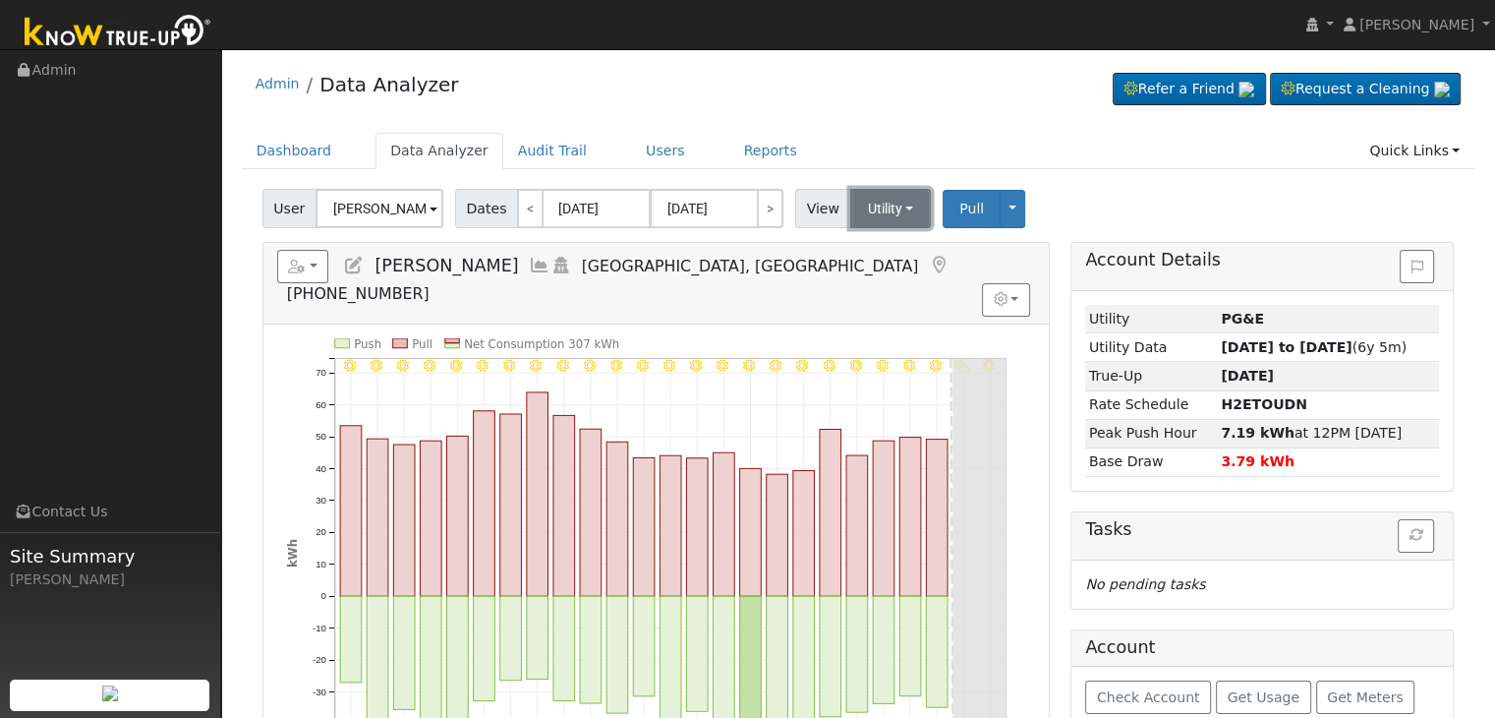
click at [877, 199] on button "Utility" at bounding box center [891, 208] width 82 height 39
click at [873, 274] on link "Solar" at bounding box center [914, 280] width 137 height 28
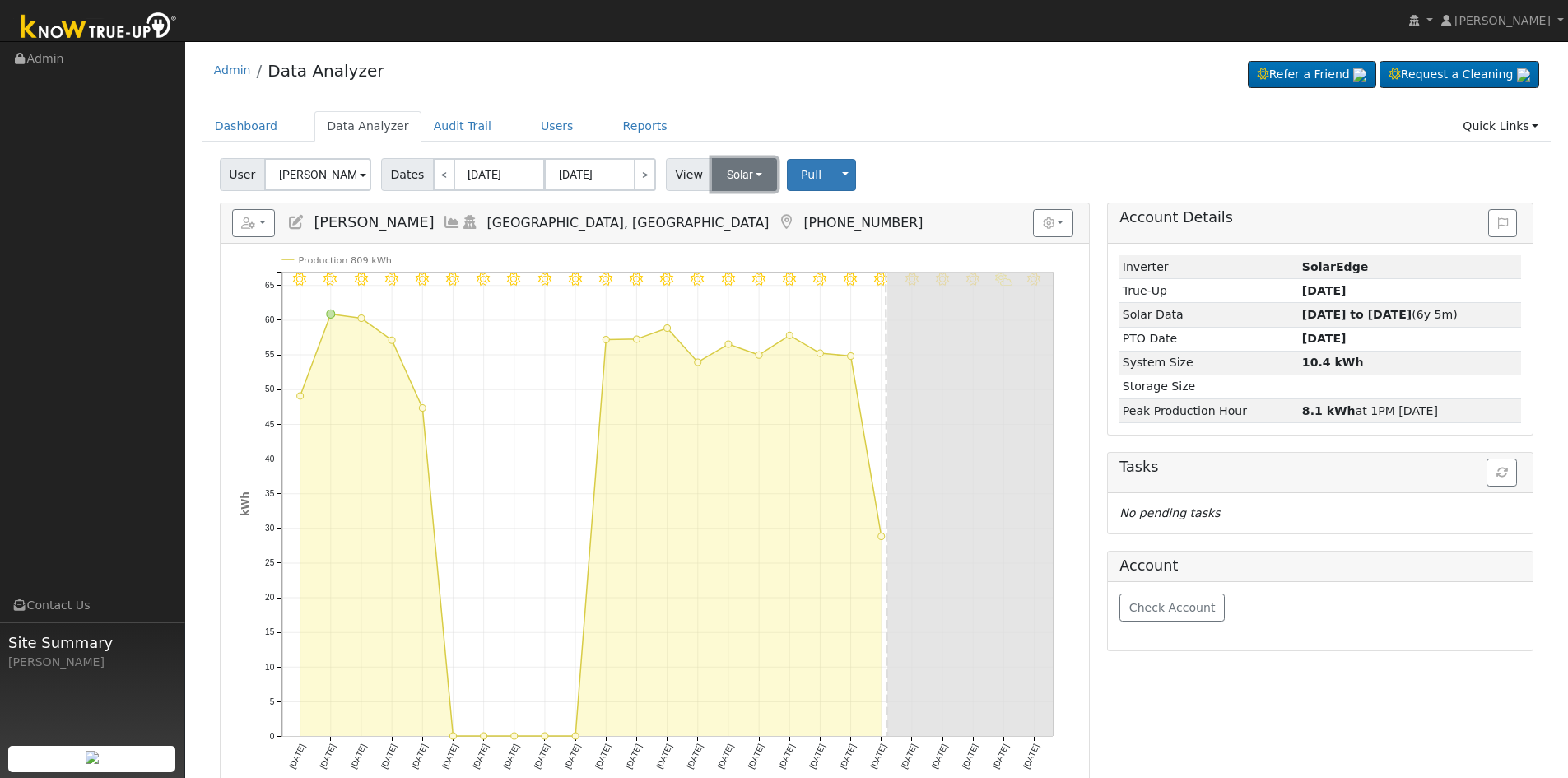
click at [739, 176] on button "Solar" at bounding box center [744, 174] width 66 height 33
click at [742, 213] on link "Utility" at bounding box center [766, 211] width 115 height 23
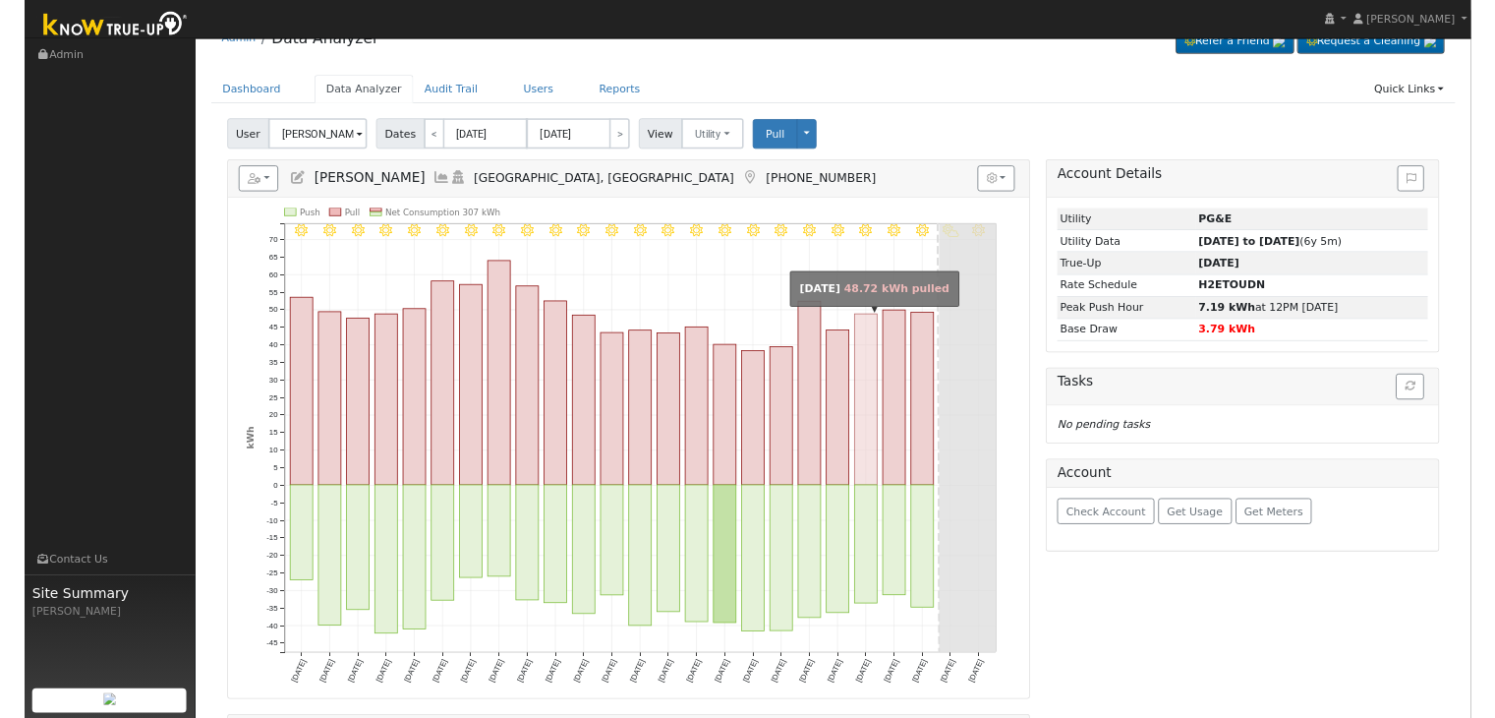
scroll to position [98, 0]
